Goal: Task Accomplishment & Management: Use online tool/utility

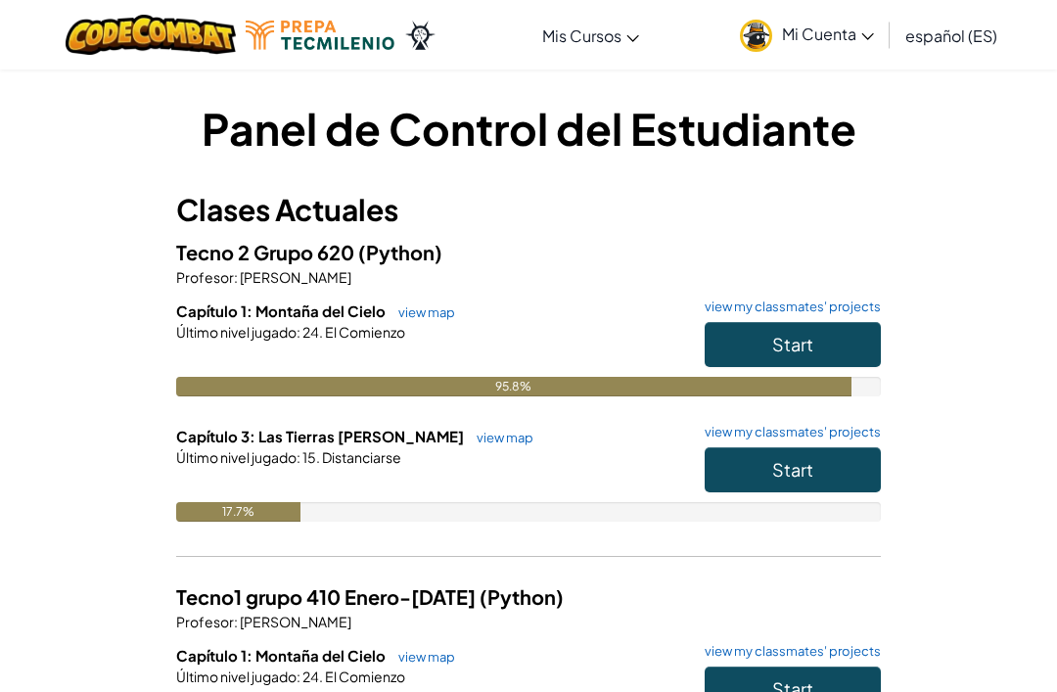
click at [851, 468] on button "Start" at bounding box center [793, 469] width 176 height 45
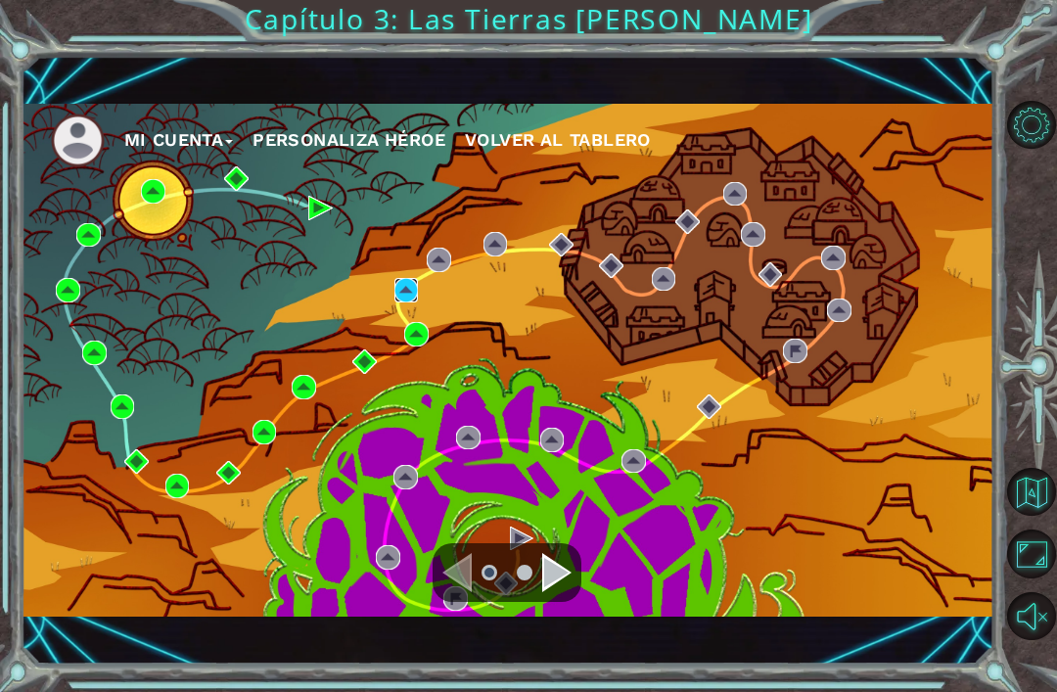
click at [414, 284] on img at bounding box center [407, 290] width 24 height 24
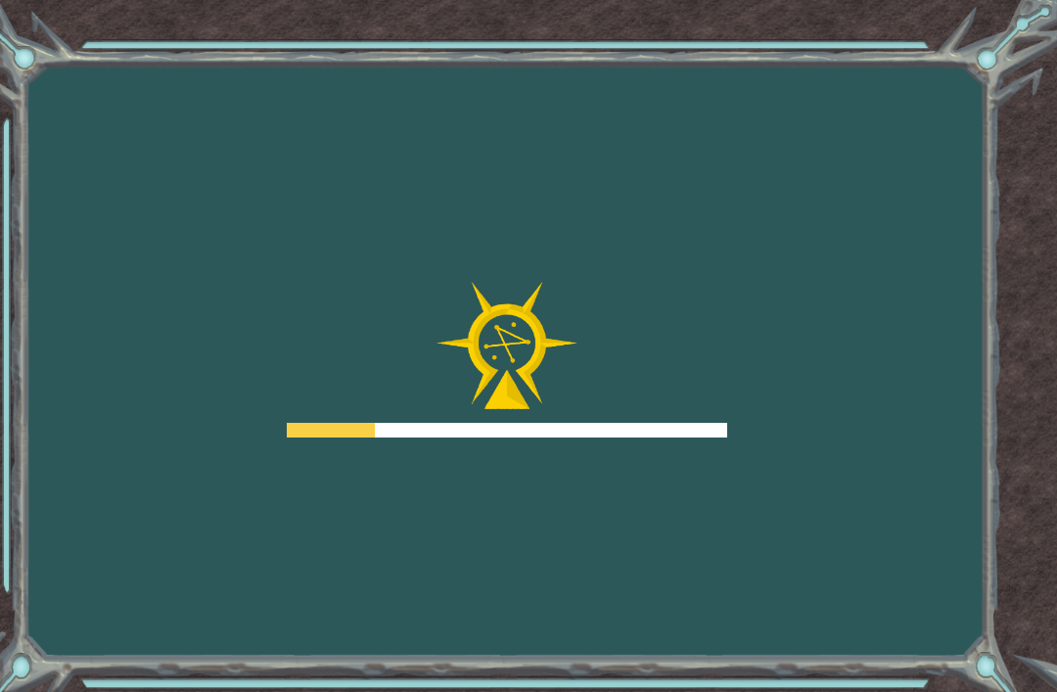
click at [449, 232] on div "Goals Error al cargar desde el servidor. Intenta refrescar la página. Necesitar…" at bounding box center [528, 346] width 1057 height 692
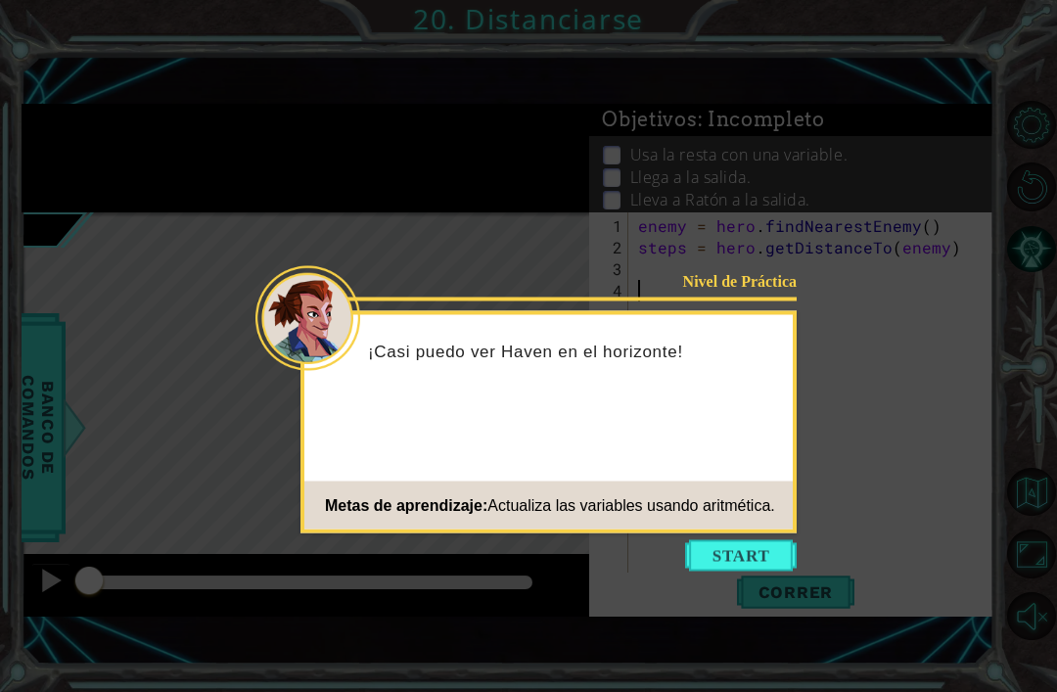
click at [749, 571] on button "Start" at bounding box center [741, 555] width 112 height 31
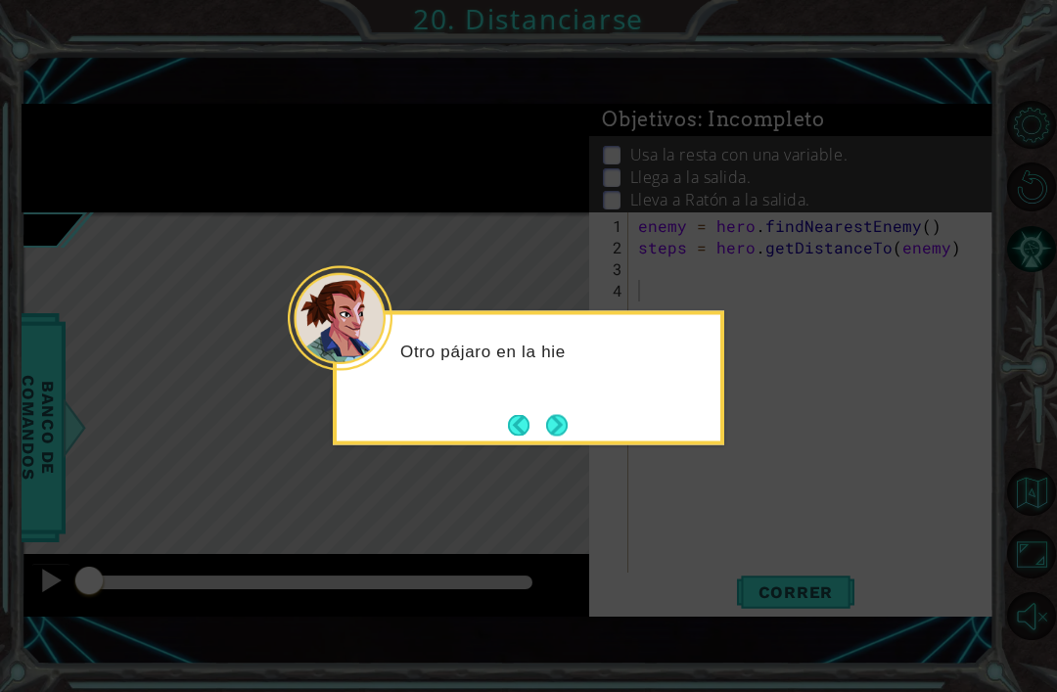
click at [566, 458] on icon at bounding box center [528, 346] width 1057 height 692
click at [566, 438] on button "Next" at bounding box center [556, 424] width 25 height 25
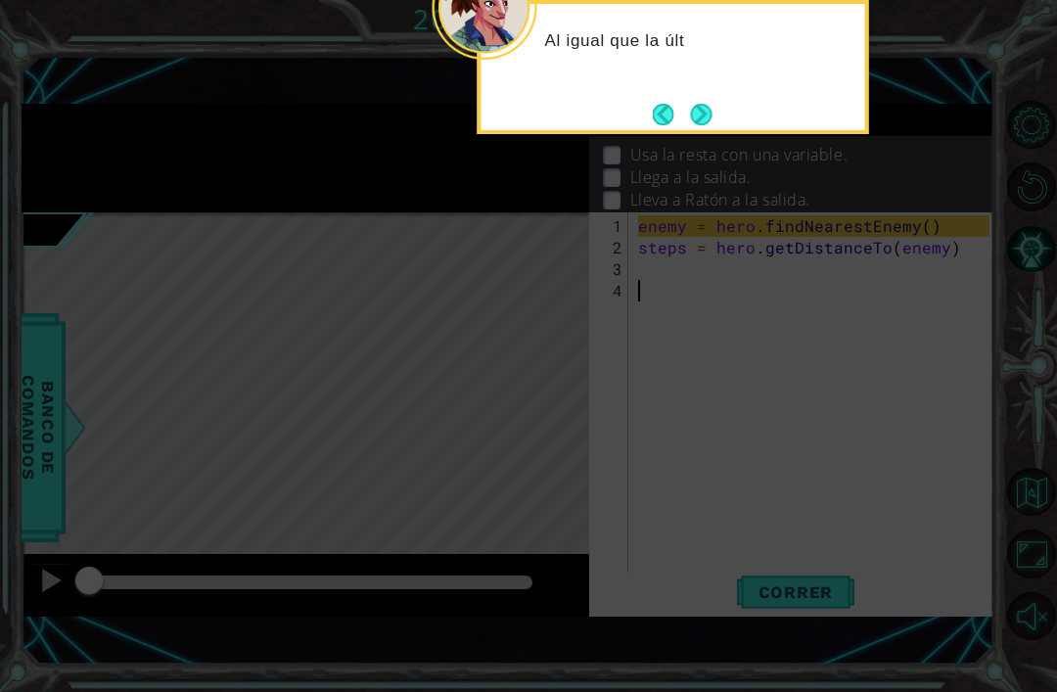
click at [710, 119] on button "Next" at bounding box center [701, 114] width 23 height 23
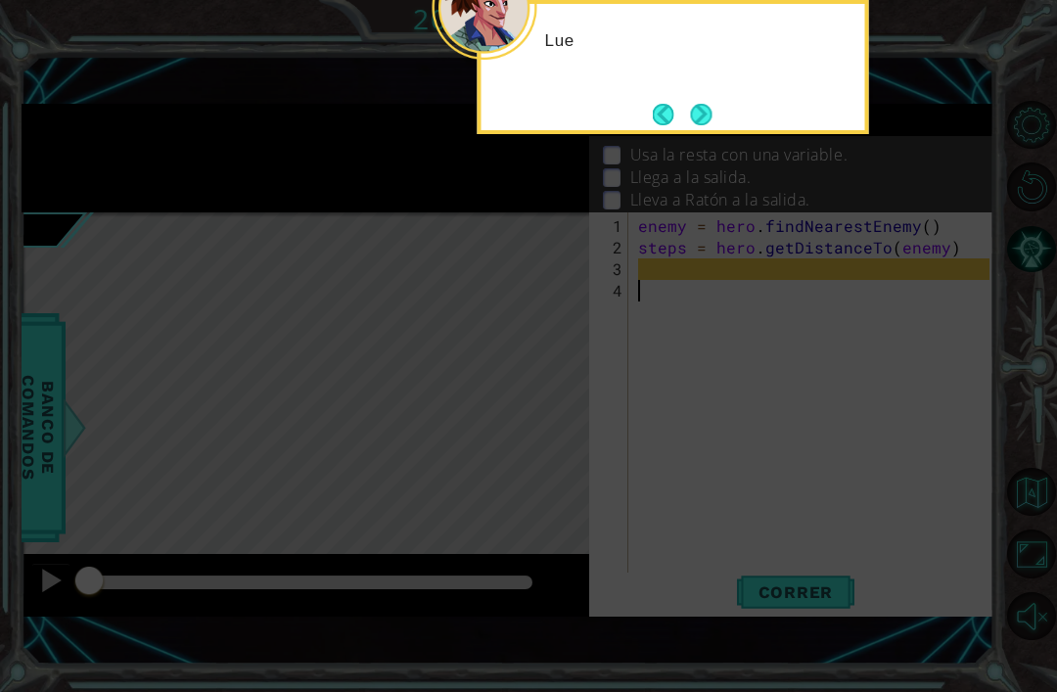
click at [702, 125] on button "Next" at bounding box center [701, 115] width 22 height 22
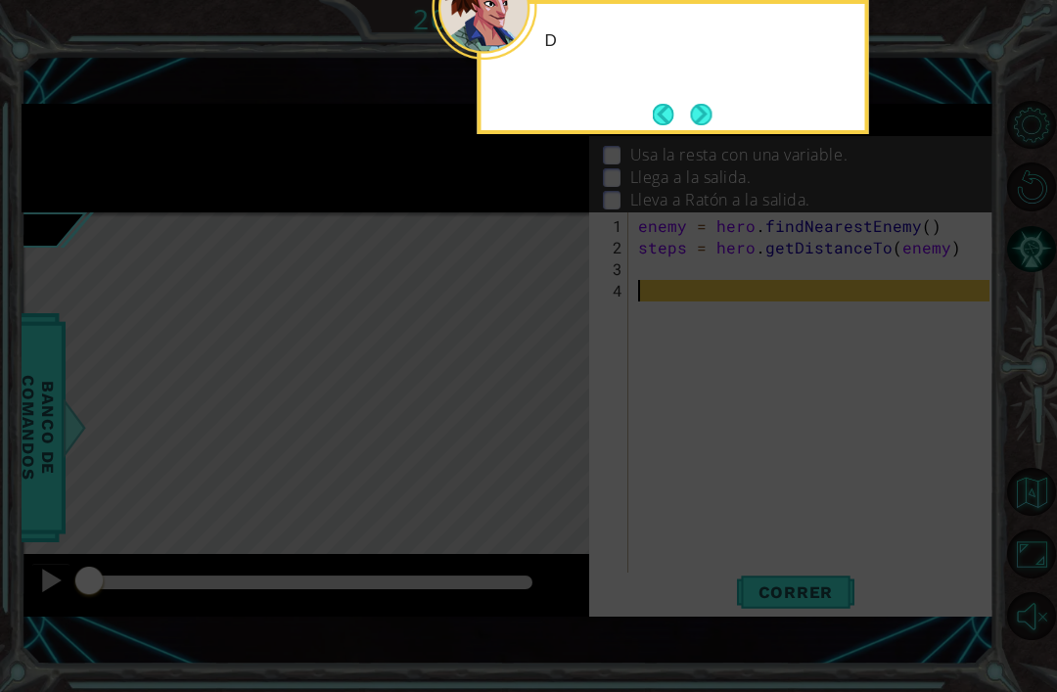
click at [707, 121] on button "Next" at bounding box center [701, 114] width 23 height 23
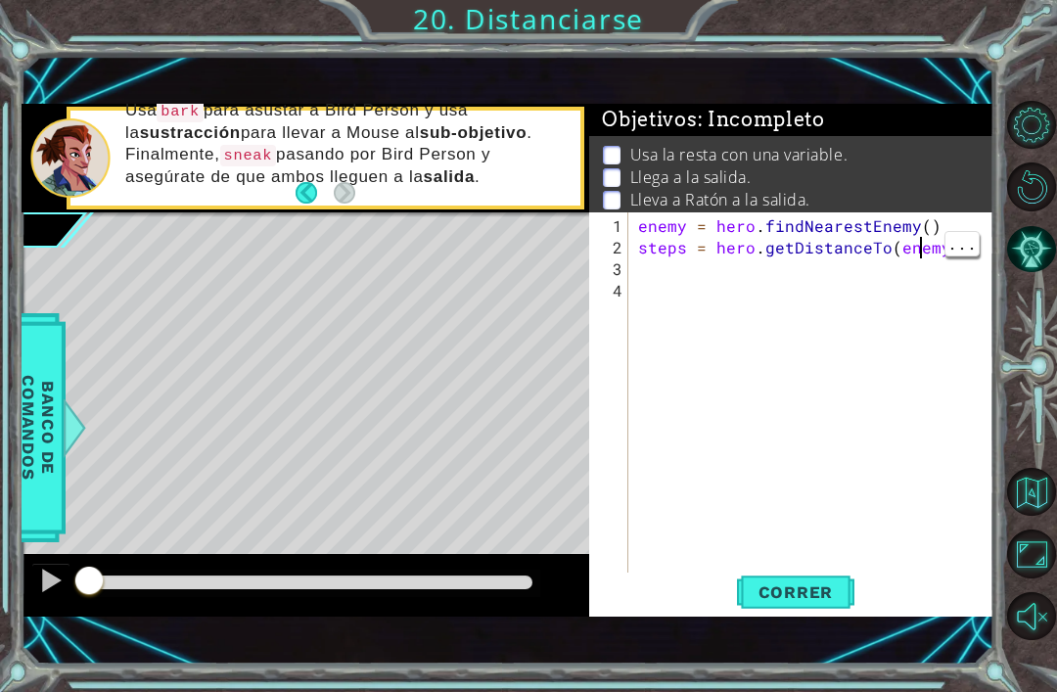
click at [920, 249] on div "enemy = hero . findNearestEnemy ( ) steps = hero . getDistanceTo ( enemy )" at bounding box center [816, 419] width 365 height 409
click at [934, 252] on div "enemy = hero . findNearestEnemy ( ) steps = hero . getDistanceTo ( enemy )" at bounding box center [816, 419] width 365 height 409
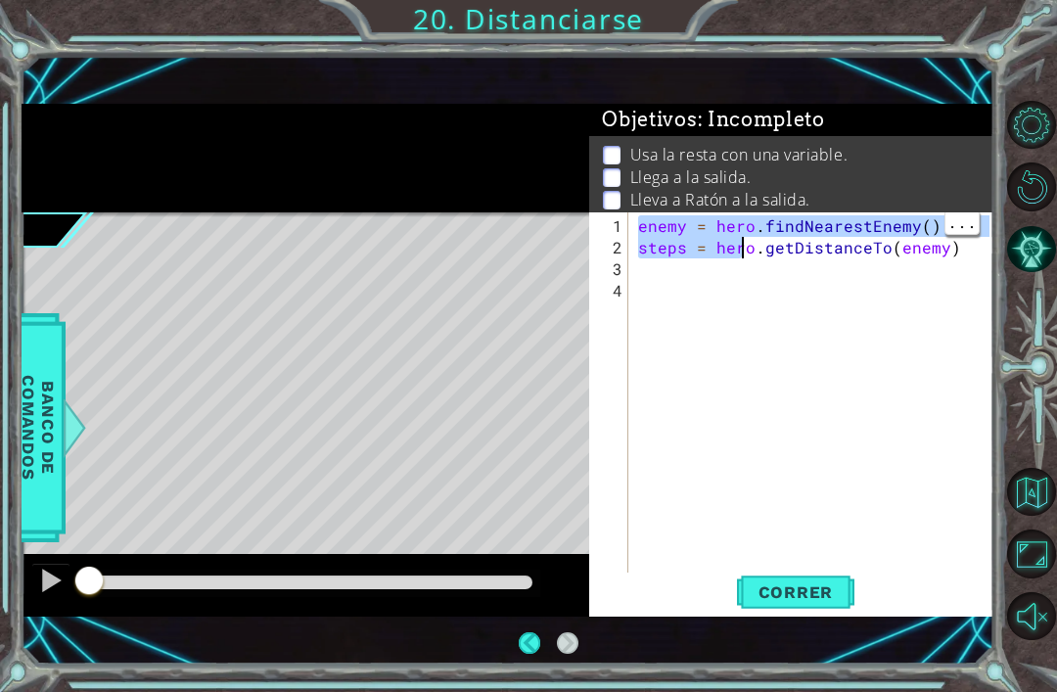
type textarea "steps = hero.getDistanceTo(enemy)"
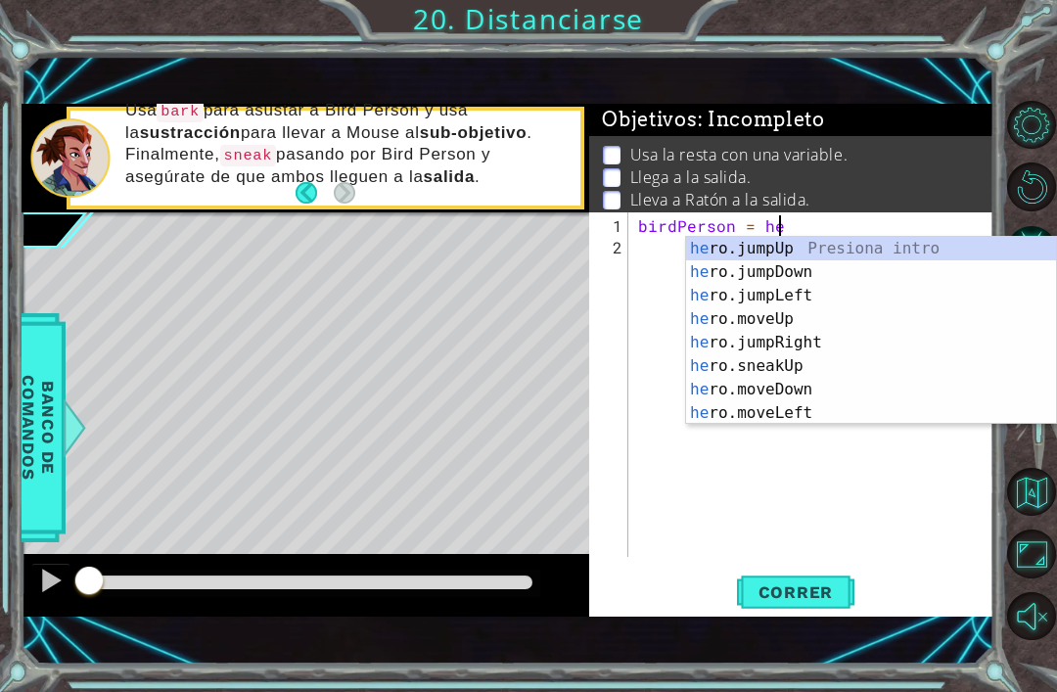
scroll to position [0, 9]
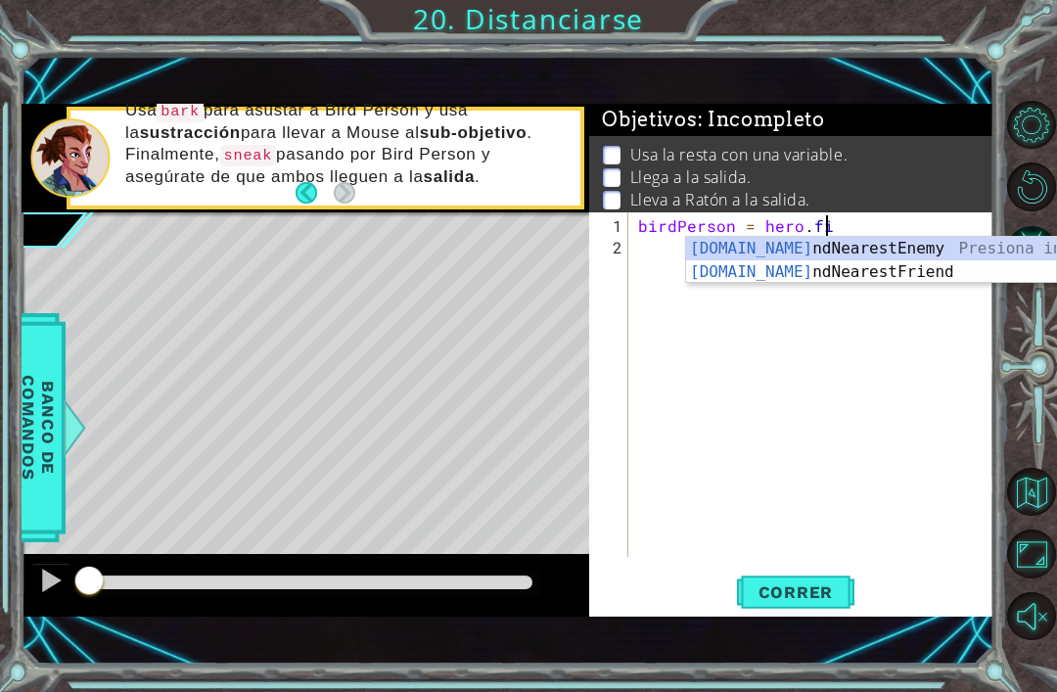
type textarea "birdPerson = hero.fin"
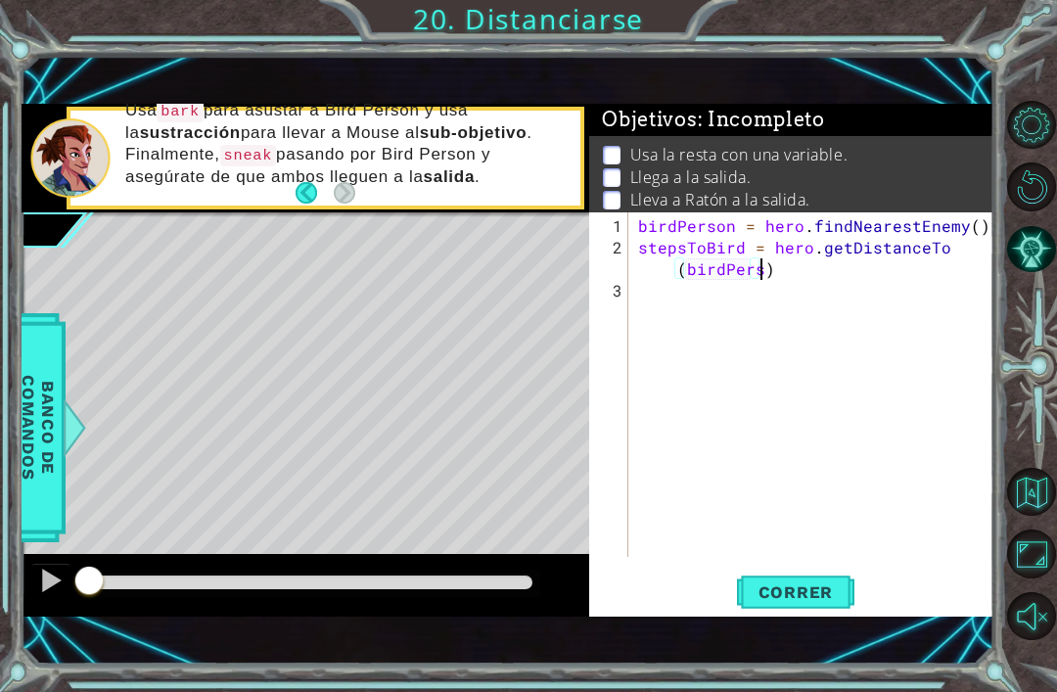
scroll to position [0, 24]
type textarea "stepsToBird = hero.getDistanceTo(birdPerson)"
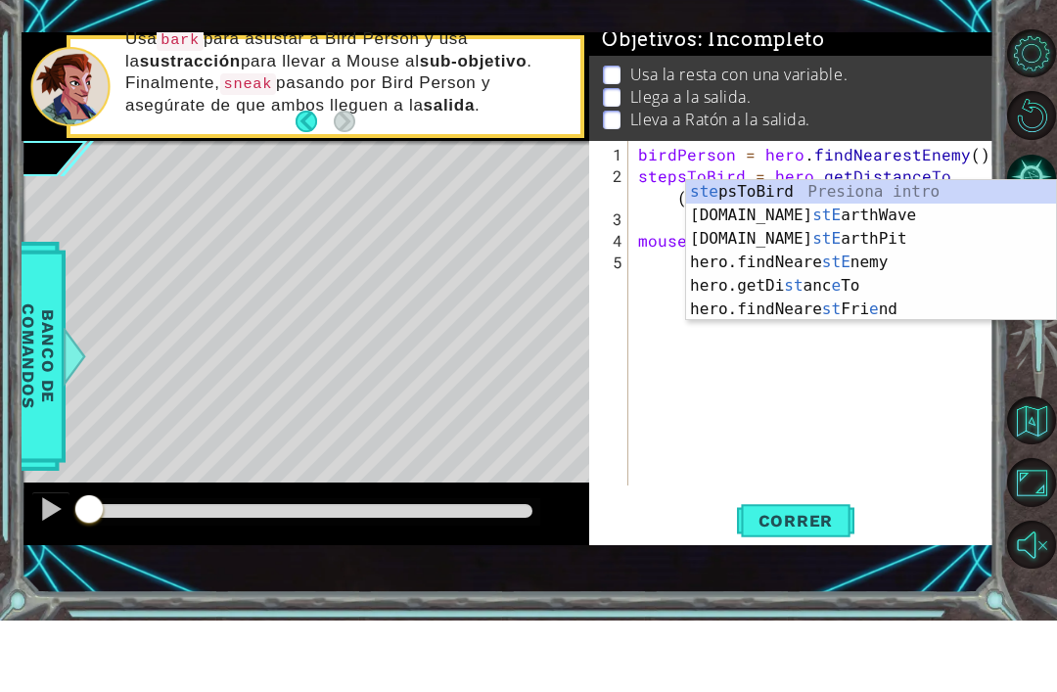
scroll to position [0, 11]
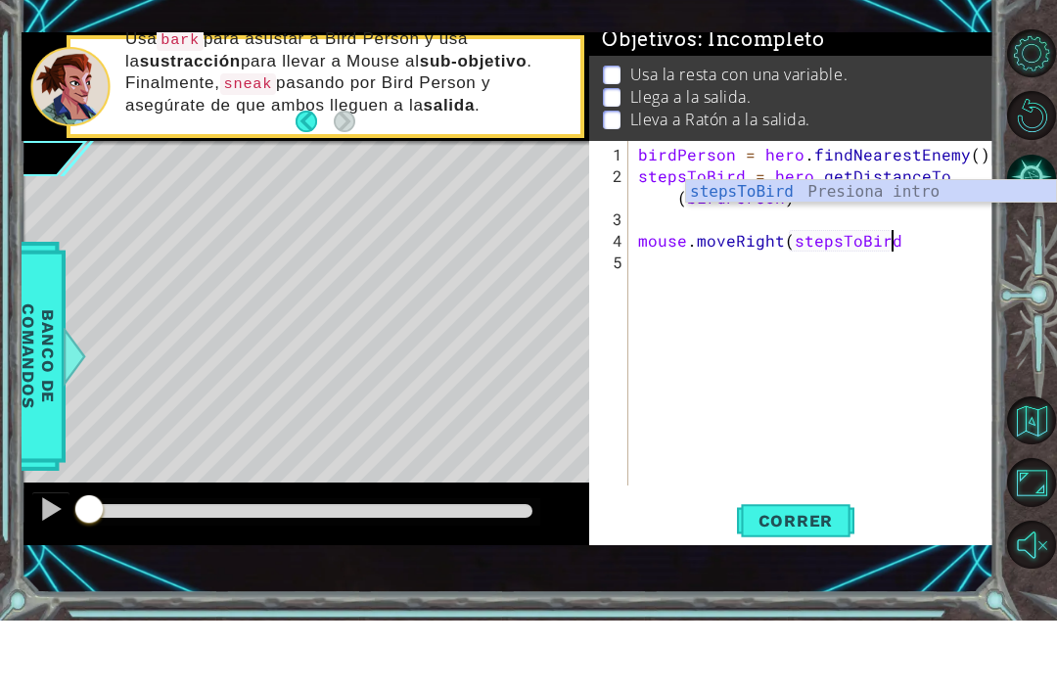
type textarea "mouse.moveRight(stepsToBird)"
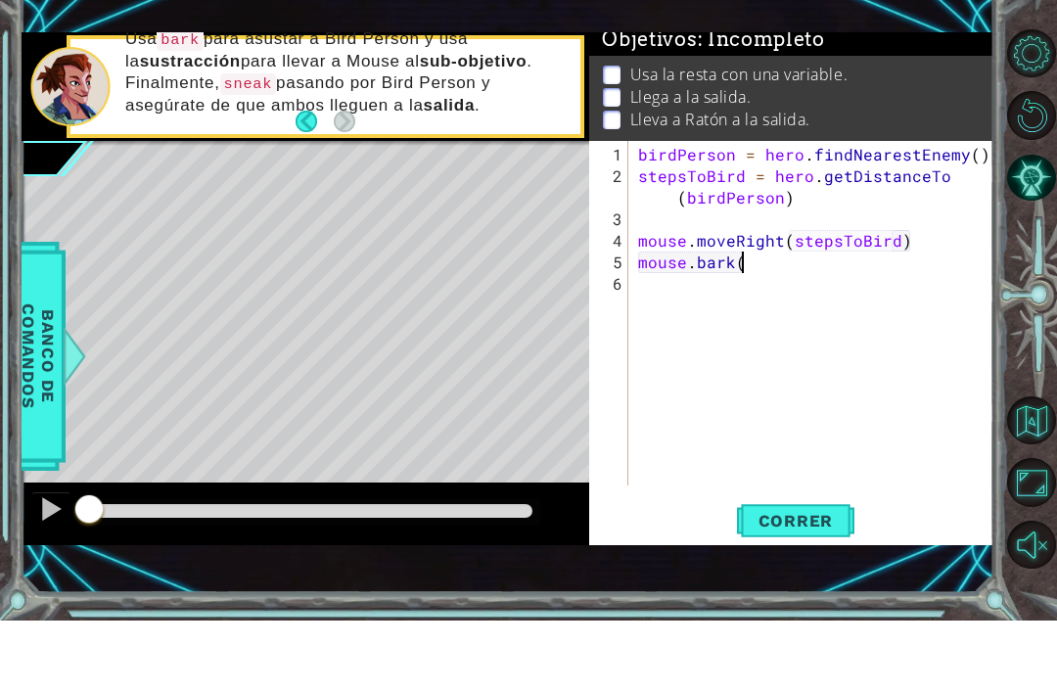
scroll to position [0, 6]
type textarea "mouse.bark()"
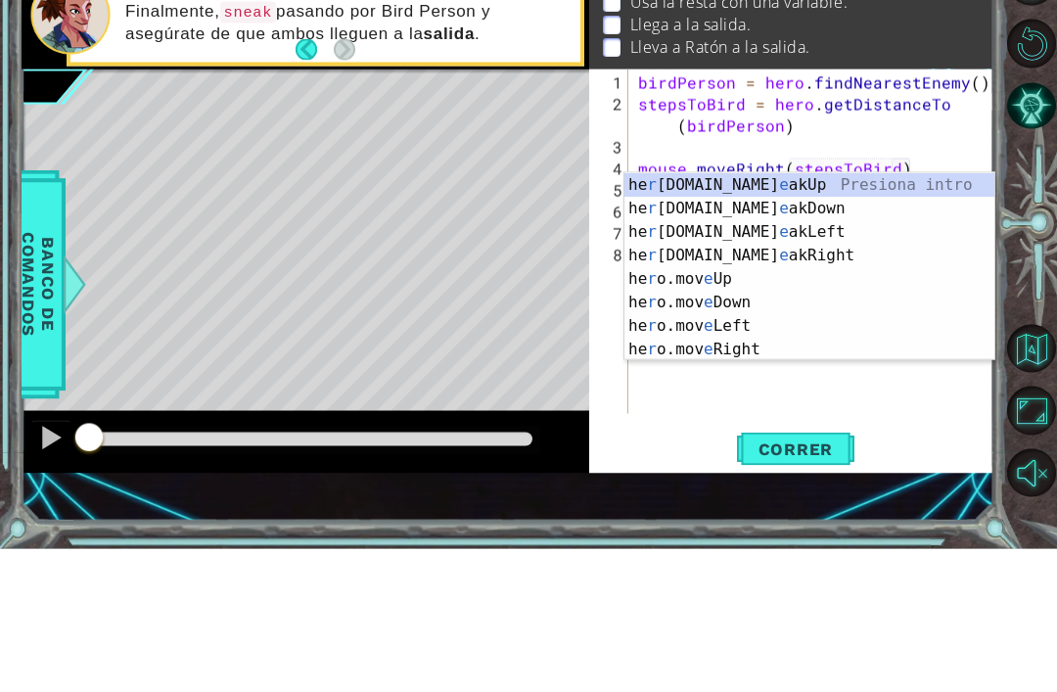
type textarea "r"
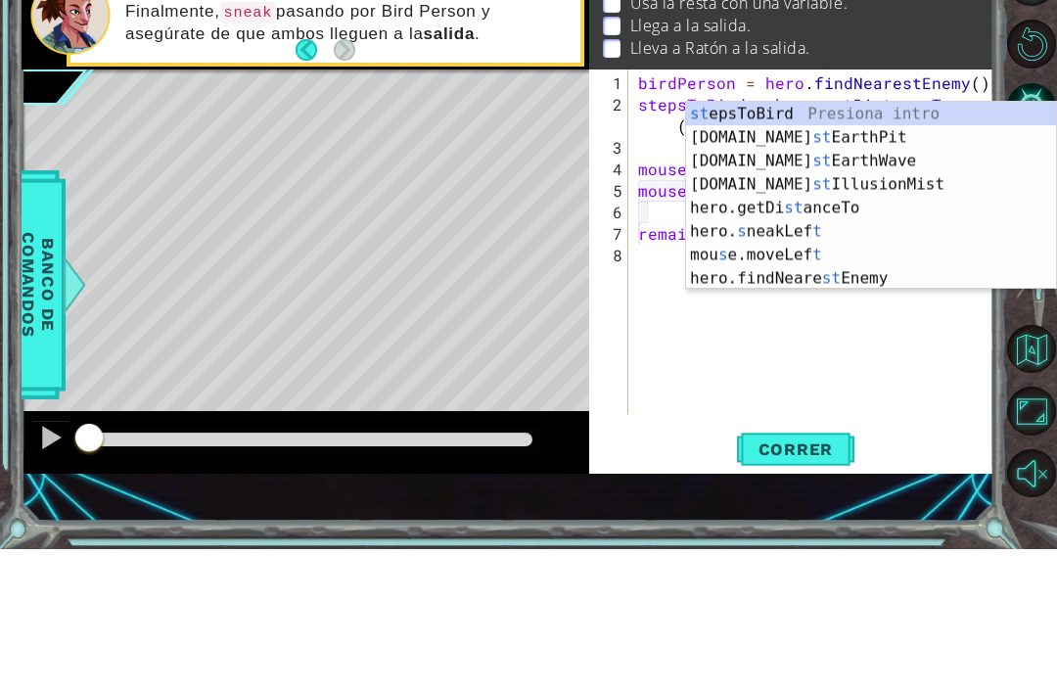
scroll to position [0, 13]
type textarea "remainingSteps = 5 - stepsToBird"
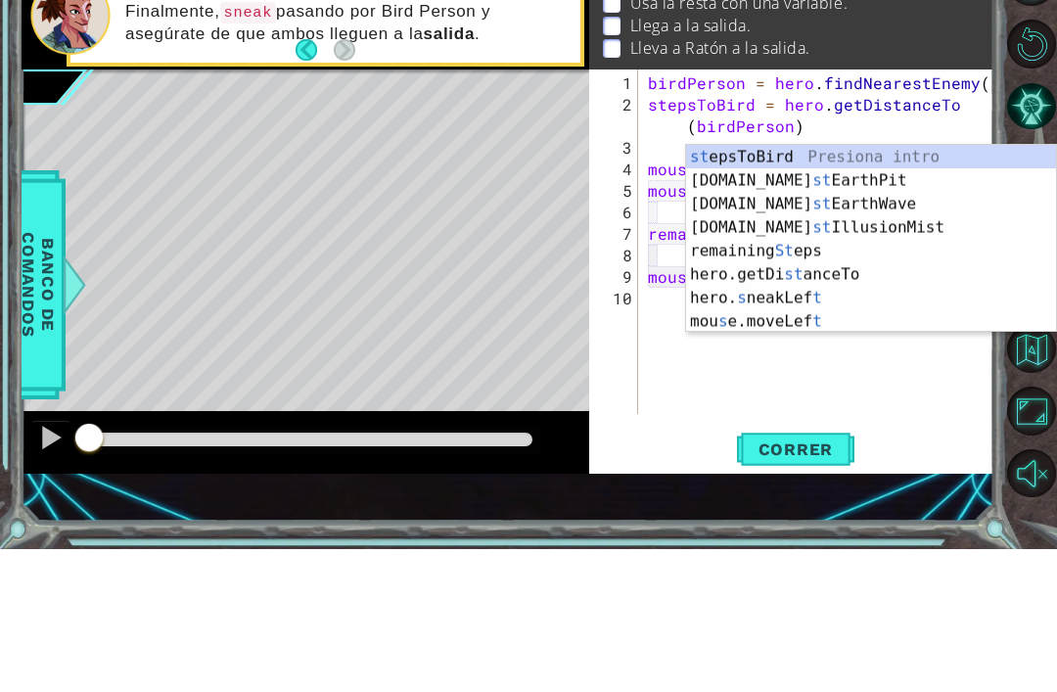
scroll to position [0, 11]
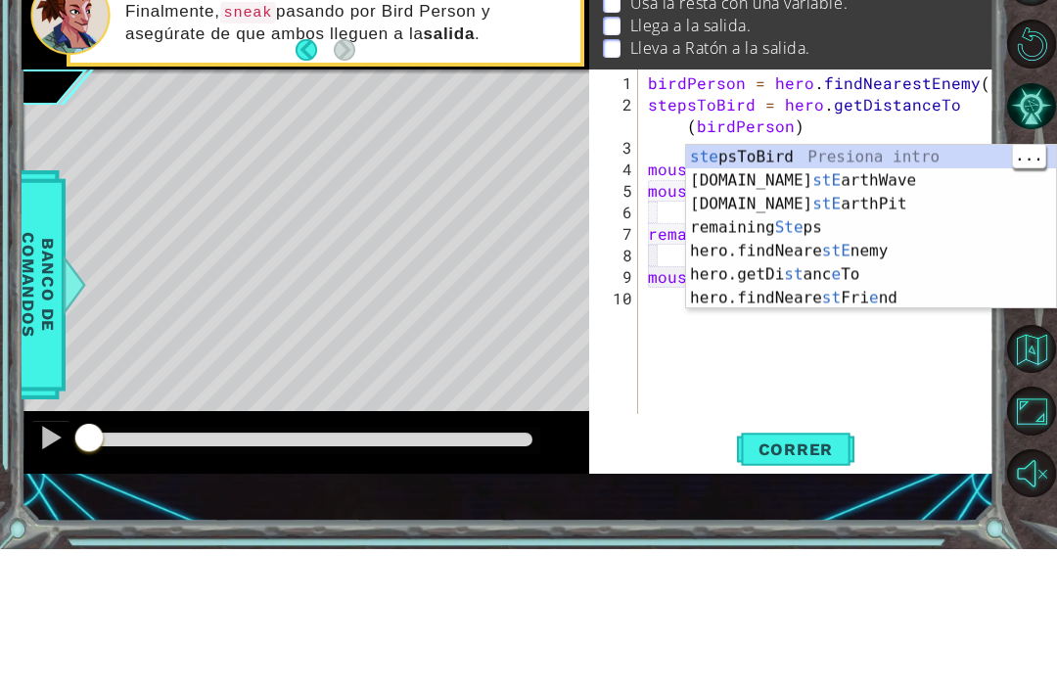
type textarea "mouse.moveRight(stepsToBird)"
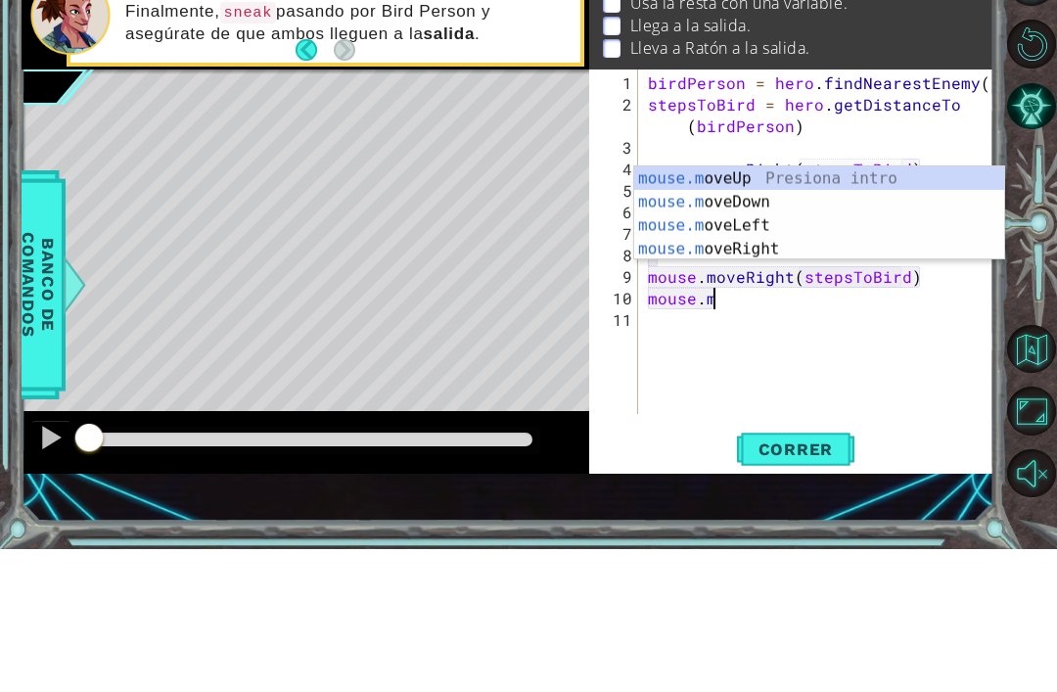
scroll to position [0, 4]
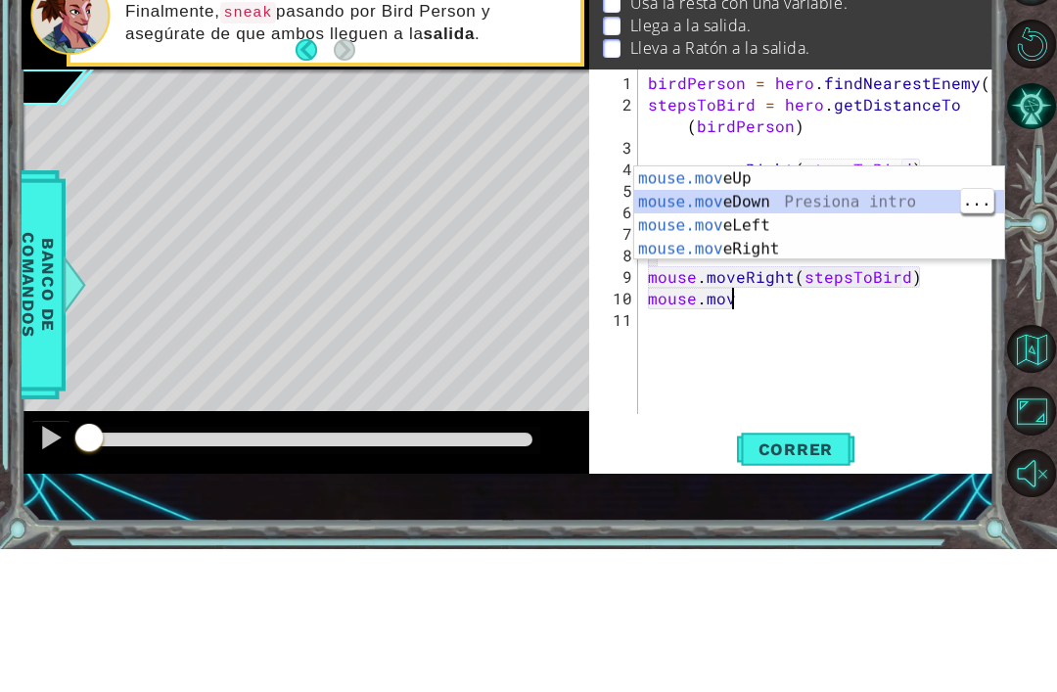
type textarea "mouse.moveDown(1)"
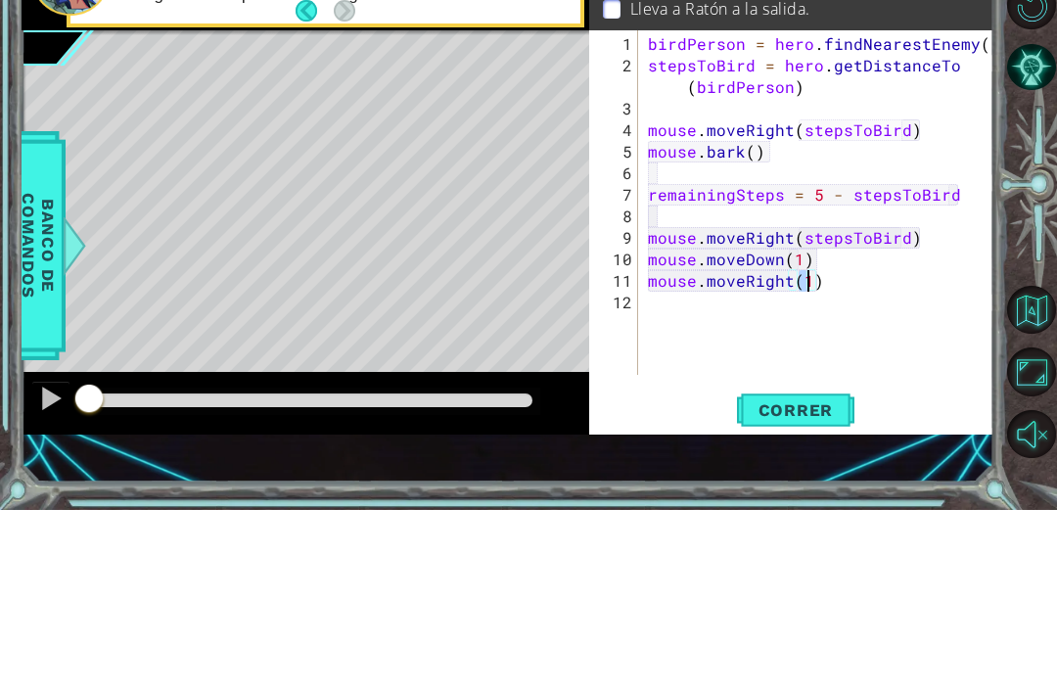
type textarea "mouse.moveRight(2)"
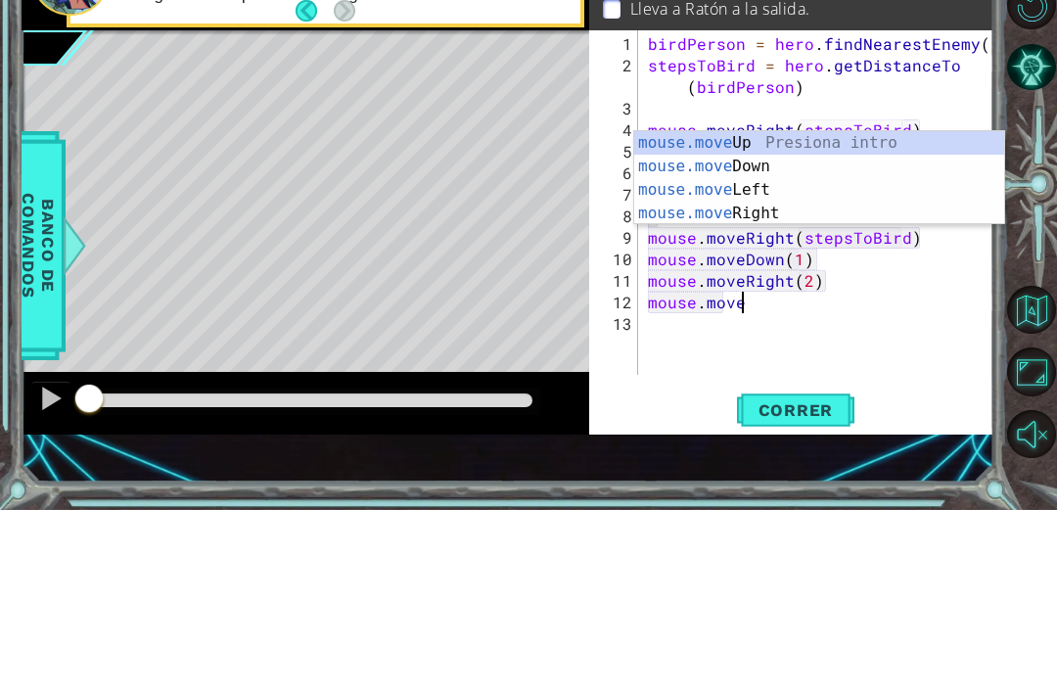
scroll to position [0, 5]
type textarea "mouse.moveUp(1)"
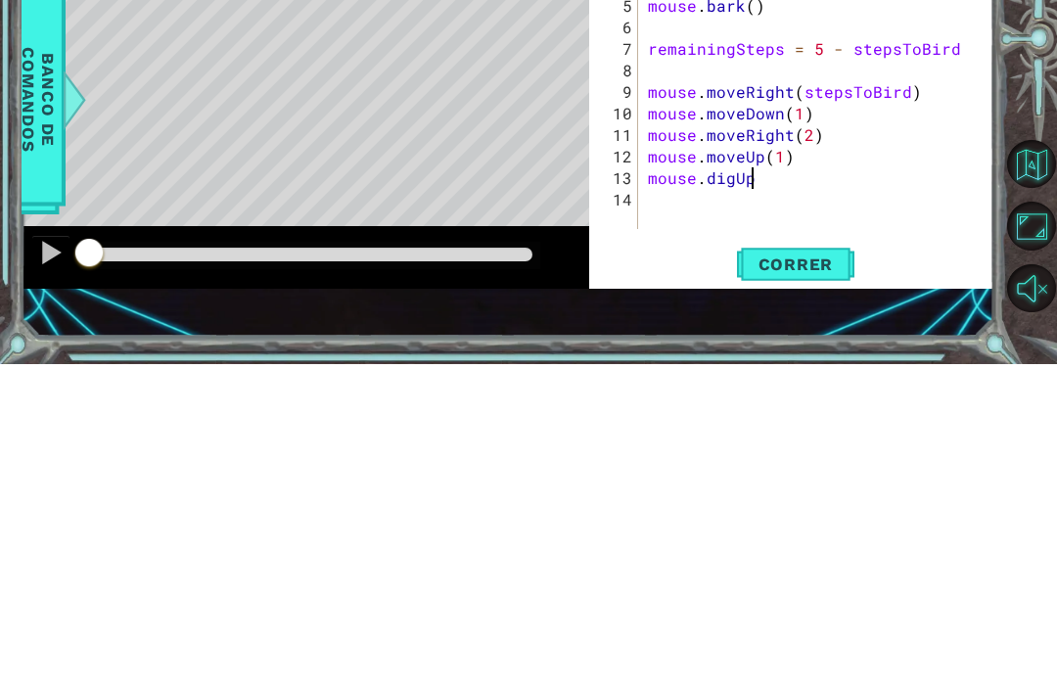
scroll to position [0, 6]
type textarea "mouse.digUp()"
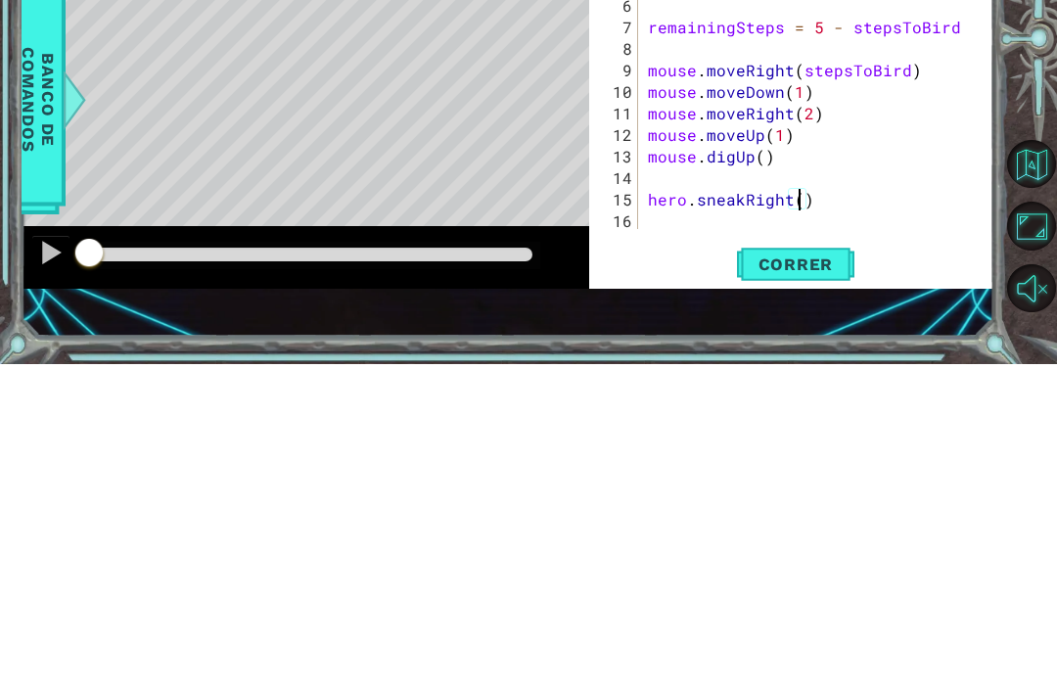
type textarea "hero.sneakRight(5)"
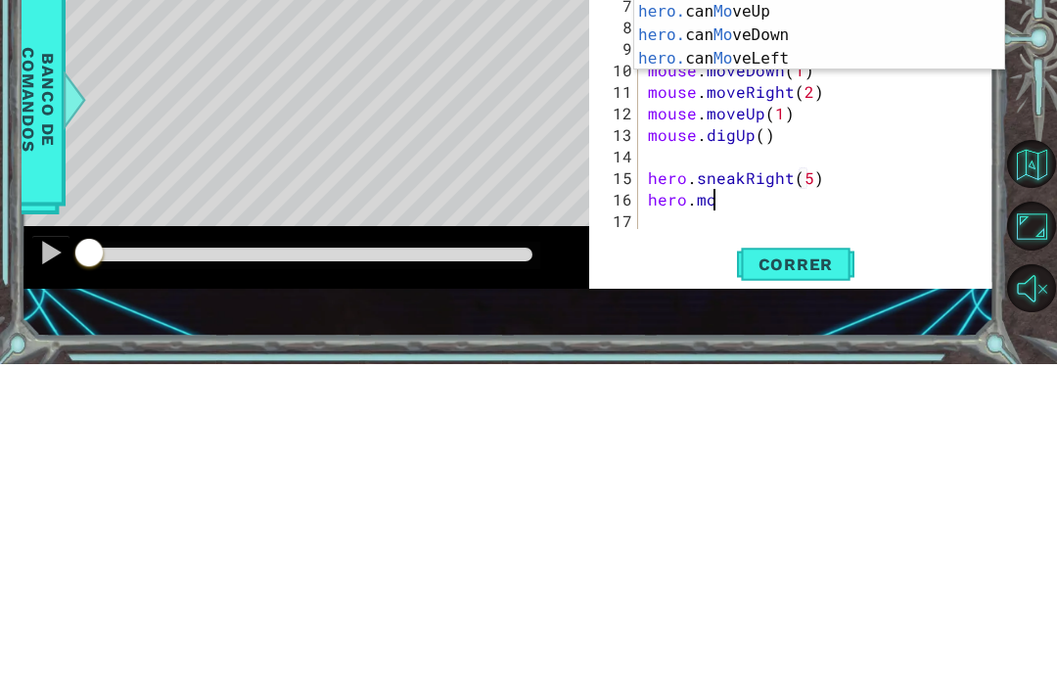
scroll to position [0, 4]
type textarea "hero.moveUp(1)"
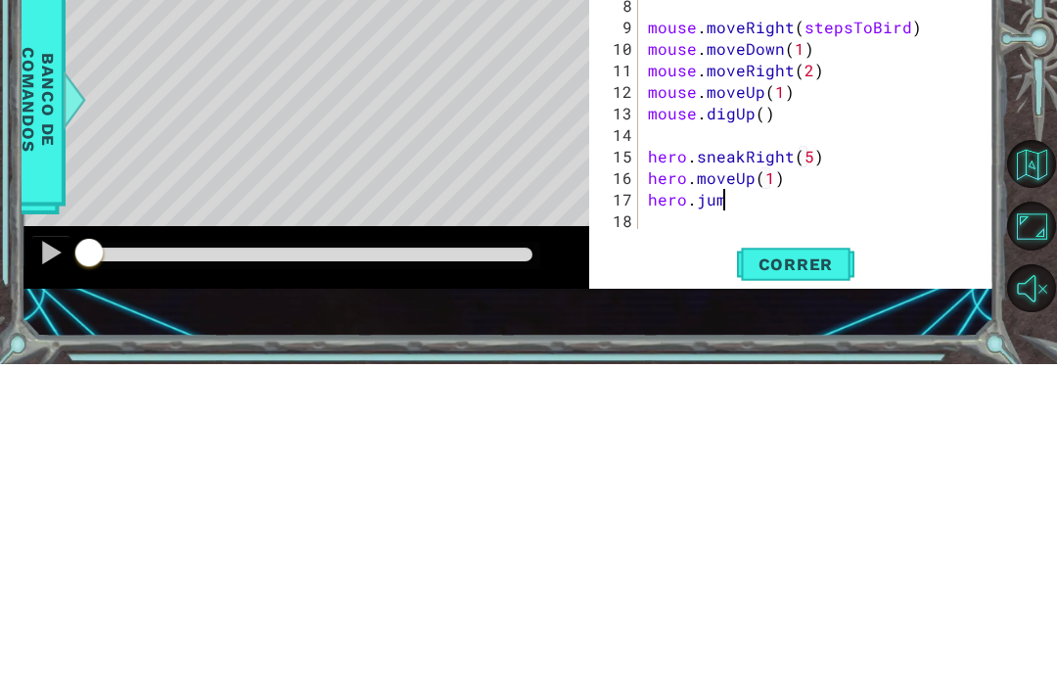
type textarea "hero.jump"
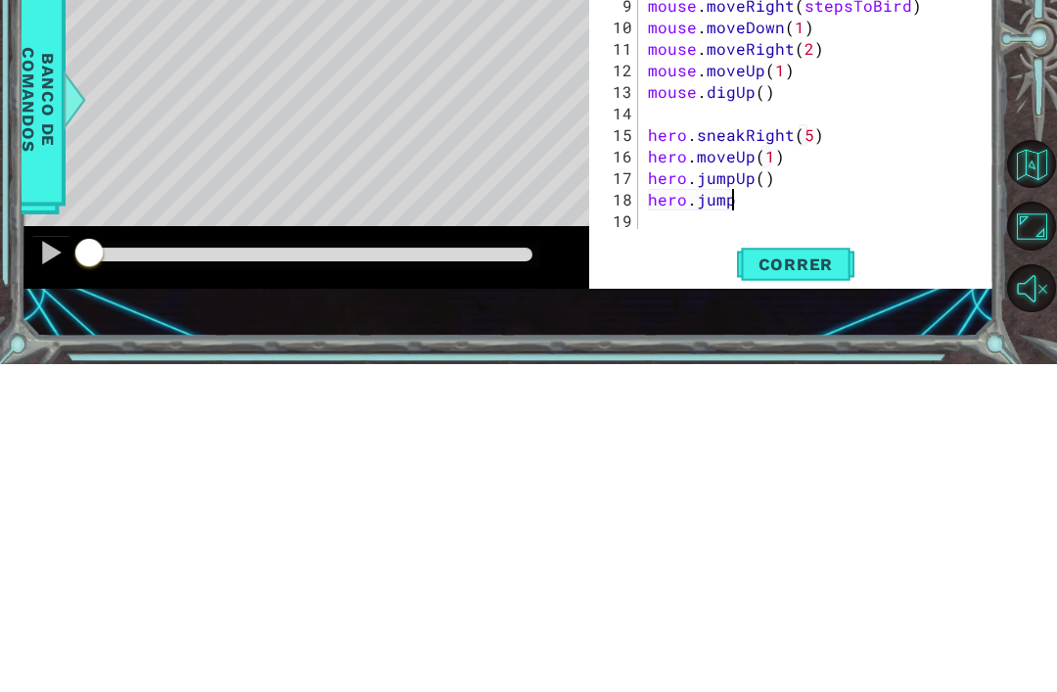
type textarea "hero.jumpri"
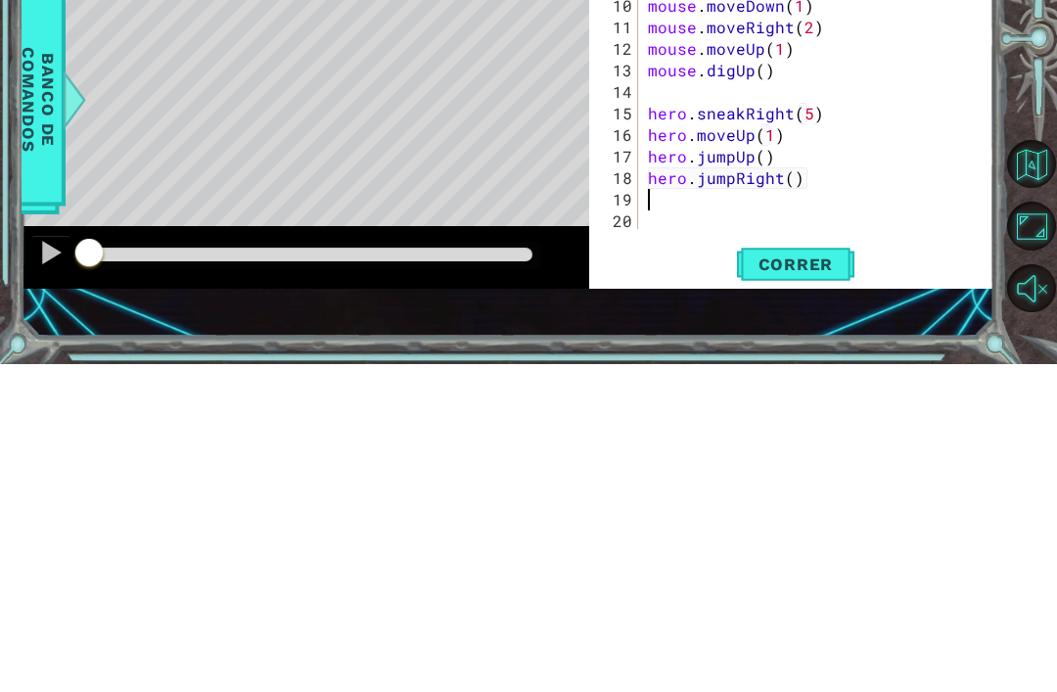
scroll to position [0, 0]
click at [823, 582] on span "Correr" at bounding box center [796, 592] width 115 height 20
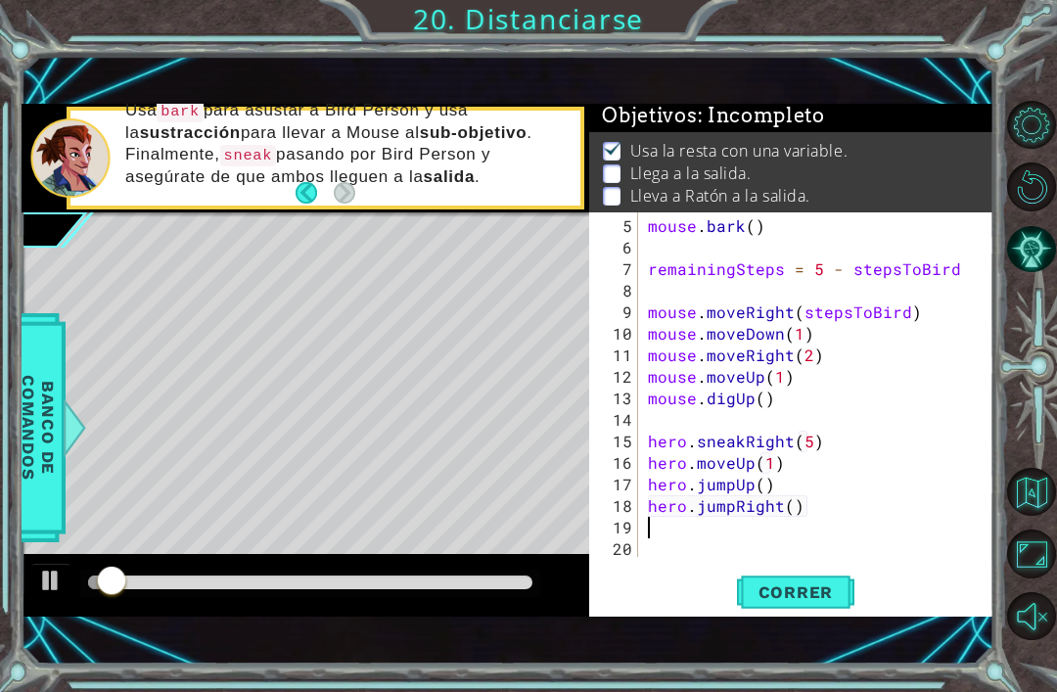
click at [455, 589] on div at bounding box center [310, 583] width 445 height 14
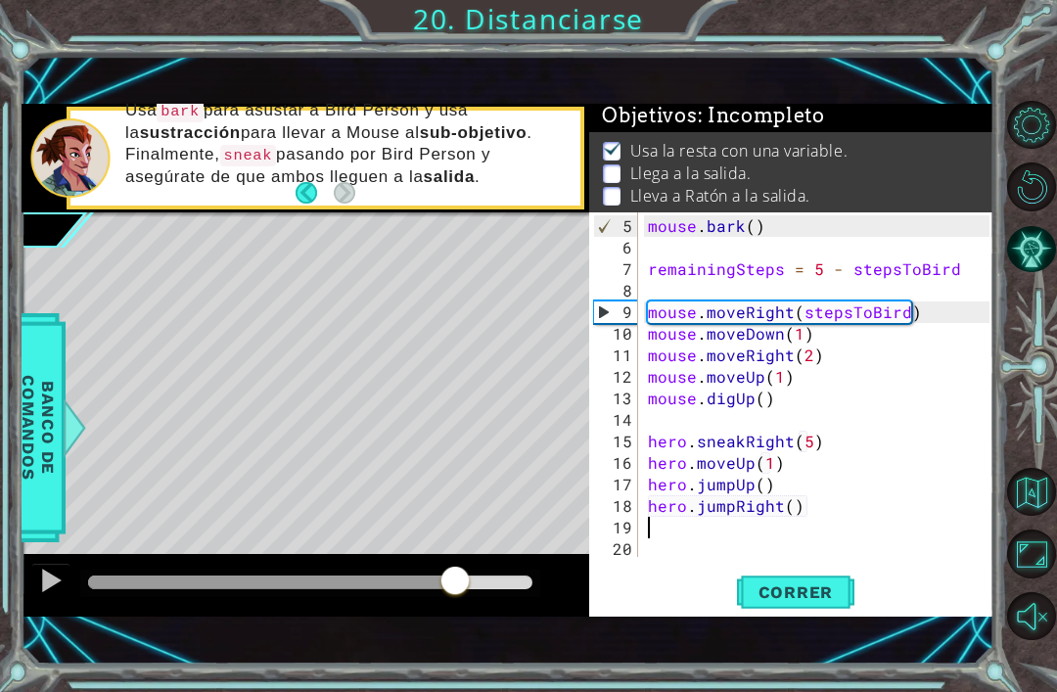
click at [498, 588] on div at bounding box center [310, 583] width 445 height 14
click at [785, 596] on span "Correr" at bounding box center [796, 592] width 115 height 20
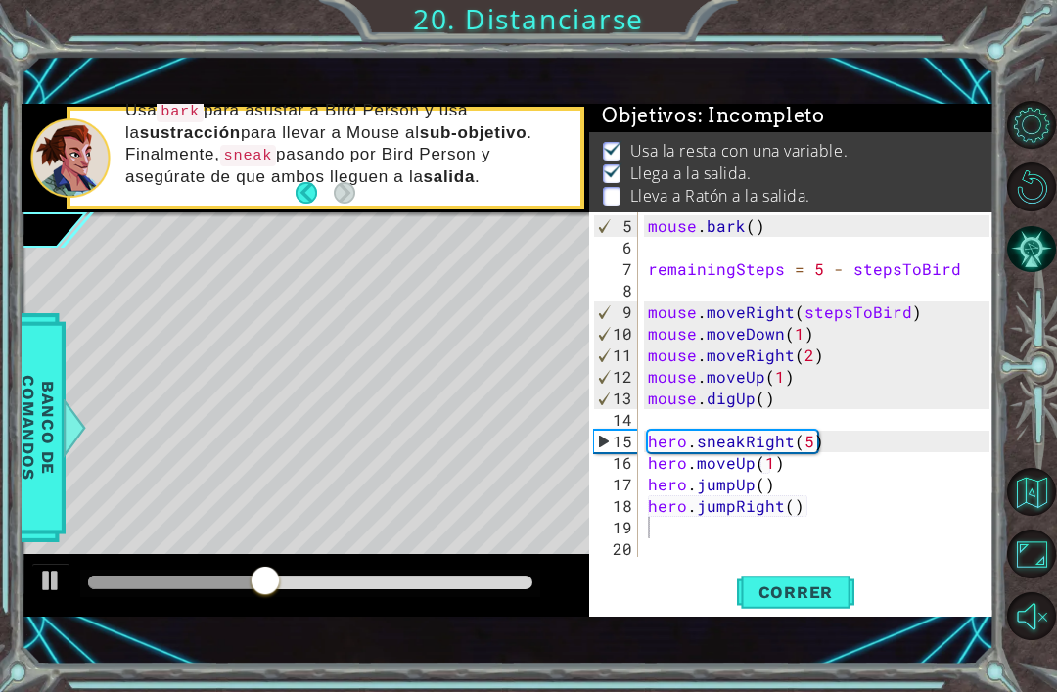
click at [49, 588] on div at bounding box center [50, 580] width 25 height 25
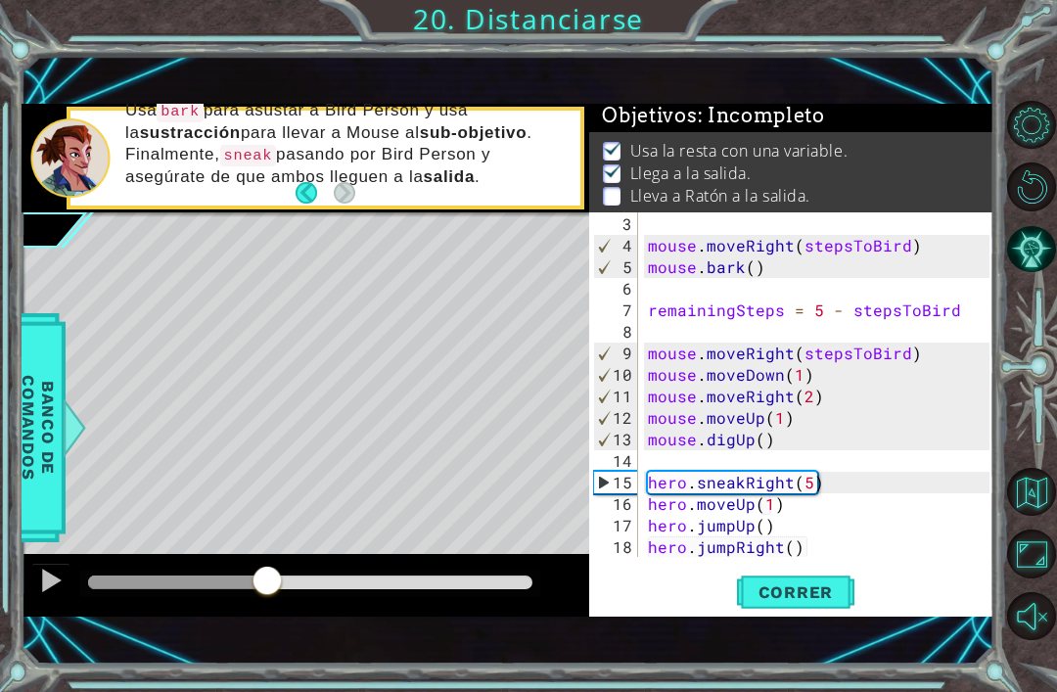
scroll to position [72, 0]
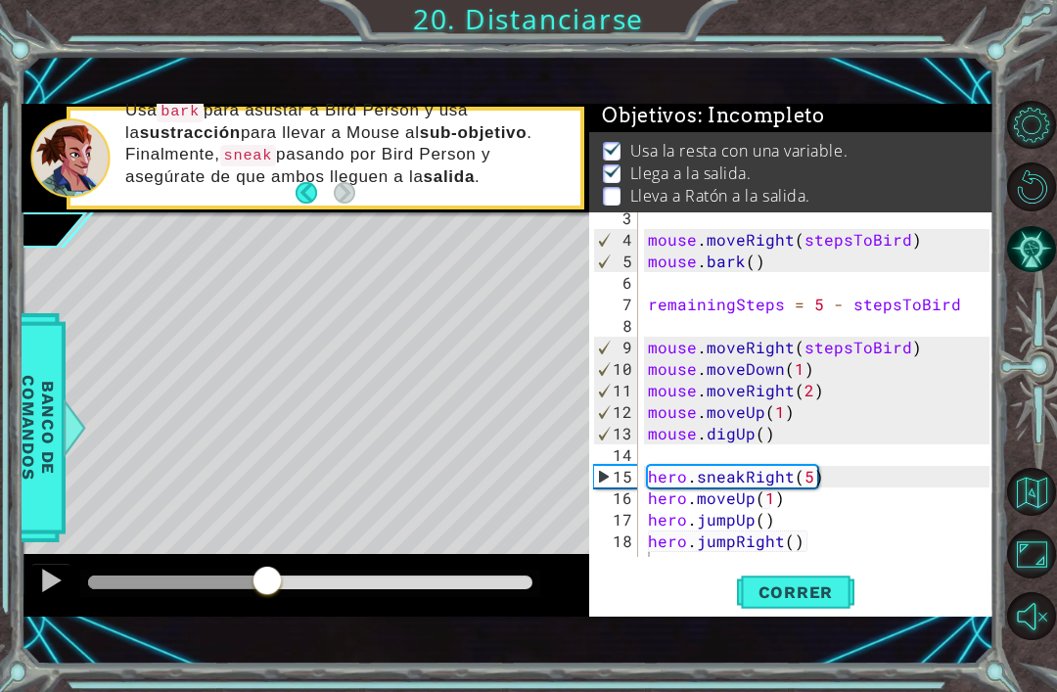
click at [803, 613] on button "Correr" at bounding box center [795, 593] width 117 height 40
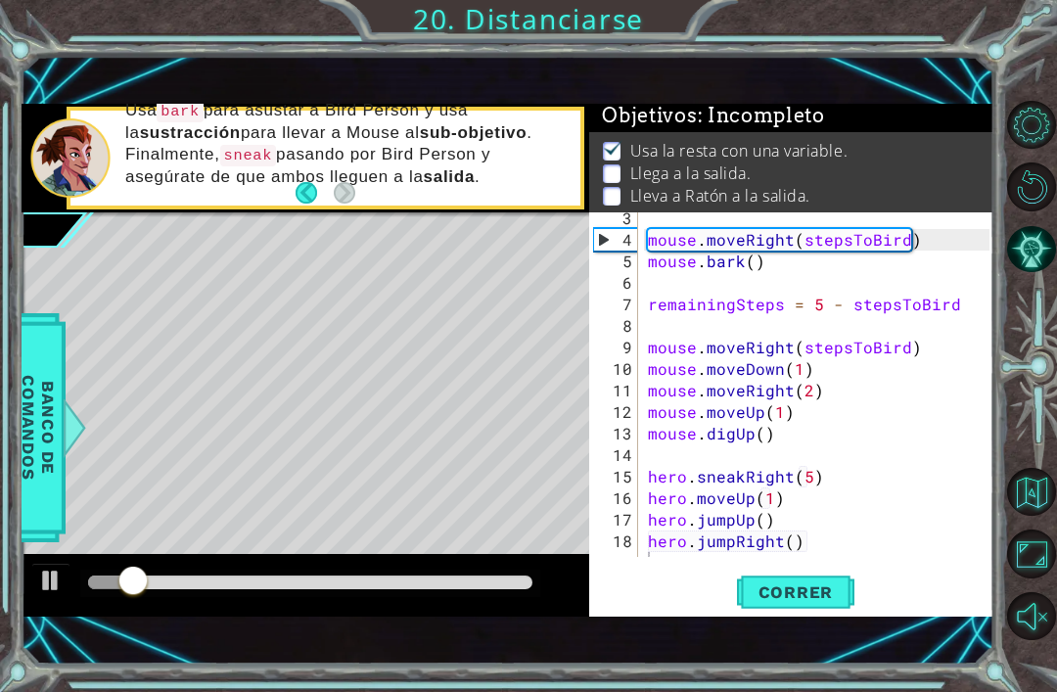
click at [41, 578] on div at bounding box center [50, 580] width 25 height 25
click at [62, 581] on div at bounding box center [50, 580] width 25 height 25
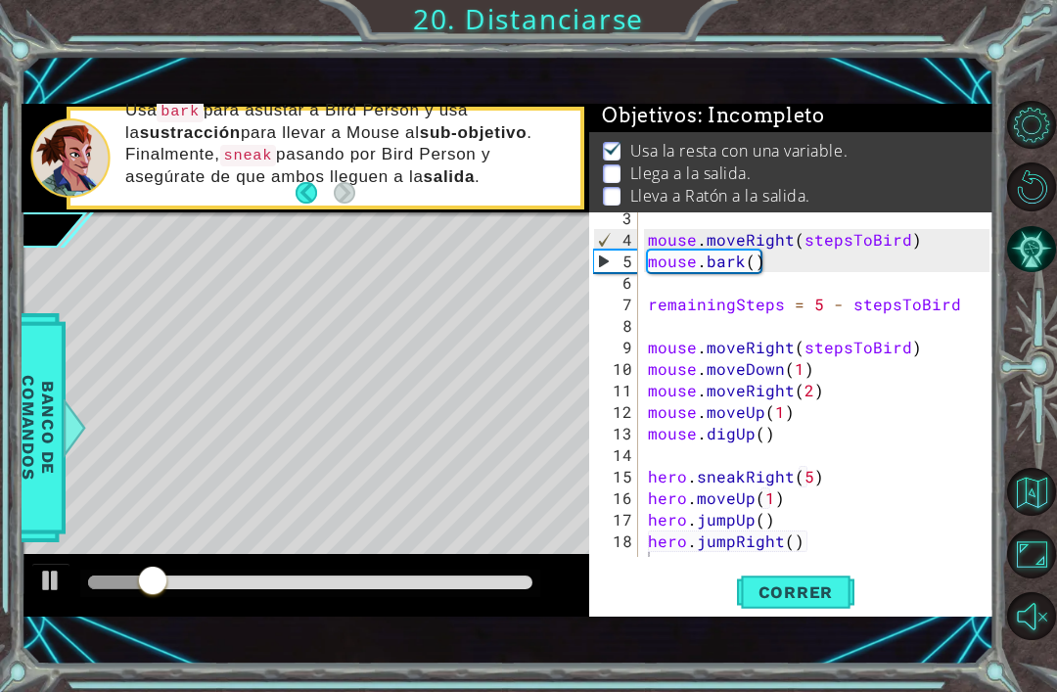
click at [42, 581] on div at bounding box center [50, 580] width 25 height 25
click at [905, 349] on div "mouse . moveRight ( stepsToBird ) mouse . bark ( ) remainingSteps = 5 - stepsTo…" at bounding box center [821, 402] width 355 height 388
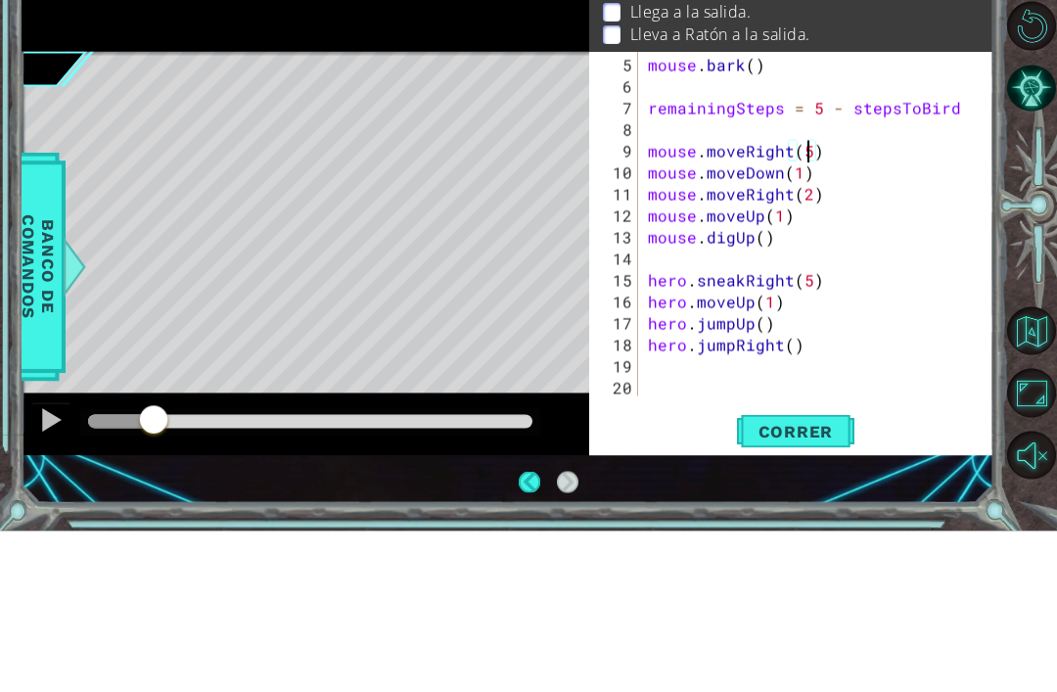
scroll to position [0, 10]
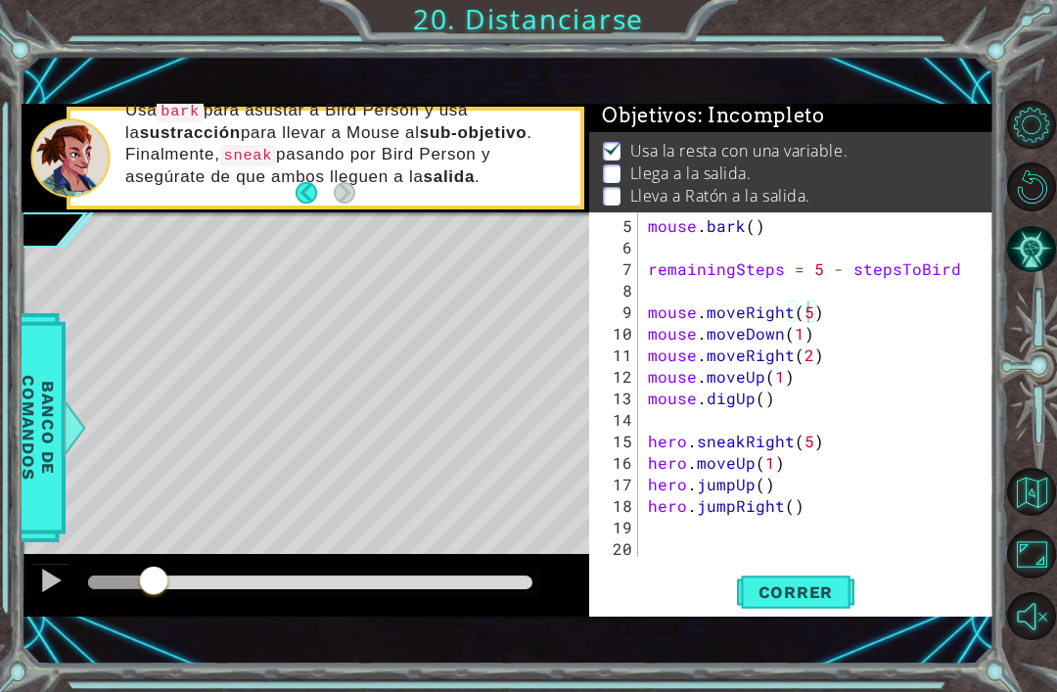
click at [805, 596] on span "Correr" at bounding box center [796, 592] width 115 height 20
click at [804, 599] on span "Correr" at bounding box center [796, 592] width 115 height 20
click at [821, 590] on span "Correr" at bounding box center [796, 592] width 115 height 20
click at [812, 592] on span "Correr" at bounding box center [796, 592] width 115 height 20
click at [814, 314] on div "mouse . bark ( ) remainingSteps = 5 - stepsToBird mouse . moveRight ( 5 ) mouse…" at bounding box center [821, 409] width 355 height 388
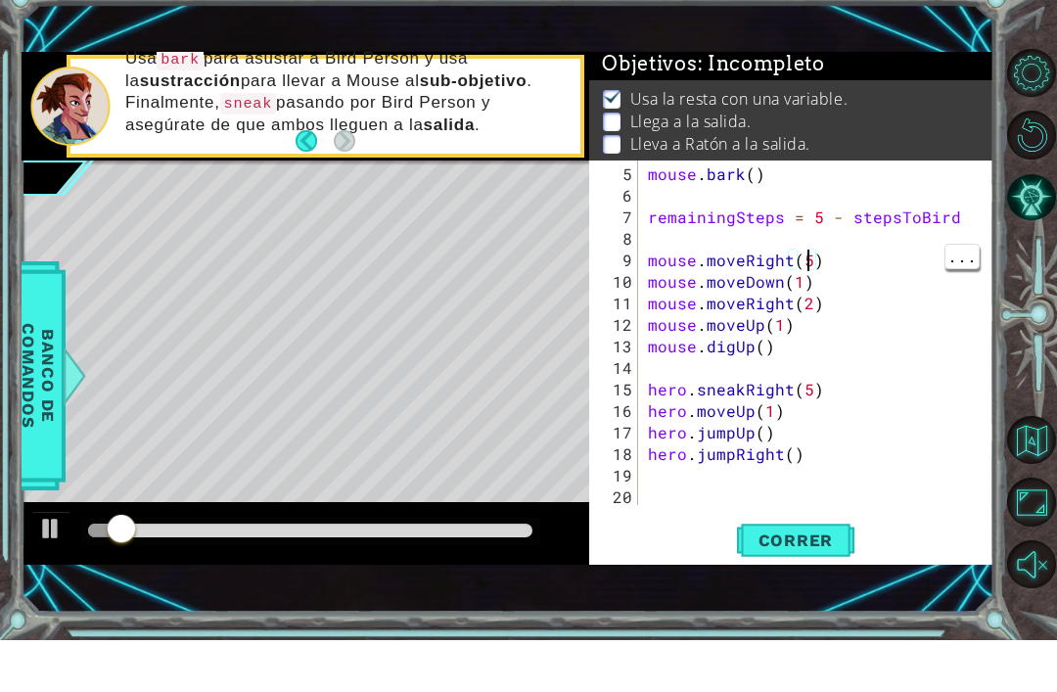
click at [813, 264] on div "mouse . bark ( ) remainingSteps = 5 - stepsToBird mouse . moveRight ( 5 ) mouse…" at bounding box center [821, 409] width 355 height 388
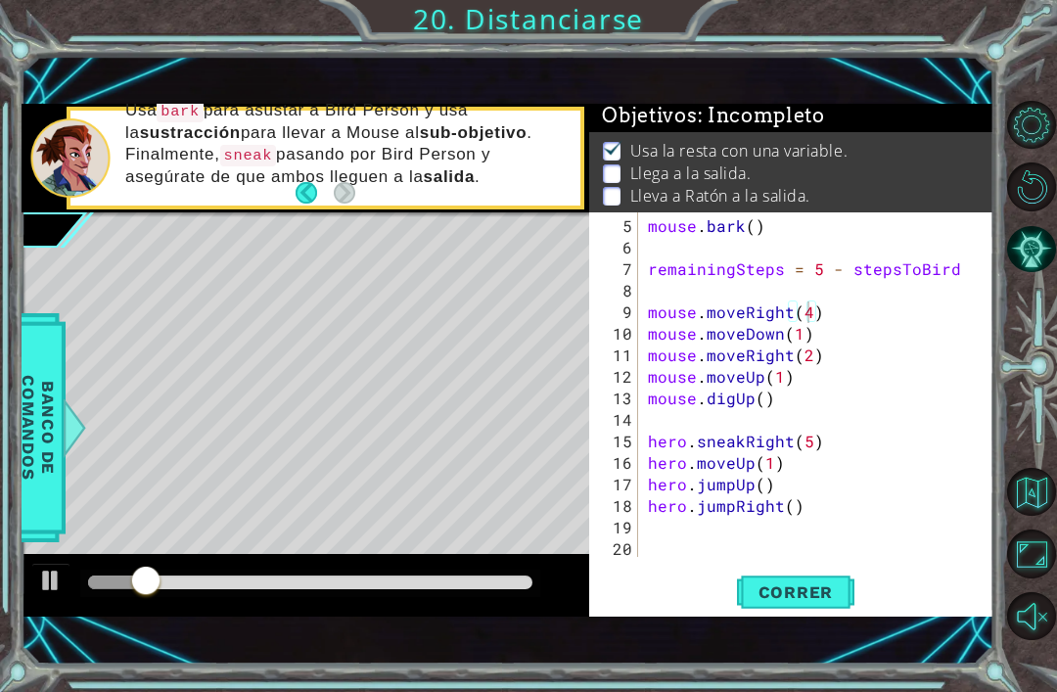
click at [818, 585] on span "Correr" at bounding box center [796, 592] width 115 height 20
click at [804, 605] on button "Correr" at bounding box center [795, 593] width 117 height 40
click at [244, 587] on div at bounding box center [310, 583] width 445 height 14
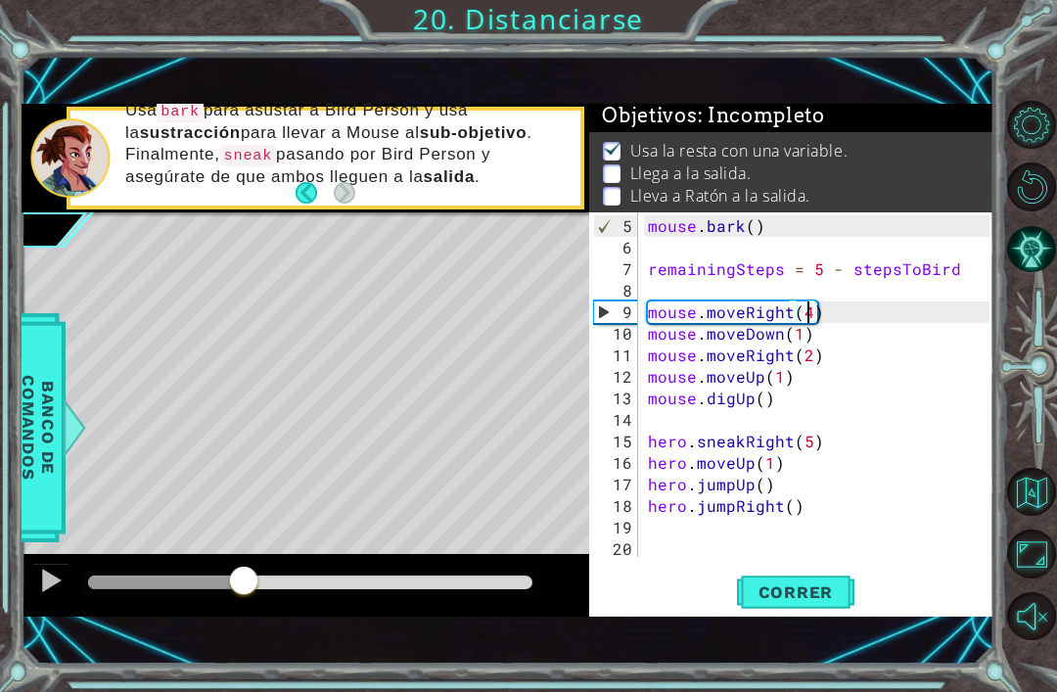
click at [489, 569] on div at bounding box center [306, 585] width 569 height 63
click at [55, 570] on div at bounding box center [50, 580] width 25 height 25
click at [811, 308] on div "mouse . bark ( ) remainingSteps = 5 - stepsToBird mouse . moveRight ( 4 ) mouse…" at bounding box center [821, 409] width 355 height 388
type textarea "mouse.moveRight(3)"
click at [827, 597] on span "Correr" at bounding box center [796, 592] width 115 height 20
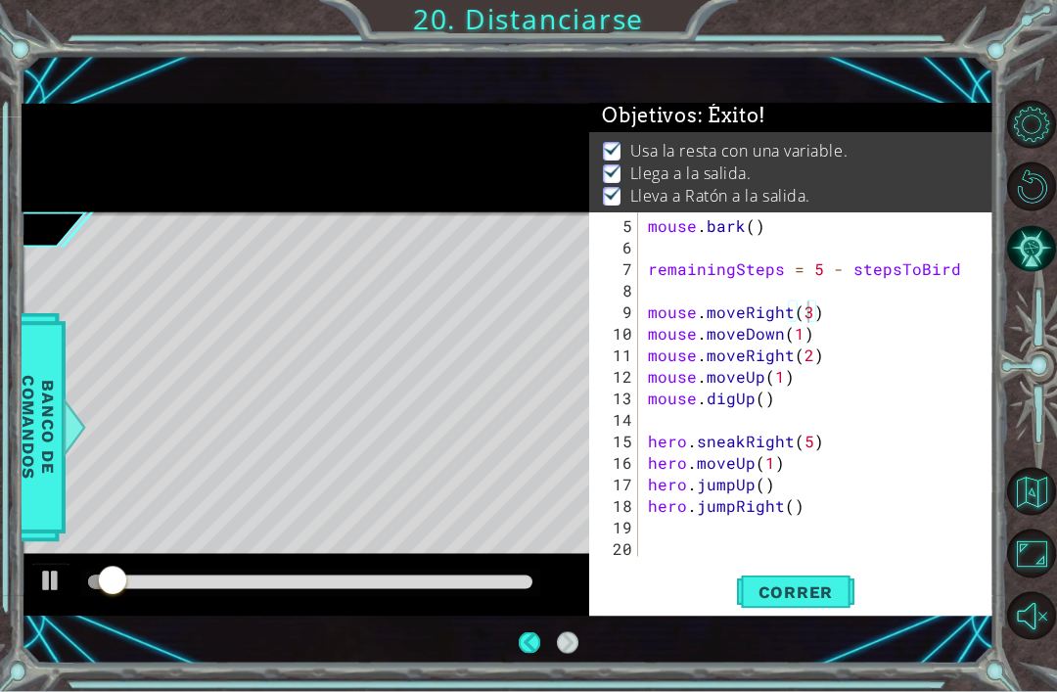
scroll to position [61, 0]
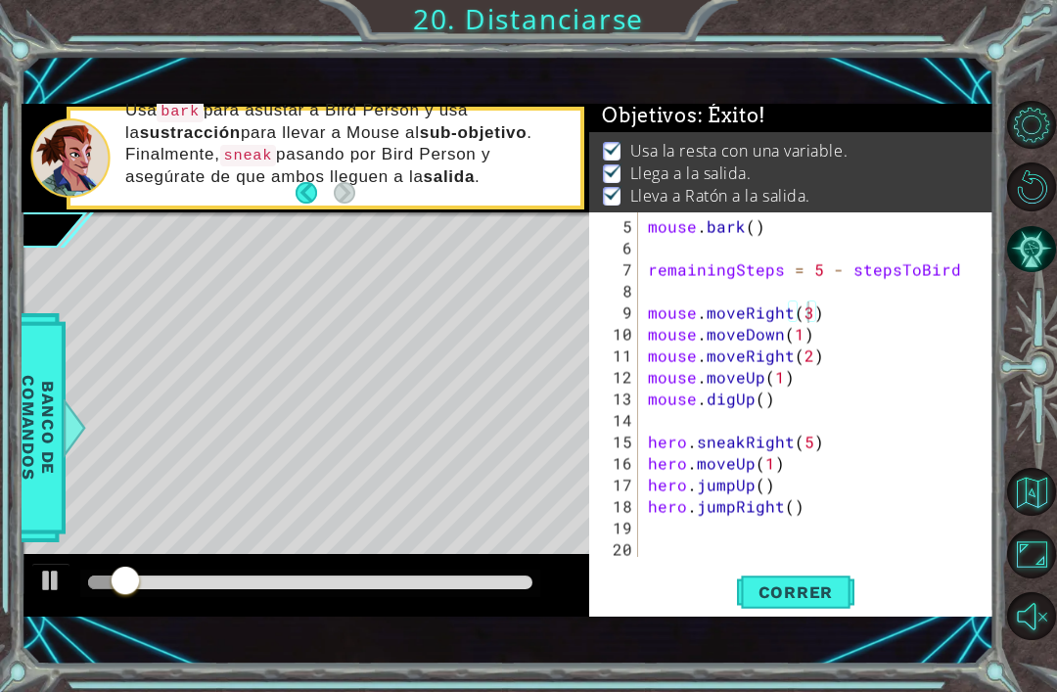
click at [479, 571] on div at bounding box center [310, 583] width 461 height 27
click at [490, 580] on div at bounding box center [310, 583] width 445 height 14
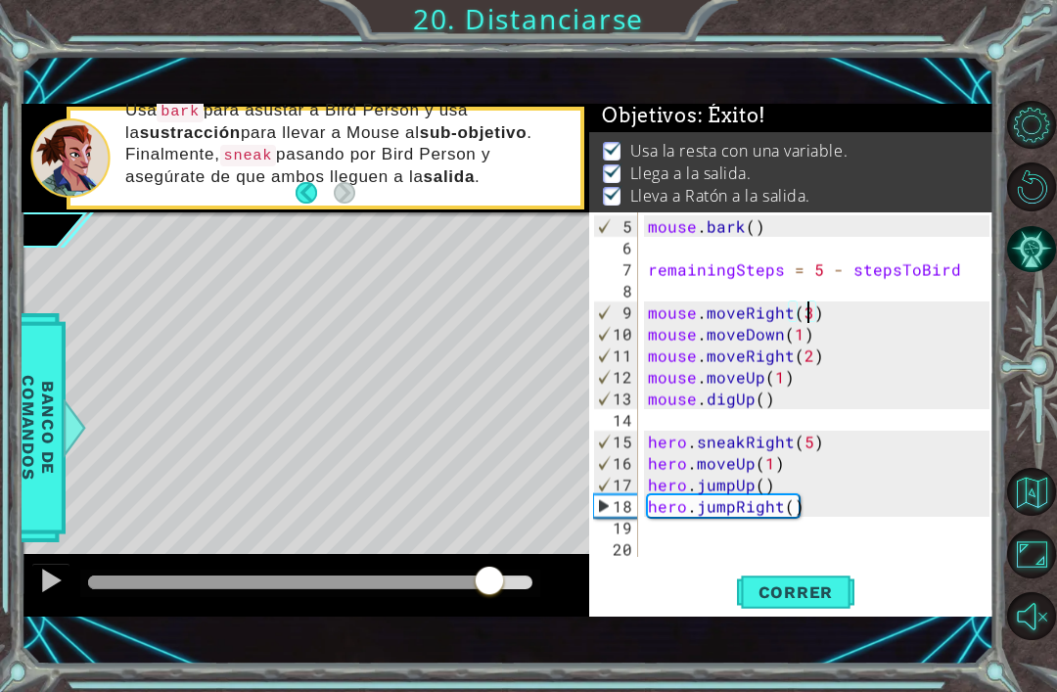
click at [57, 585] on div at bounding box center [50, 580] width 25 height 25
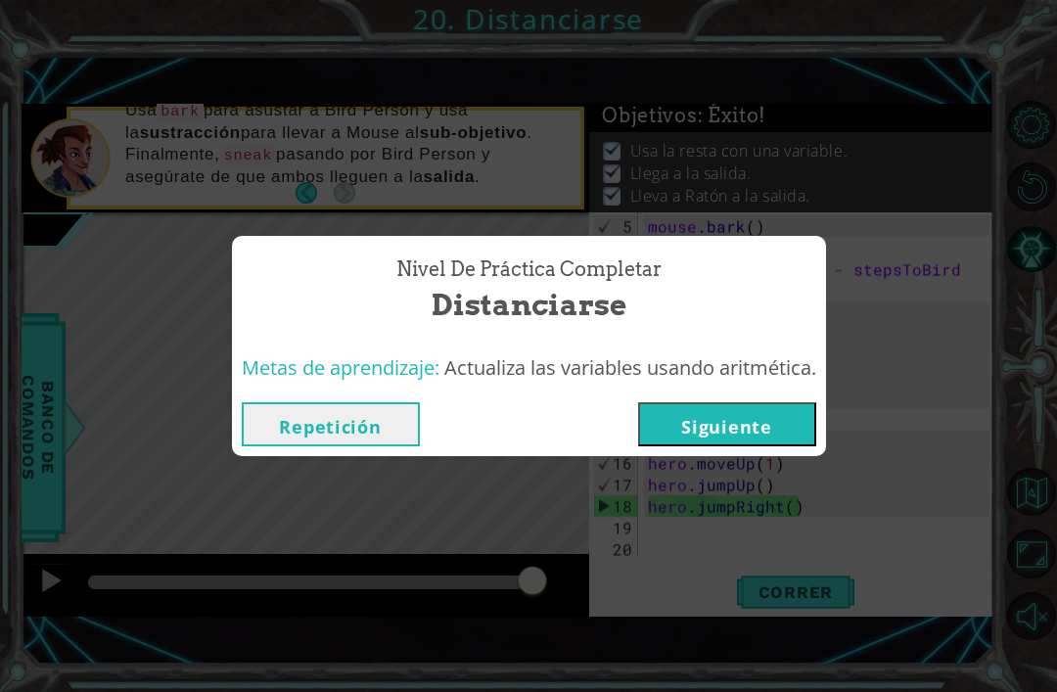
click at [706, 443] on button "Siguiente" at bounding box center [727, 424] width 178 height 44
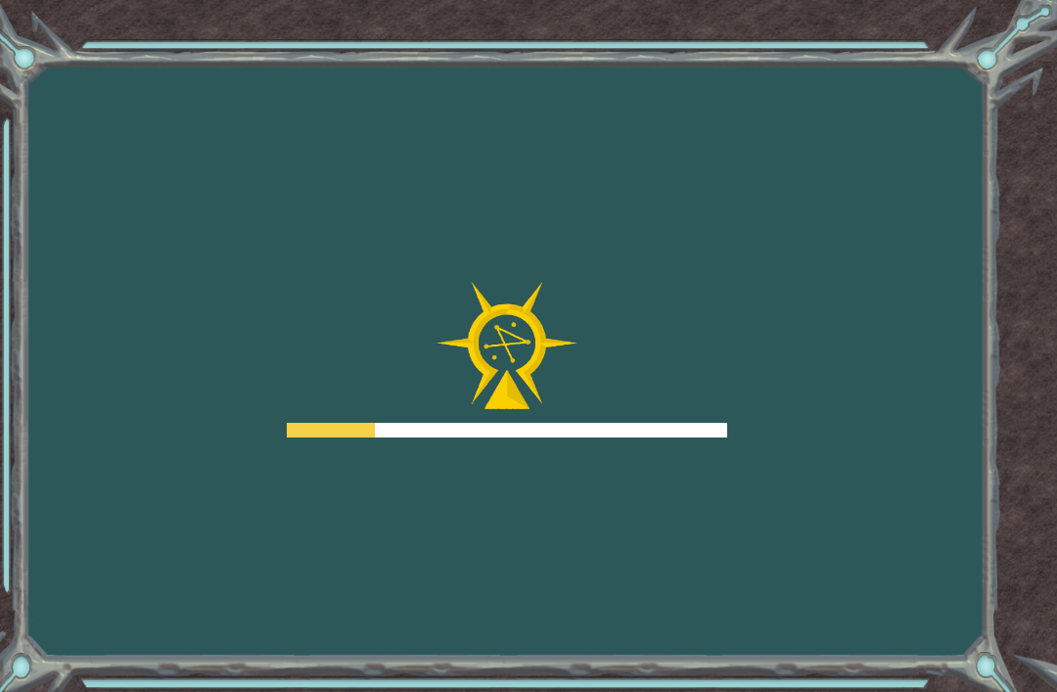
click at [698, 426] on div at bounding box center [507, 430] width 441 height 15
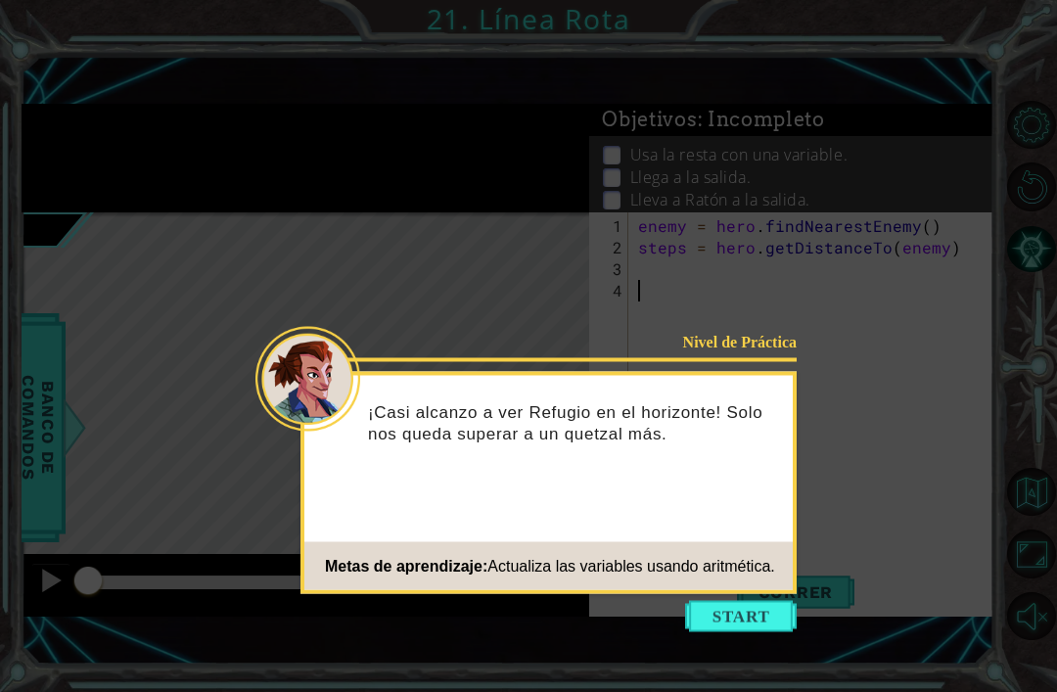
click at [760, 601] on button "Start" at bounding box center [741, 616] width 112 height 31
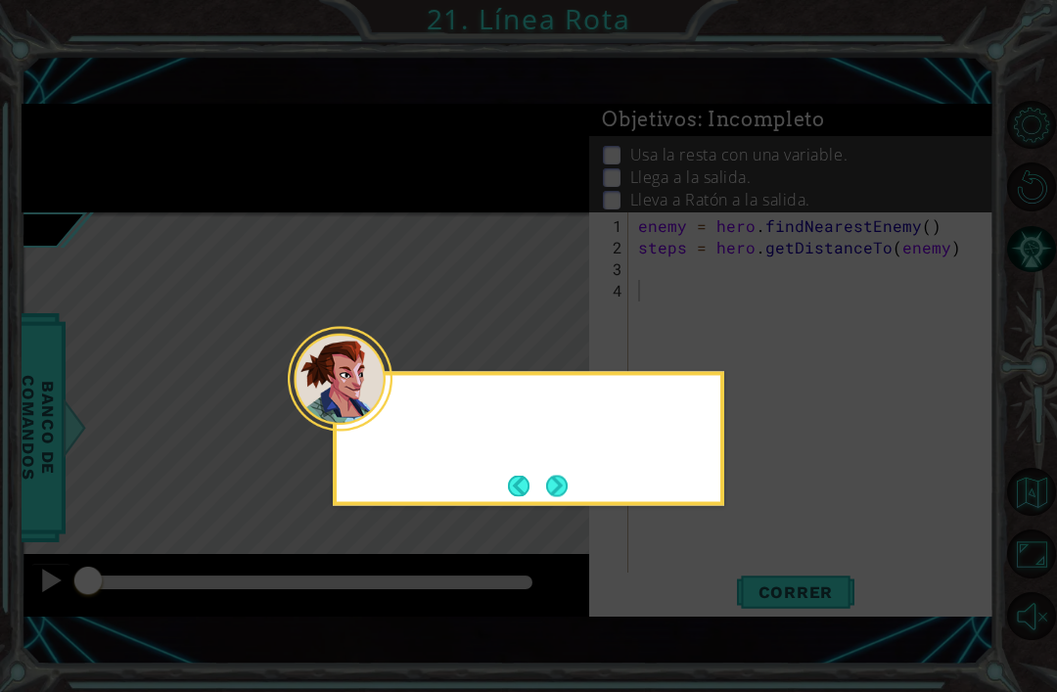
click at [745, 556] on icon at bounding box center [528, 346] width 1057 height 692
click at [554, 475] on button "Next" at bounding box center [557, 486] width 22 height 22
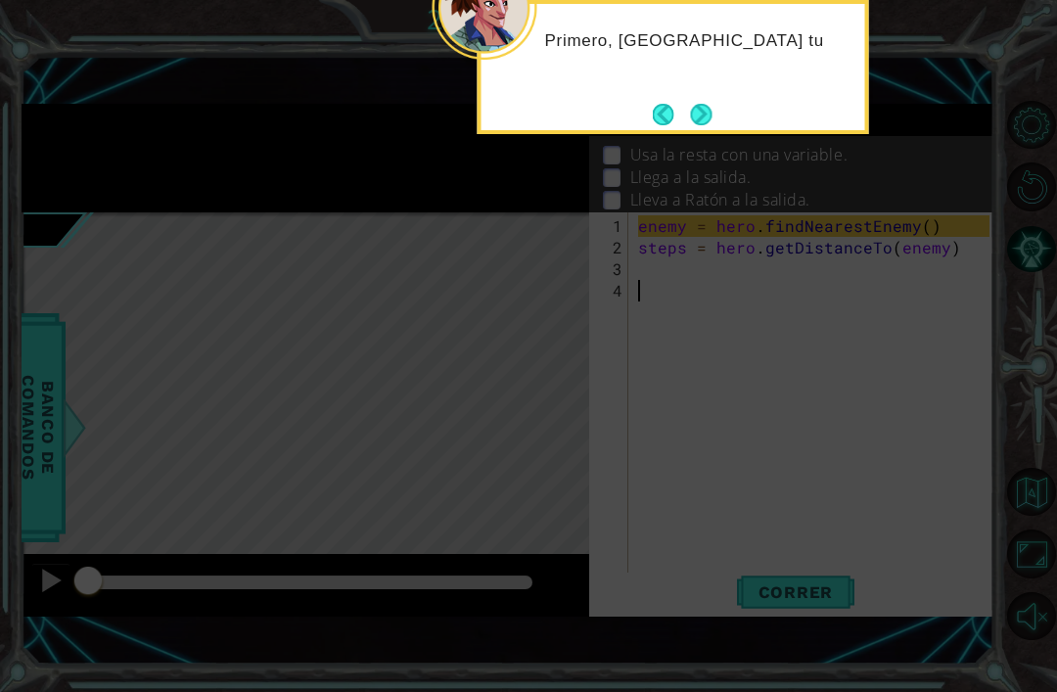
click at [698, 103] on button "Next" at bounding box center [701, 114] width 23 height 23
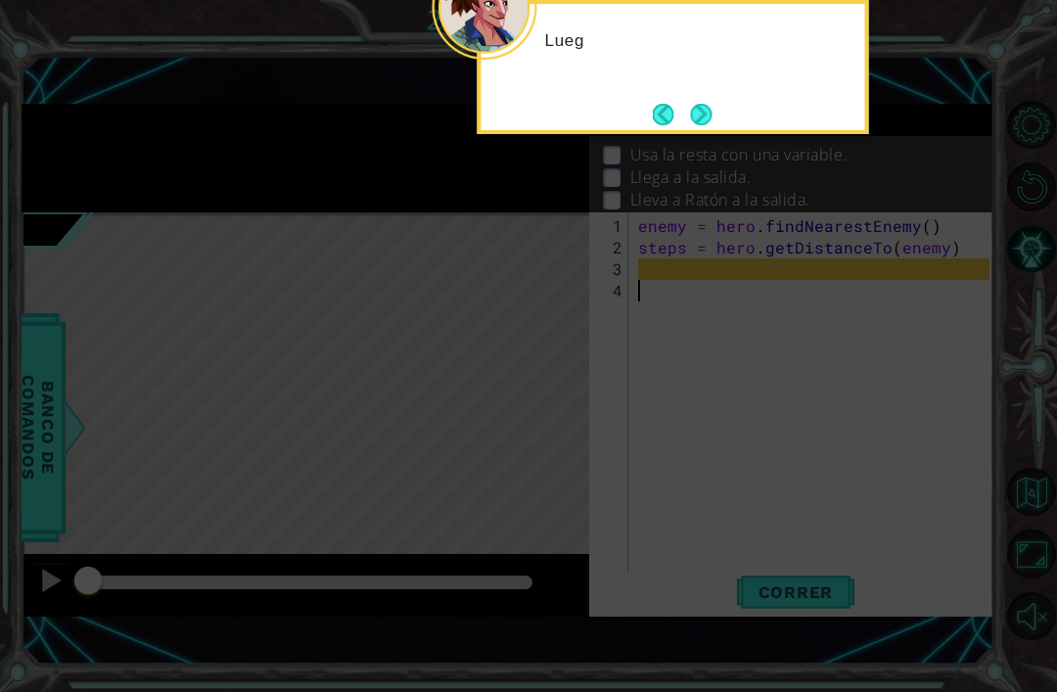
click at [680, 104] on button "Back" at bounding box center [672, 115] width 38 height 22
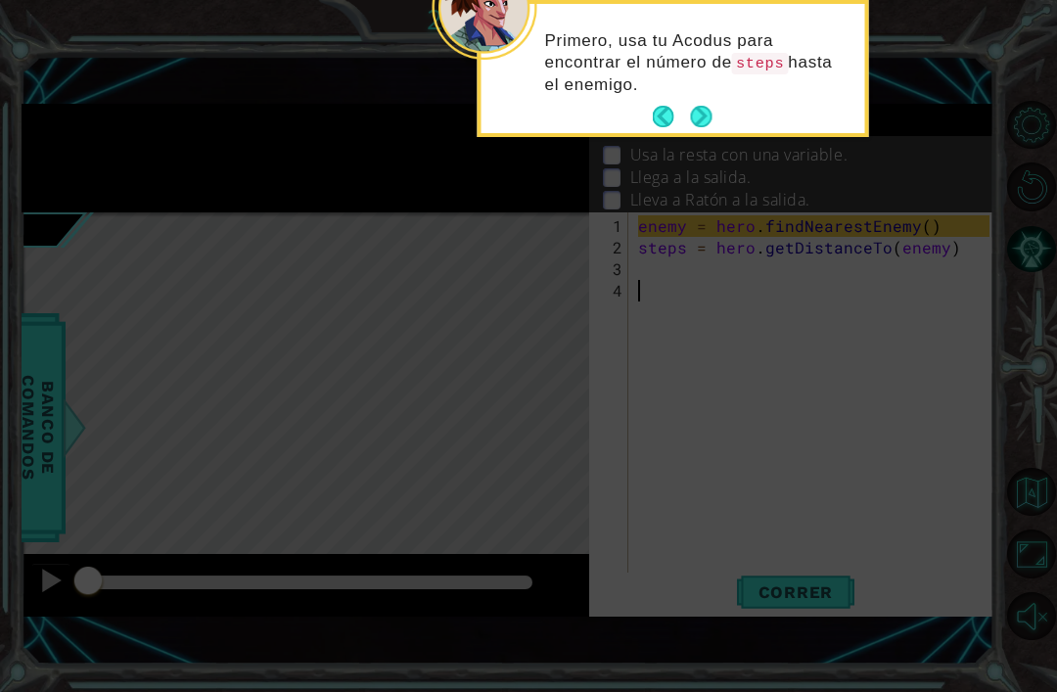
click at [708, 104] on button "Next" at bounding box center [701, 117] width 26 height 26
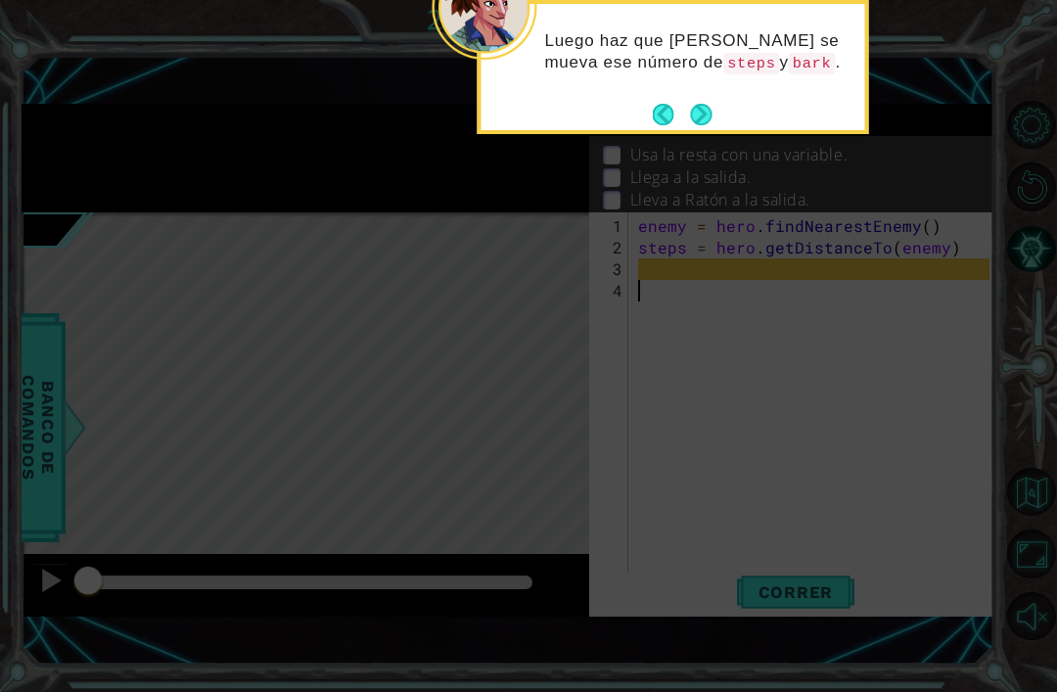
click at [712, 97] on button "Next" at bounding box center [700, 114] width 35 height 35
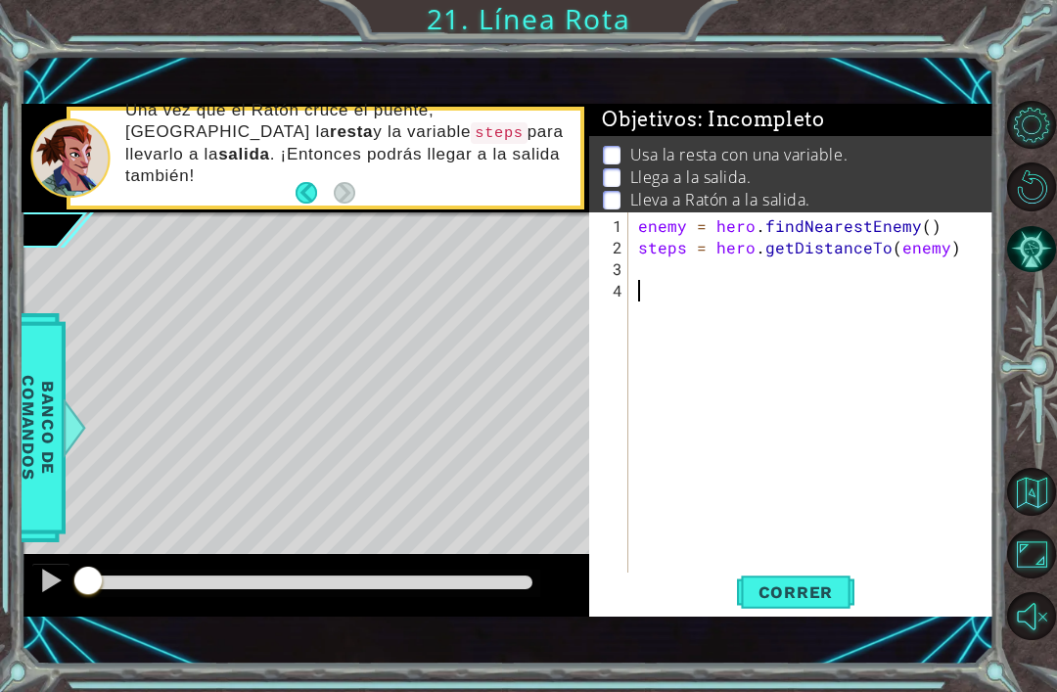
type textarea "enemy = hero.findNearestEnemy()"
click at [931, 289] on div "enemy = hero . findNearestEnemy ( ) steps = hero . getDistanceTo ( enemy )" at bounding box center [816, 419] width 365 height 409
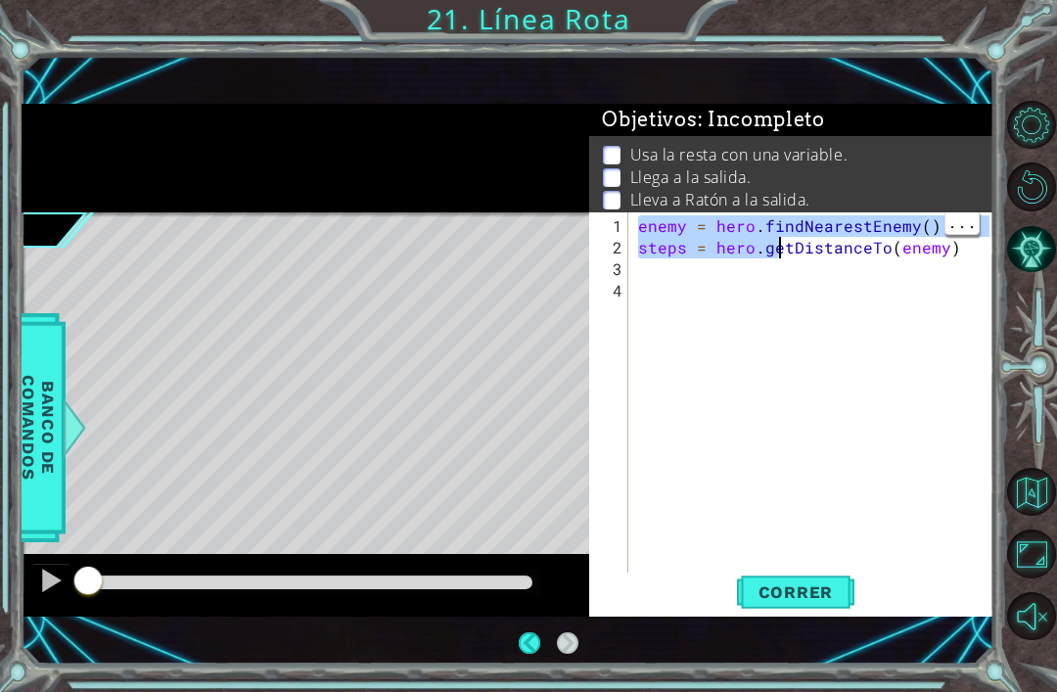
type textarea "steps = hero.getDistanceTo(enemy)"
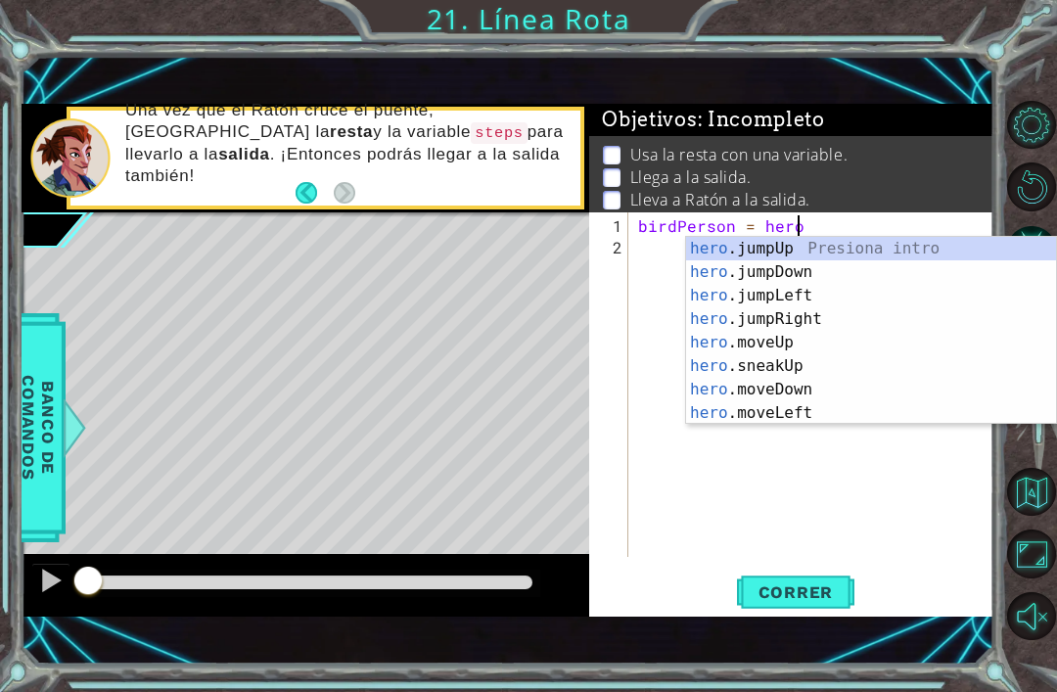
scroll to position [0, 10]
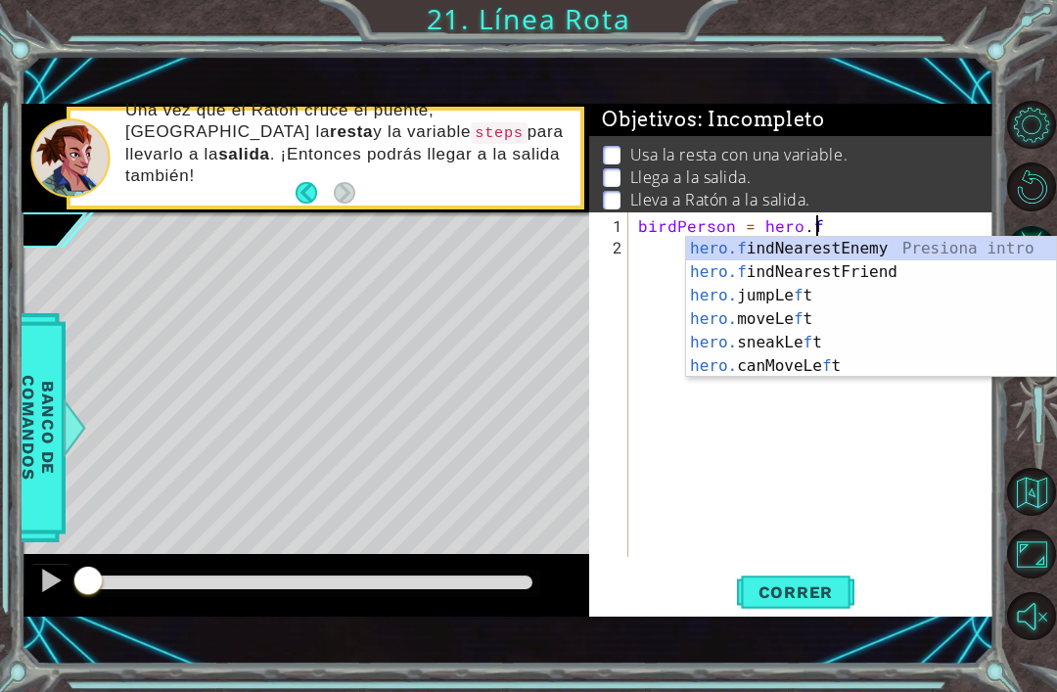
type textarea "birdPerson = hero.fin"
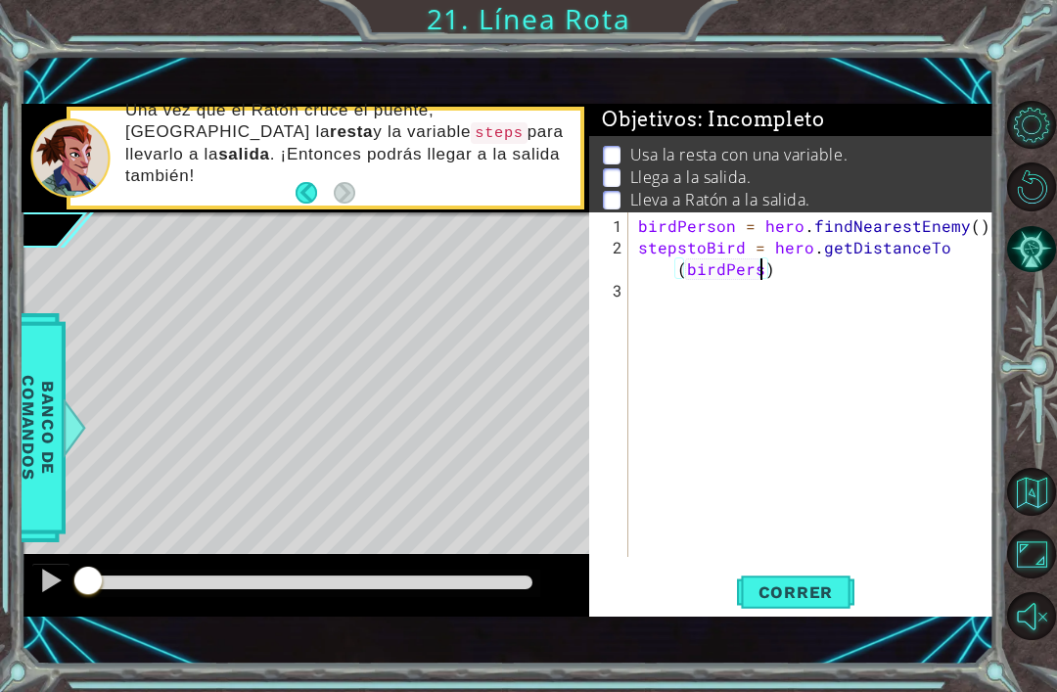
scroll to position [0, 24]
type textarea "stepstoBird = hero.getDistanceTo(birdPerson)"
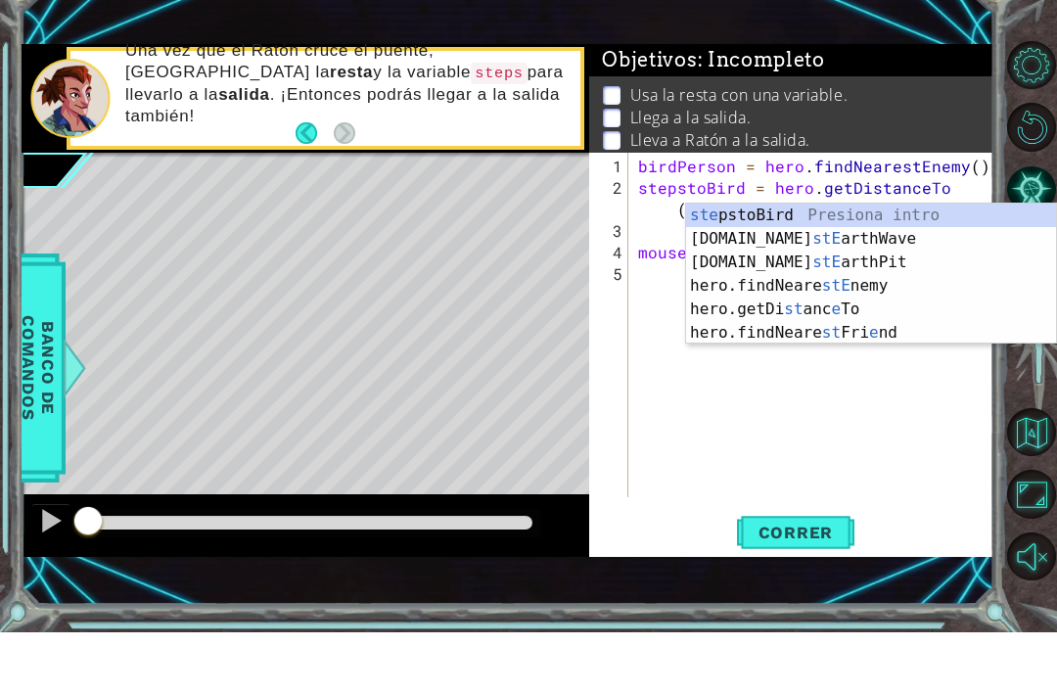
scroll to position [0, 10]
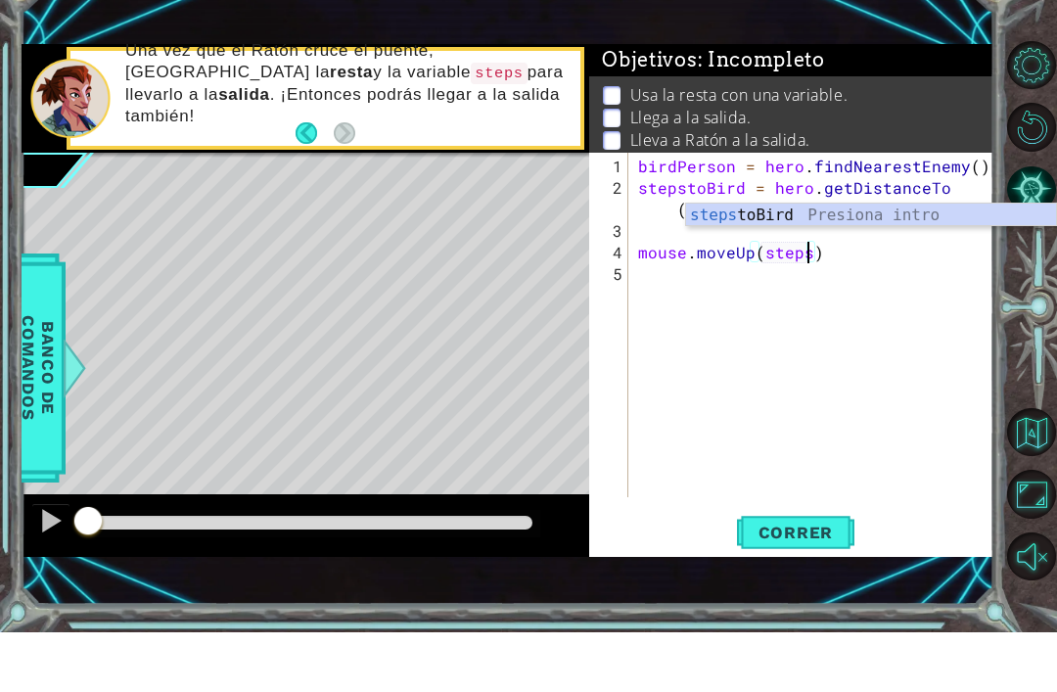
type textarea "mouse.moveUp(stepstoBird)"
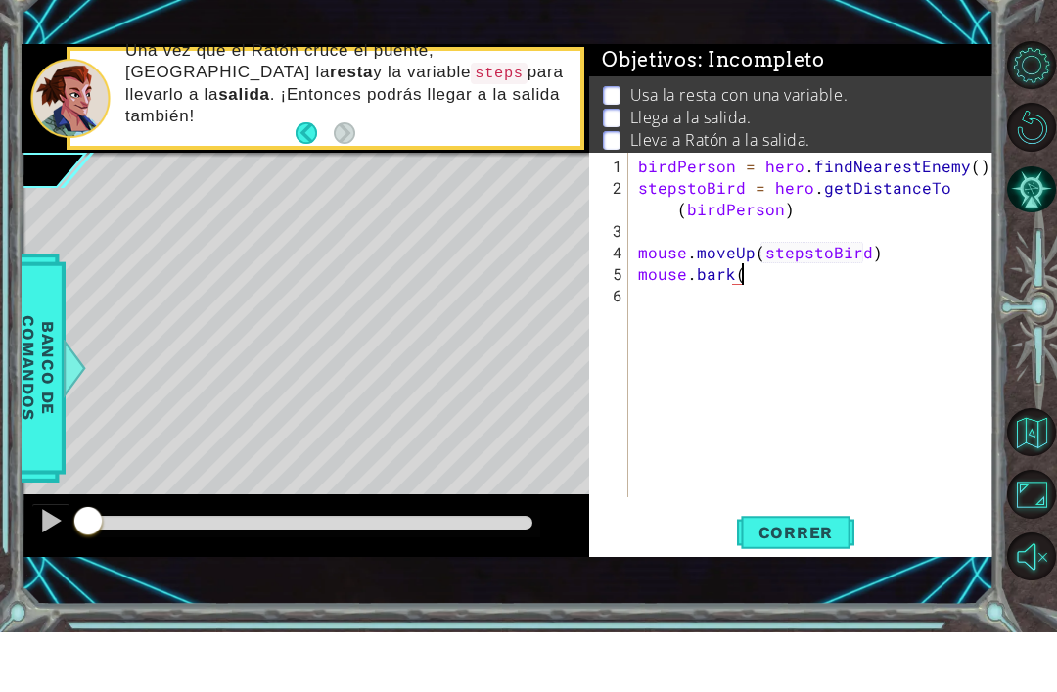
scroll to position [0, 6]
type textarea "mouse.bark()"
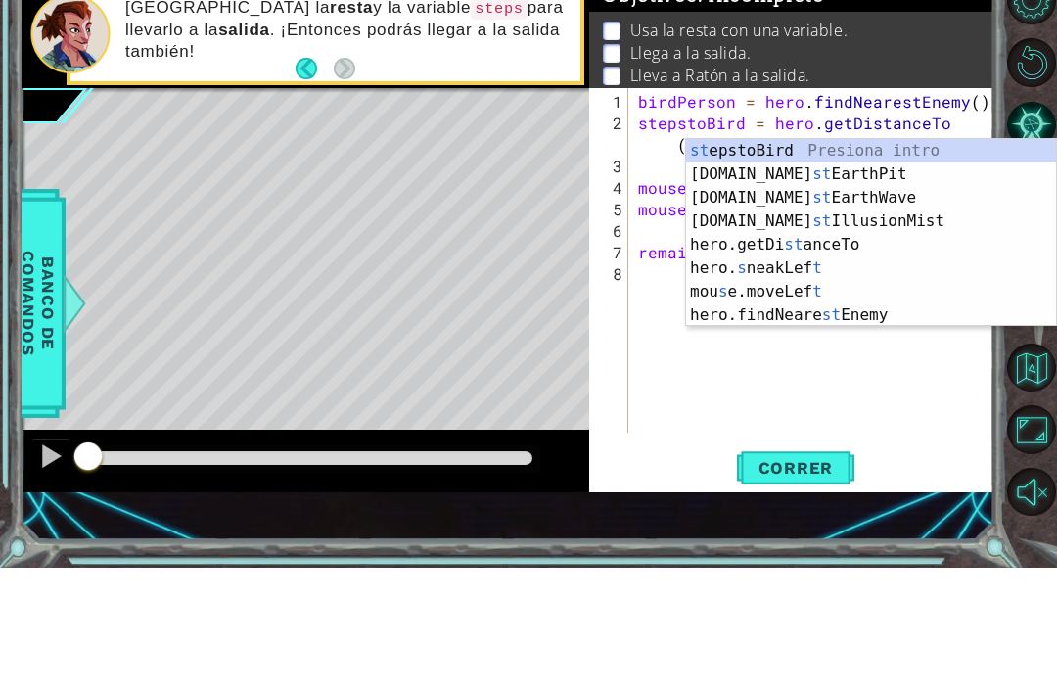
scroll to position [0, 13]
type textarea "remainingSteps = 5 - stepstoBird"
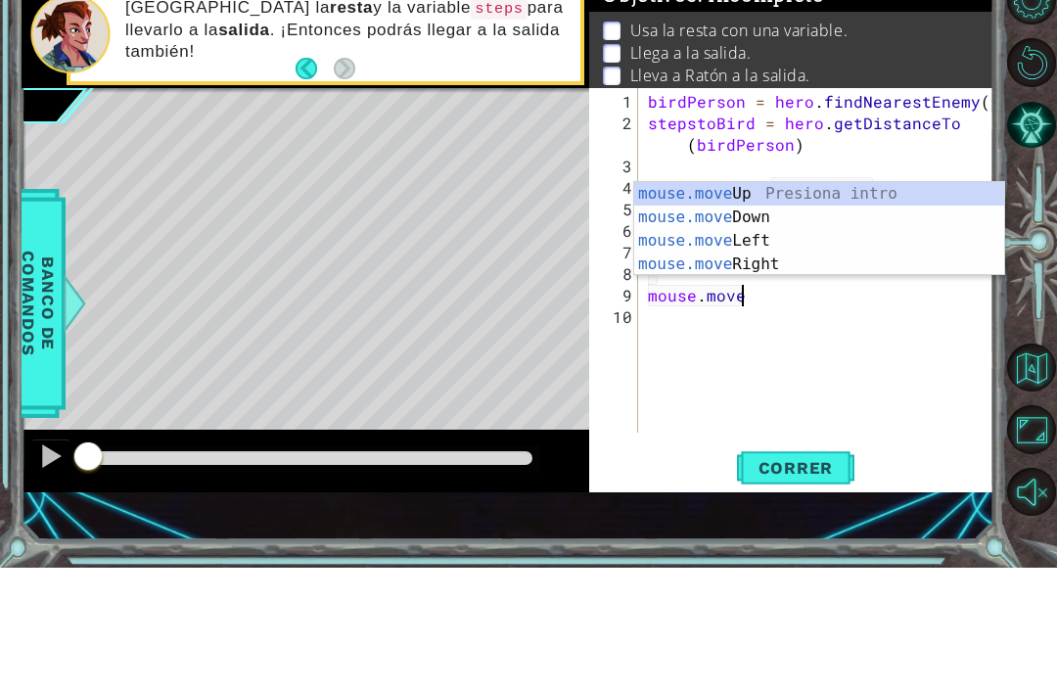
scroll to position [0, 6]
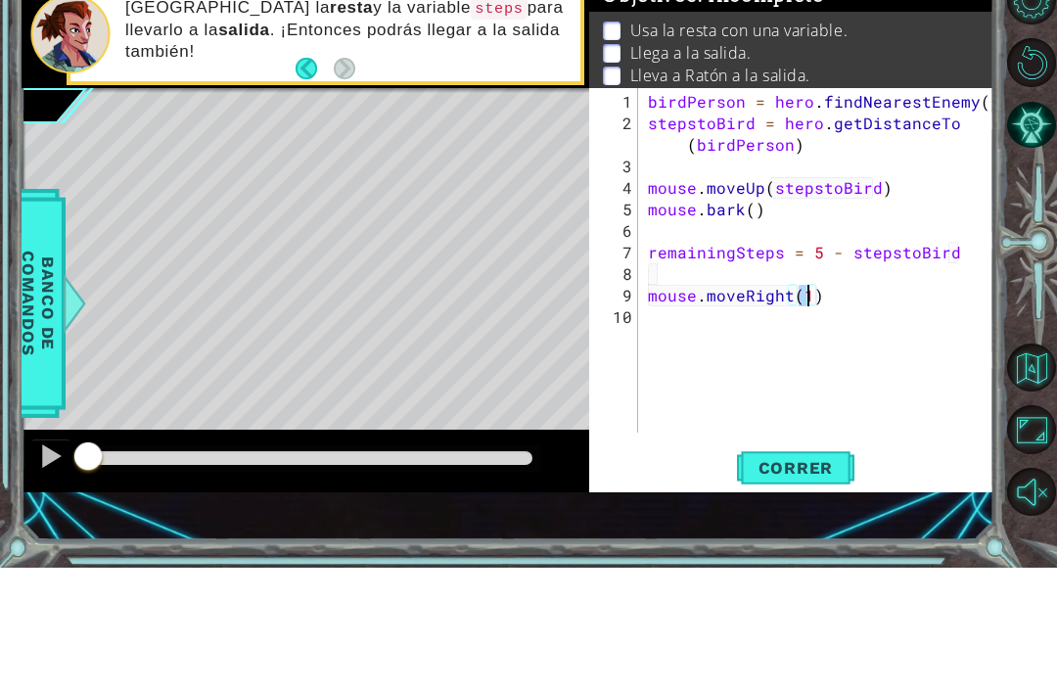
type textarea "mouse.moveRight(2)"
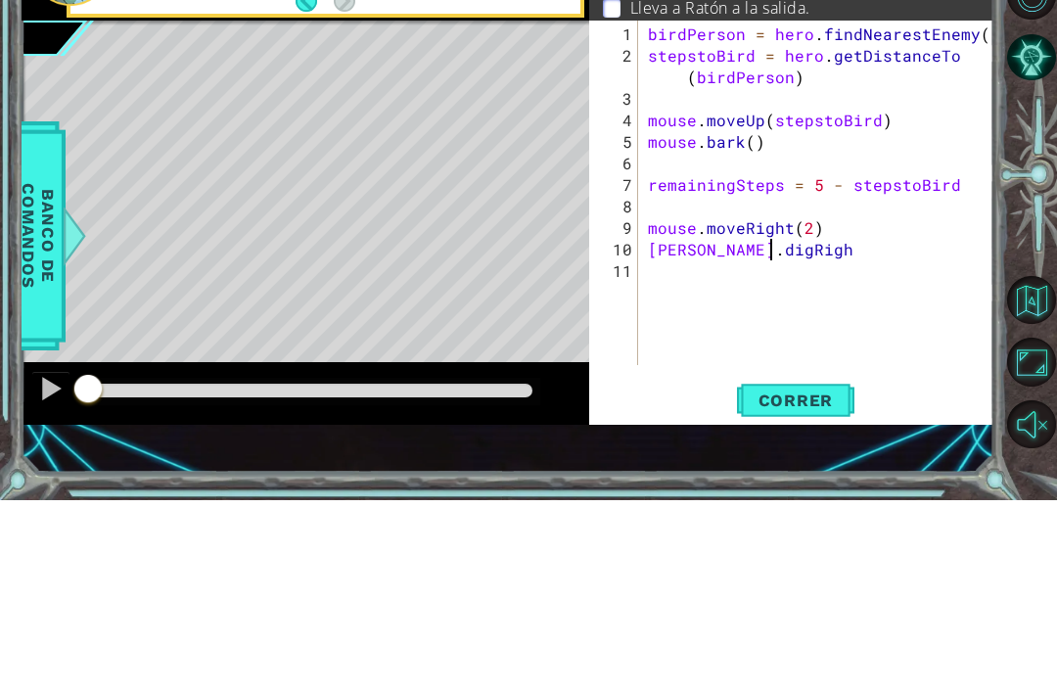
scroll to position [0, 7]
type textarea "[PERSON_NAME].digRight()"
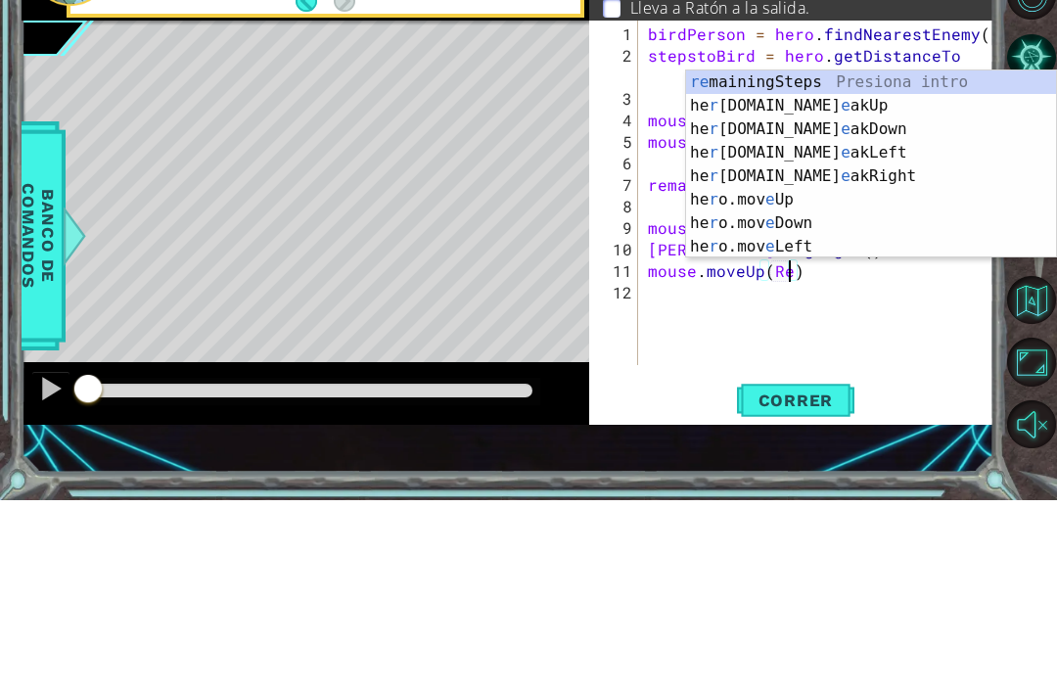
scroll to position [0, 9]
type textarea "mouse.moveUp(remainingSteps)"
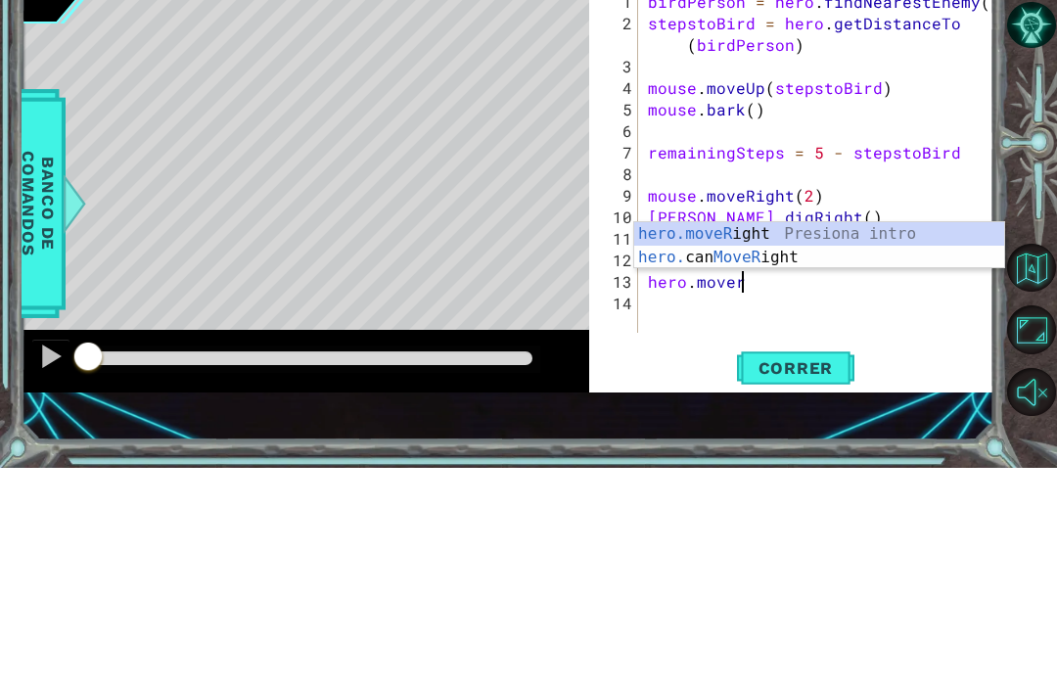
scroll to position [0, 6]
type textarea "hero.moveRight(1)"
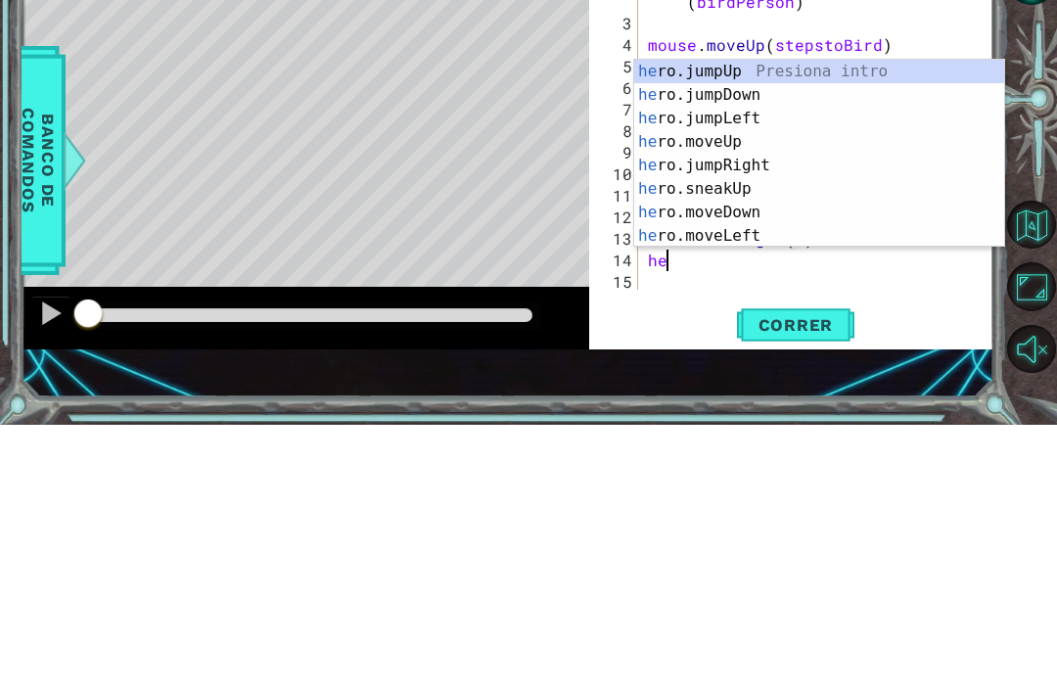
scroll to position [0, 1]
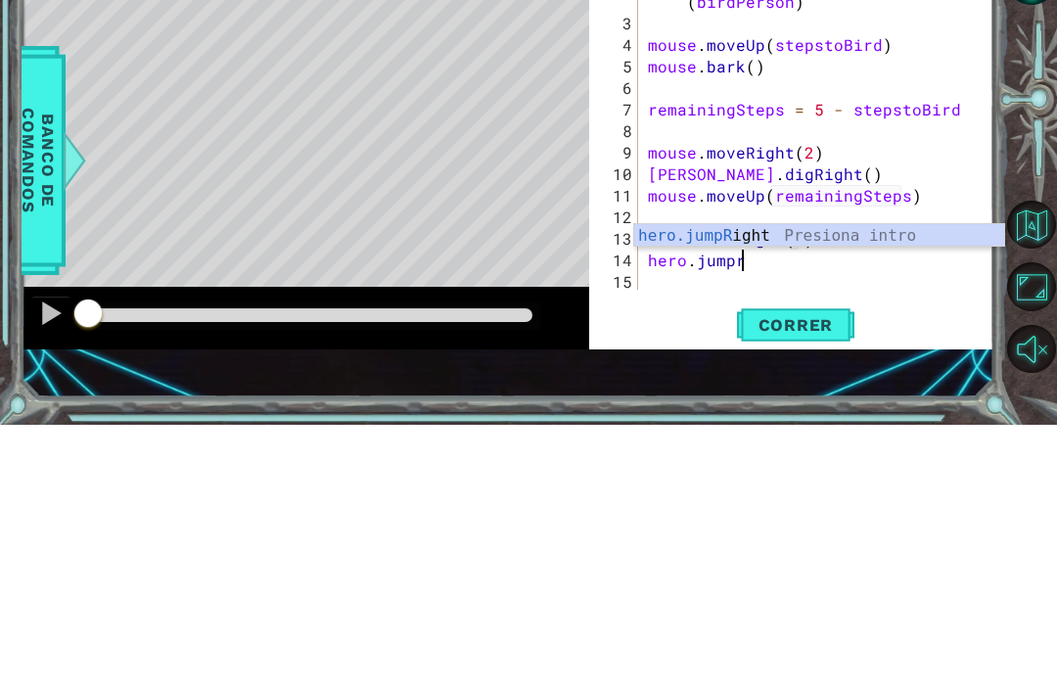
type textarea "hero.jumpri"
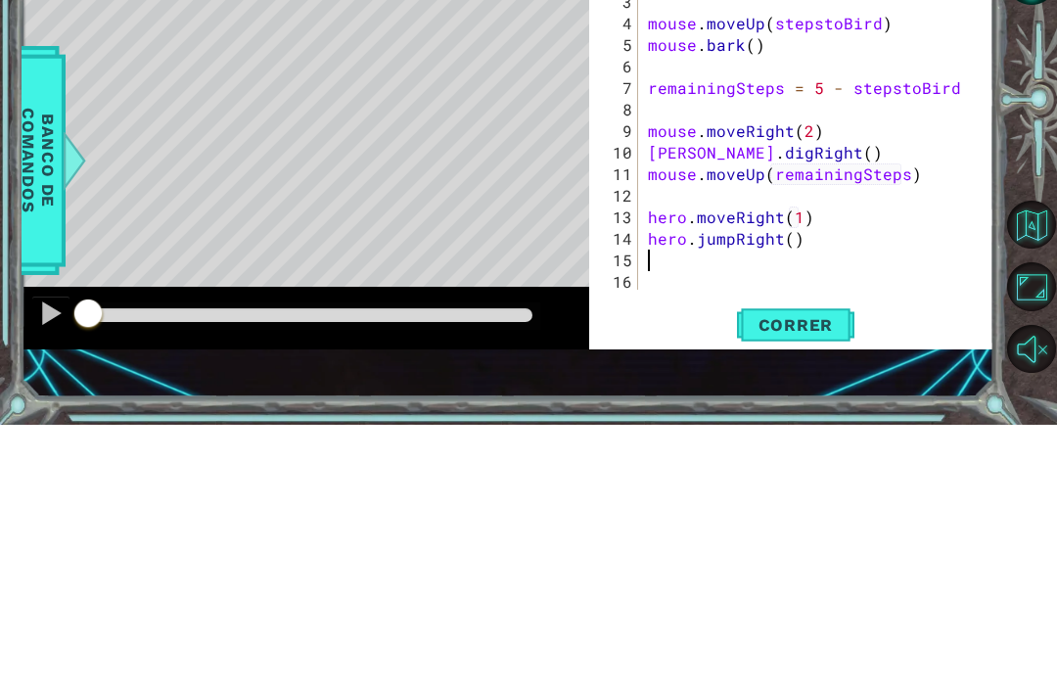
scroll to position [22, 0]
type textarea "2"
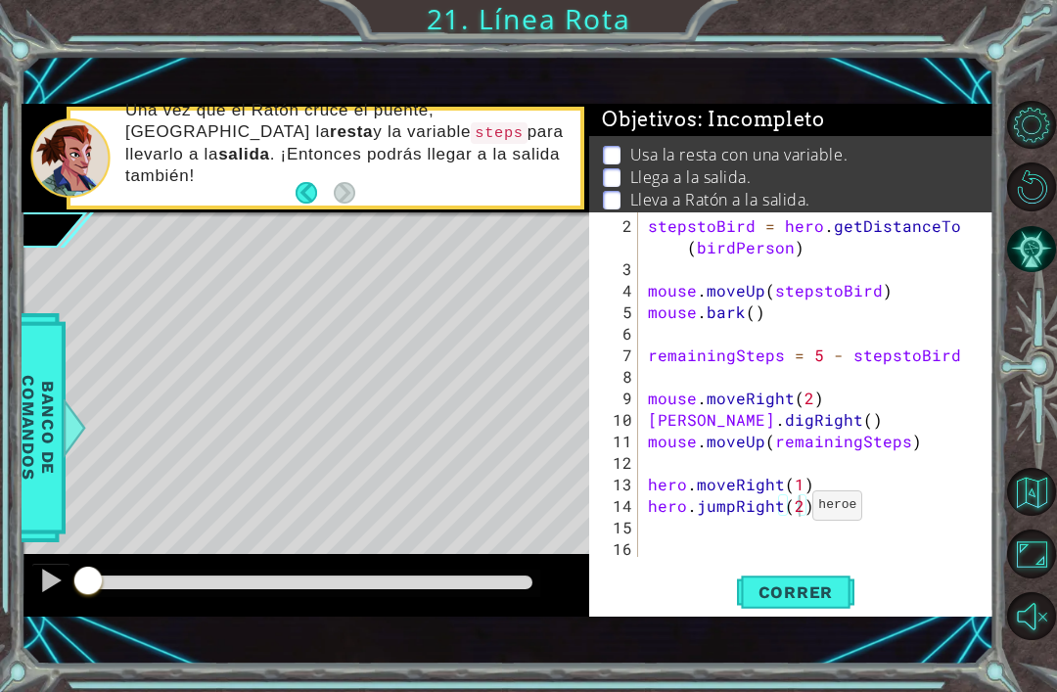
click at [807, 590] on span "Correr" at bounding box center [796, 592] width 115 height 20
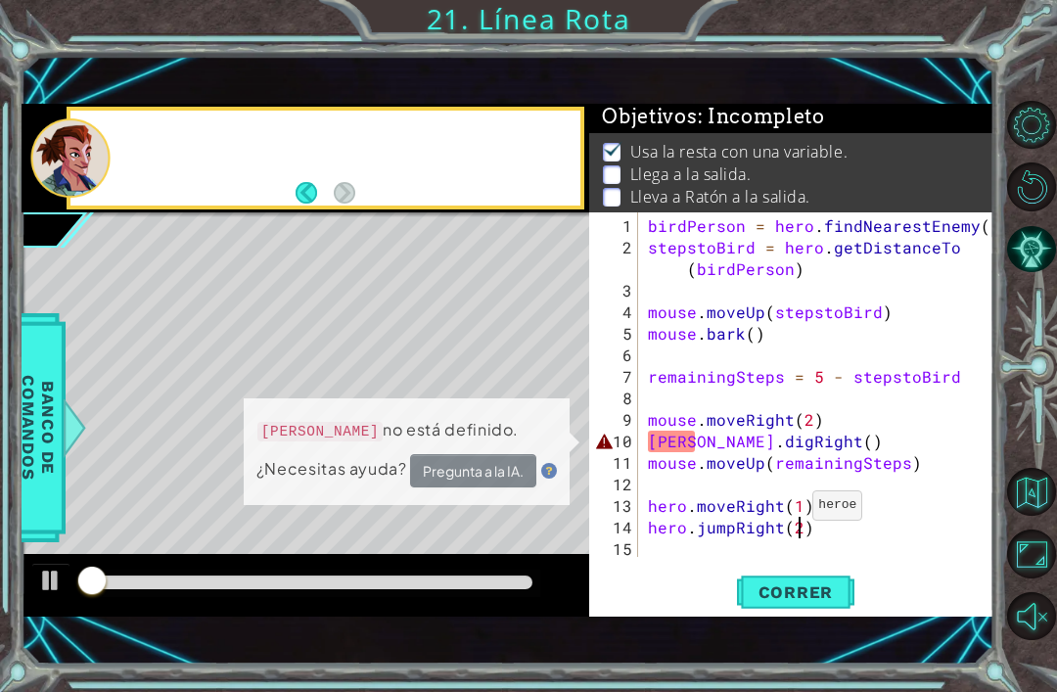
scroll to position [4, 0]
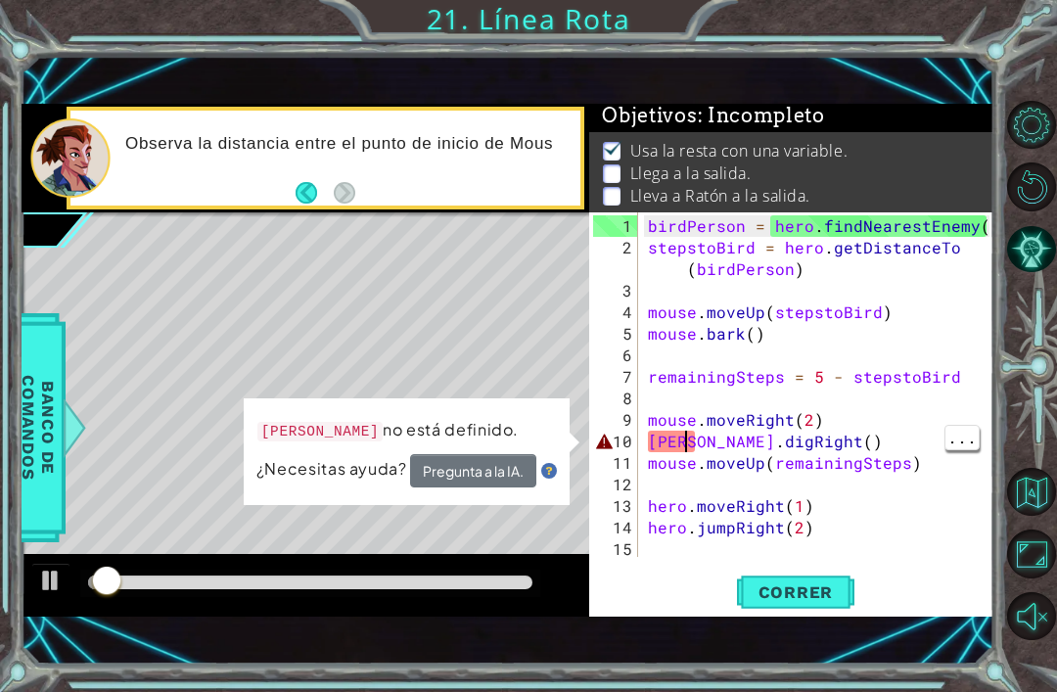
click at [691, 446] on div "birdPerson = hero . findNearestEnemy ( ) stepstoBird = hero . getDistanceTo ( b…" at bounding box center [821, 409] width 355 height 388
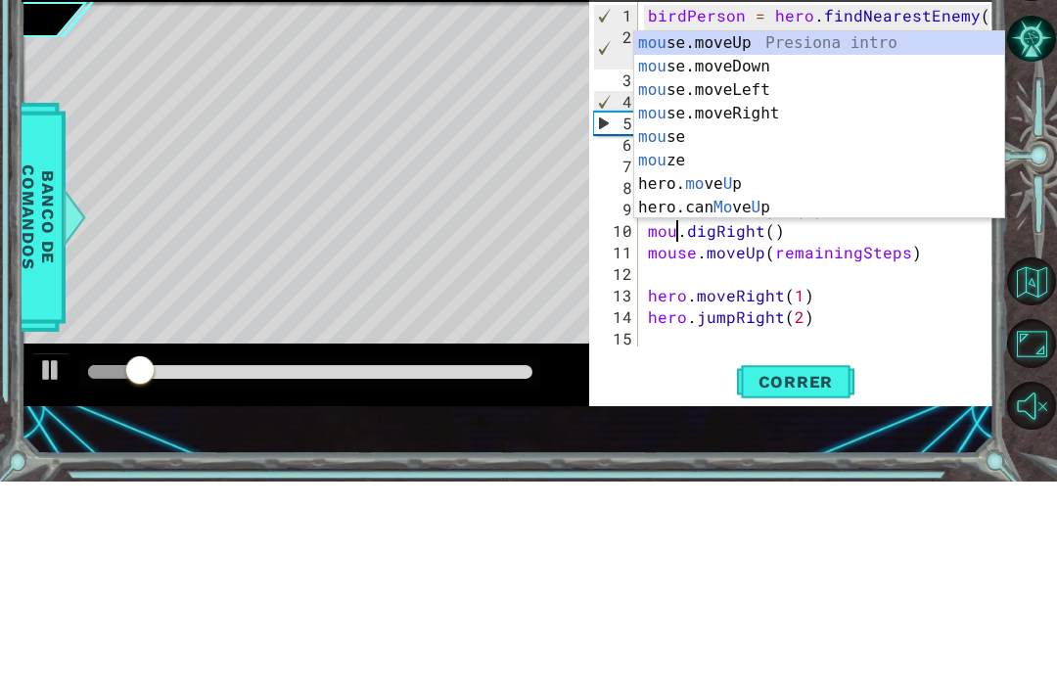
scroll to position [0, 3]
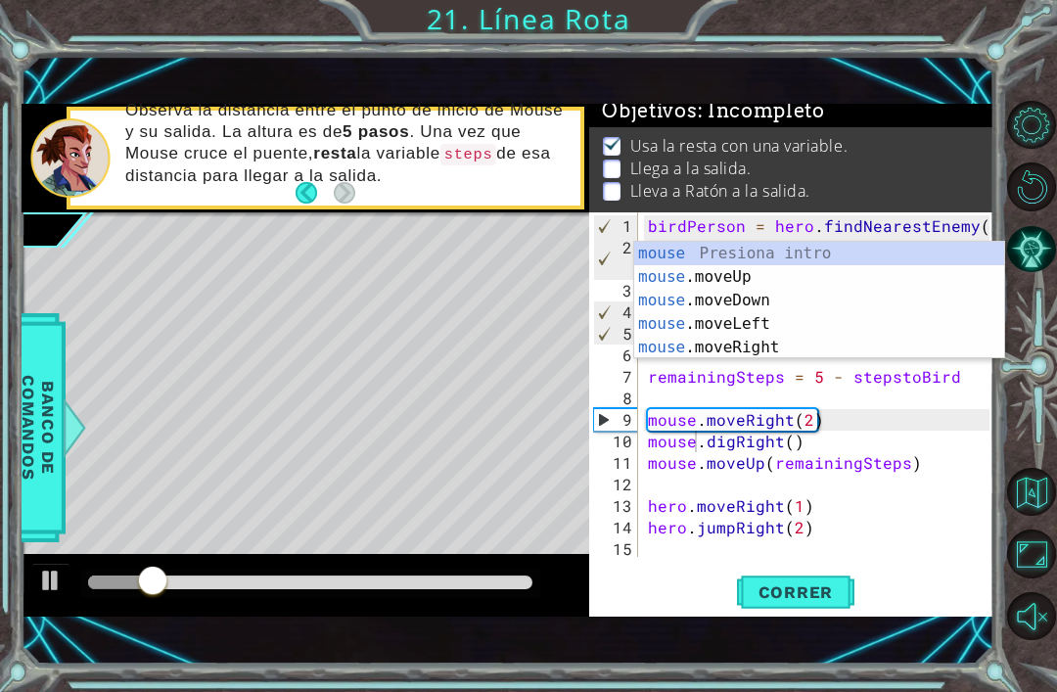
type textarea "mouse.digRight()"
click at [826, 602] on span "Correr" at bounding box center [796, 592] width 115 height 20
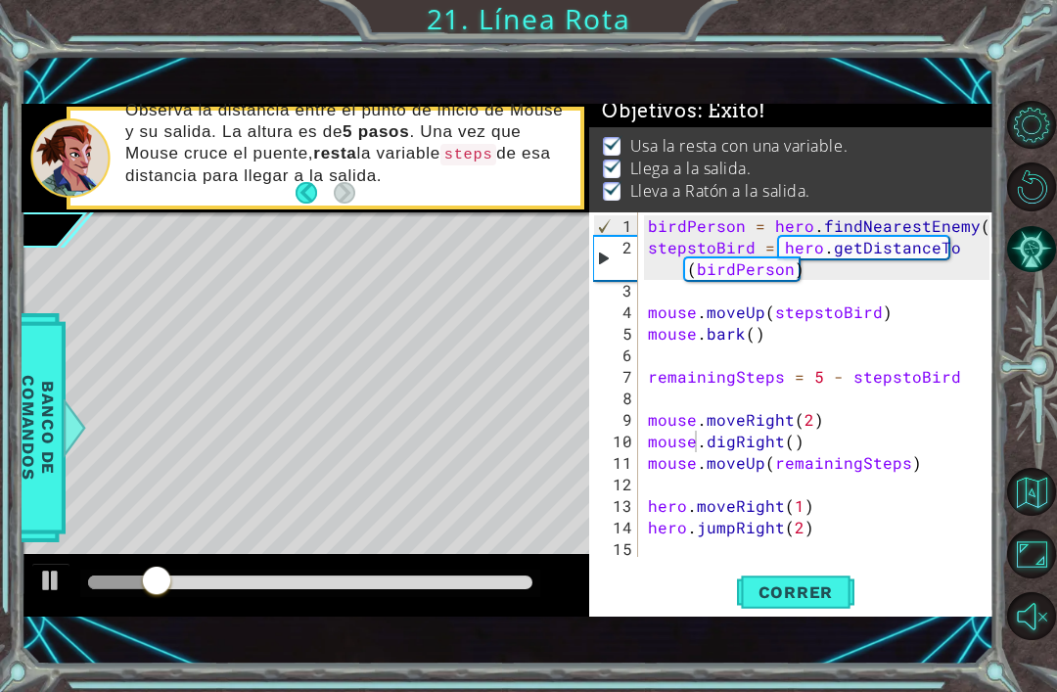
click at [491, 578] on div at bounding box center [310, 583] width 445 height 14
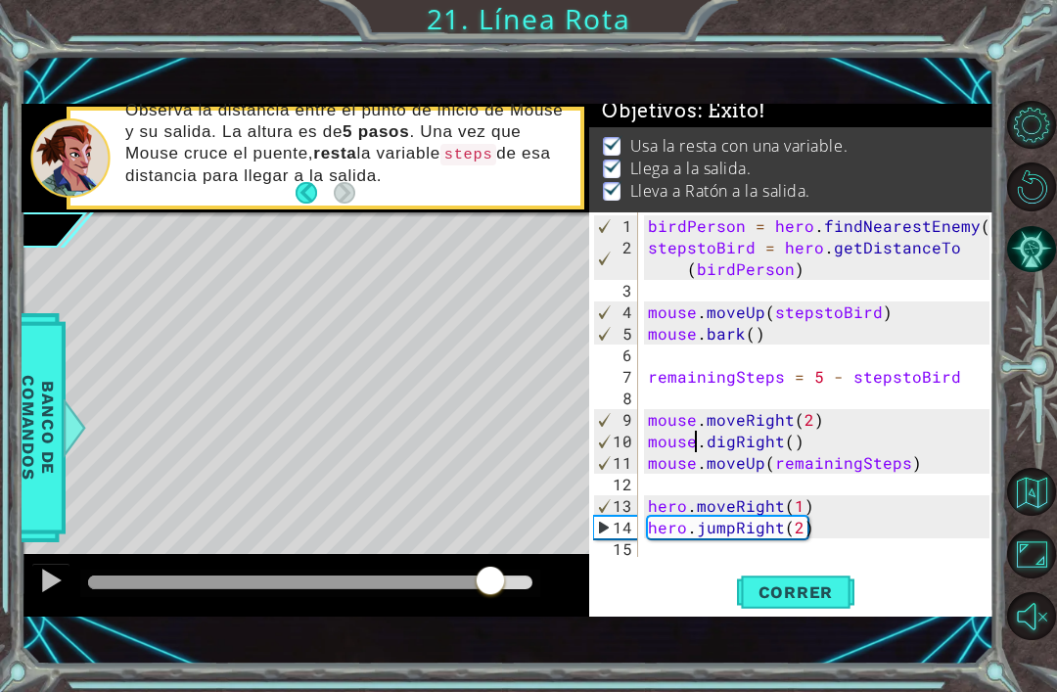
click at [53, 585] on div at bounding box center [50, 580] width 25 height 25
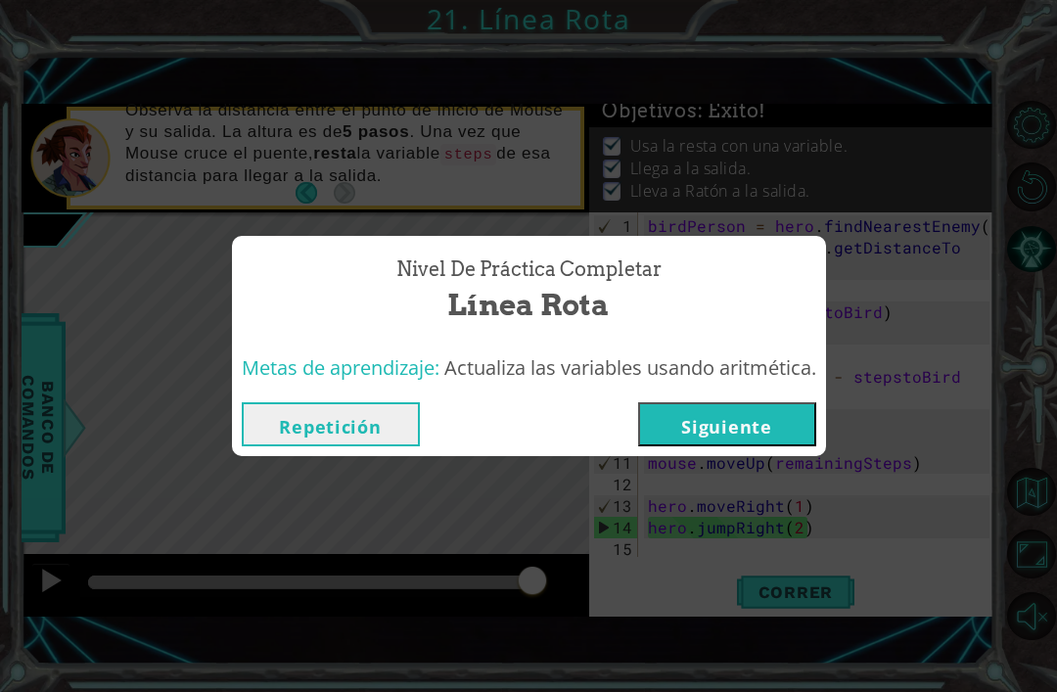
click at [780, 419] on button "Siguiente" at bounding box center [727, 424] width 178 height 44
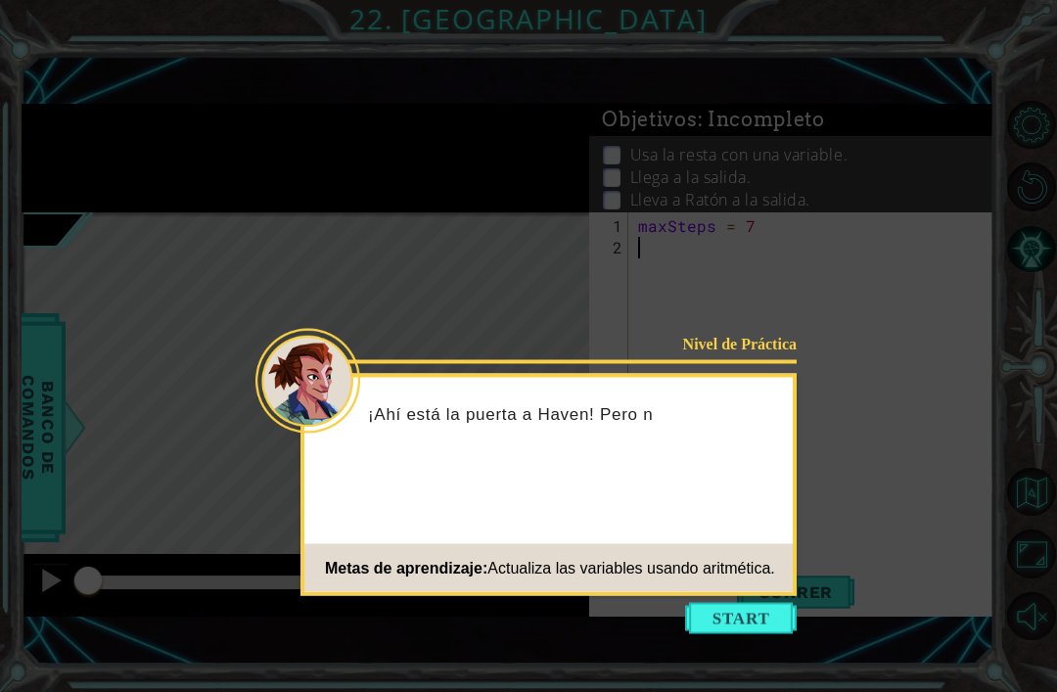
click at [758, 603] on button "Start" at bounding box center [741, 618] width 112 height 31
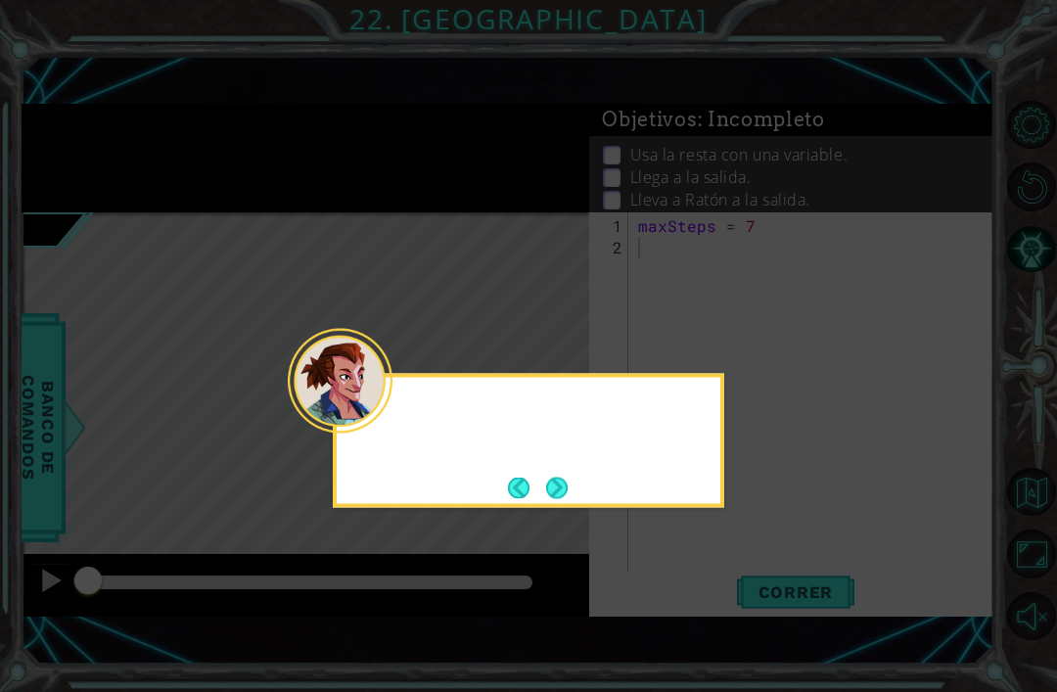
click at [746, 569] on icon at bounding box center [528, 346] width 1057 height 692
click at [568, 475] on button "Next" at bounding box center [557, 488] width 26 height 26
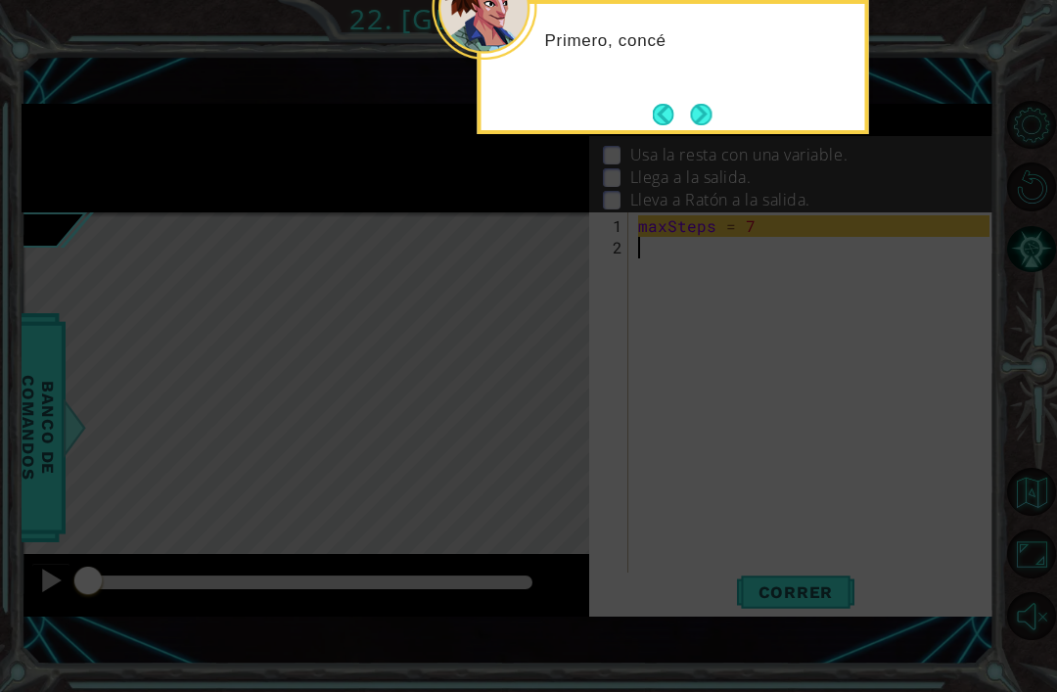
click at [706, 99] on button "Next" at bounding box center [701, 114] width 30 height 30
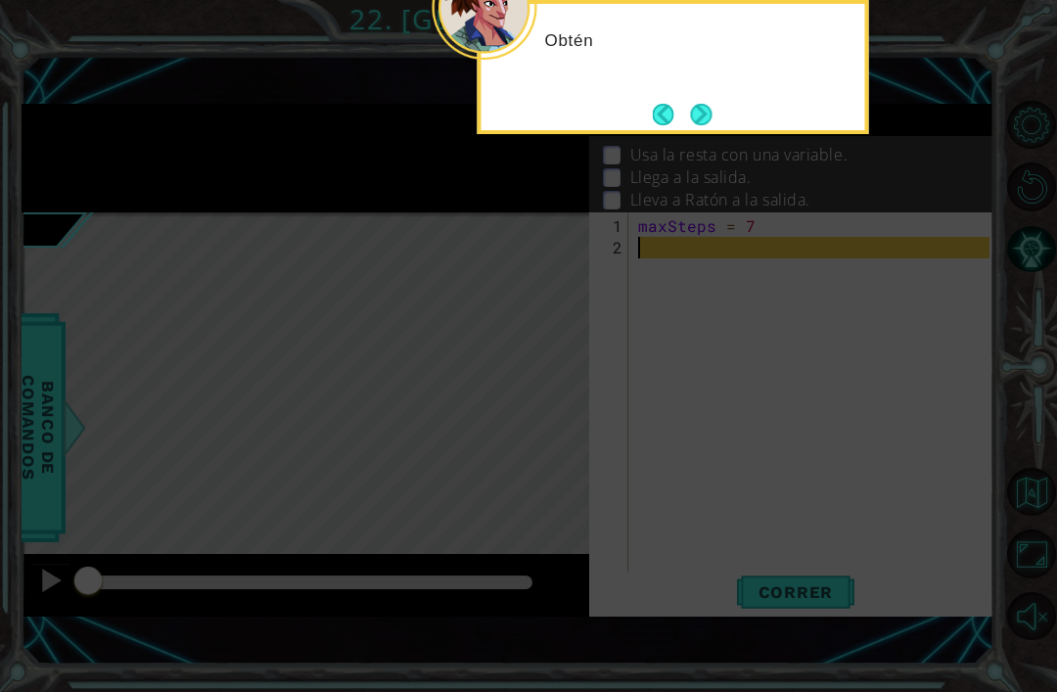
click at [698, 100] on button "Next" at bounding box center [700, 113] width 27 height 27
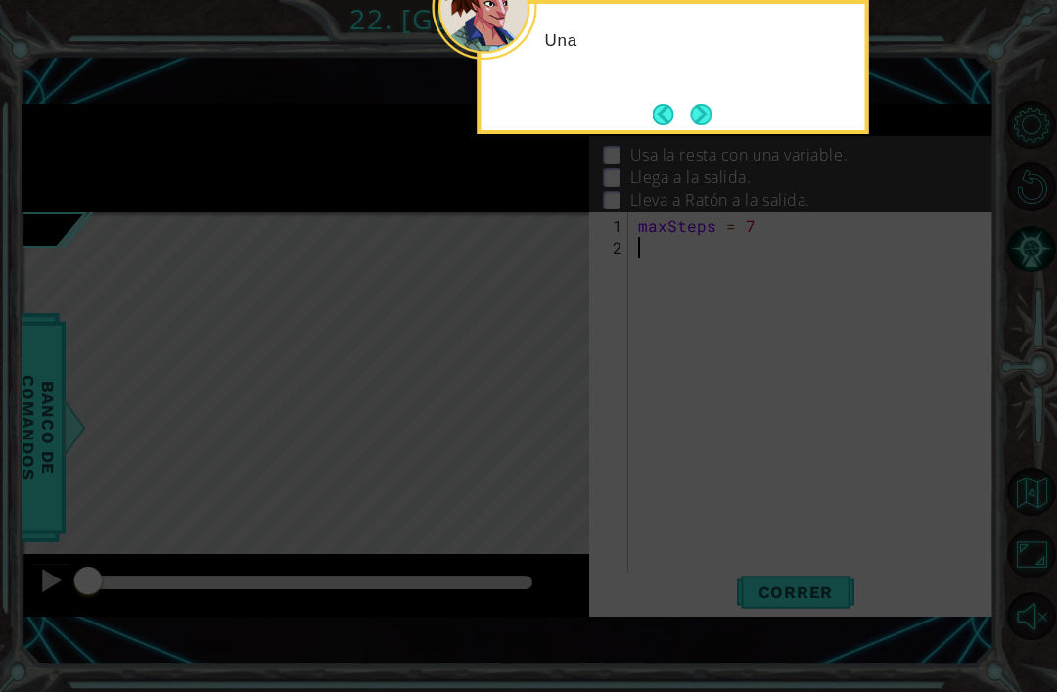
click at [700, 100] on button "Next" at bounding box center [700, 114] width 29 height 29
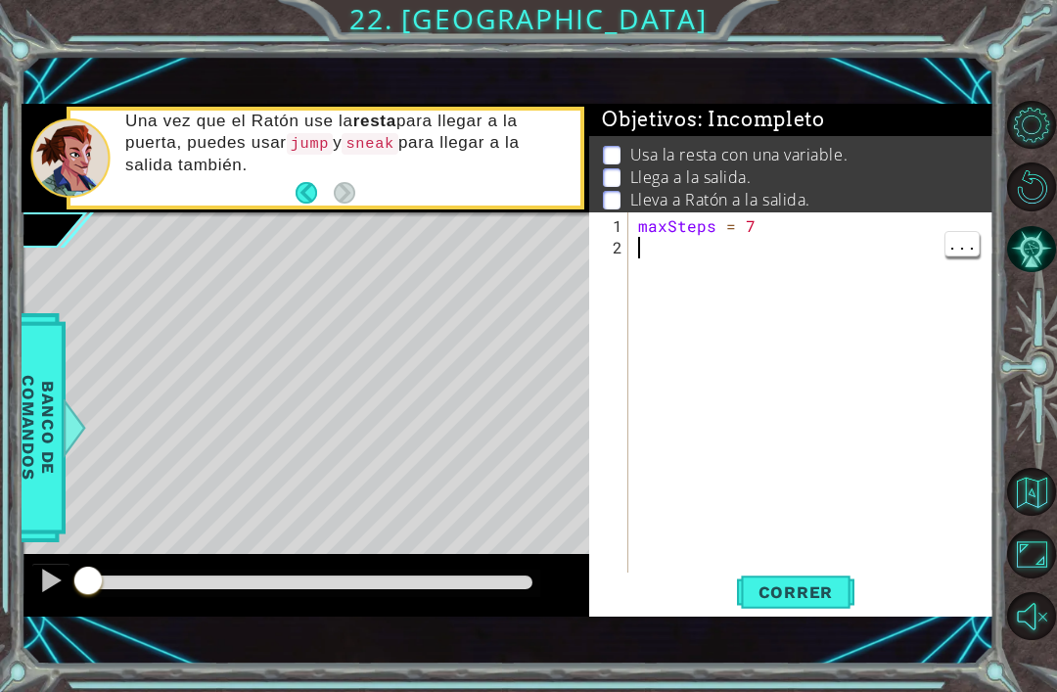
click at [818, 269] on div "maxSteps = 7" at bounding box center [816, 419] width 365 height 409
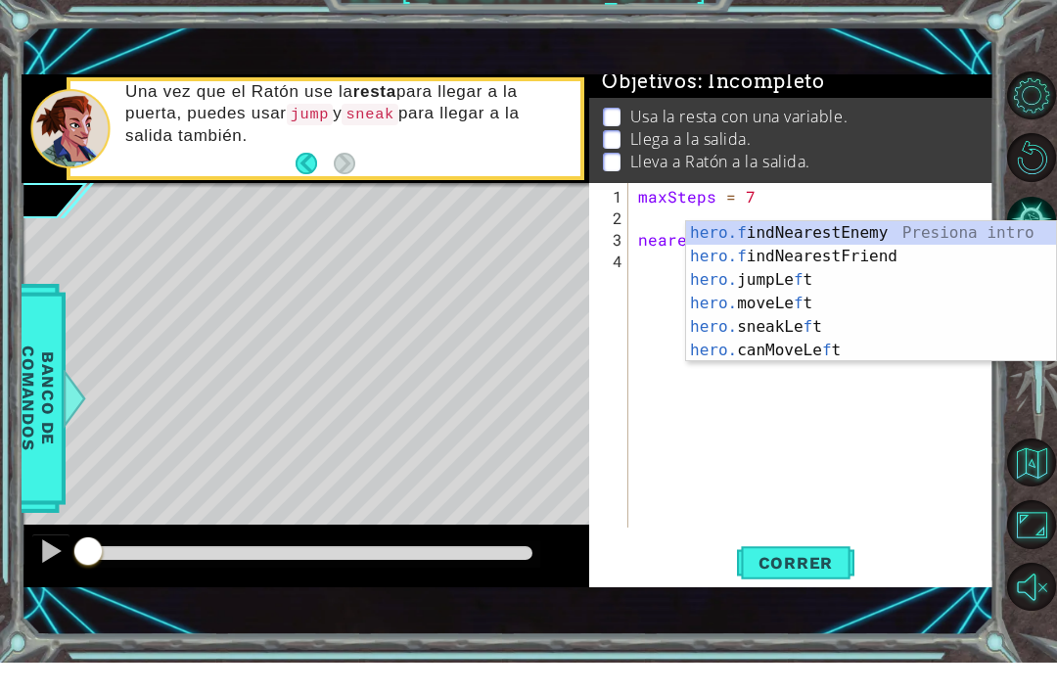
scroll to position [0, 12]
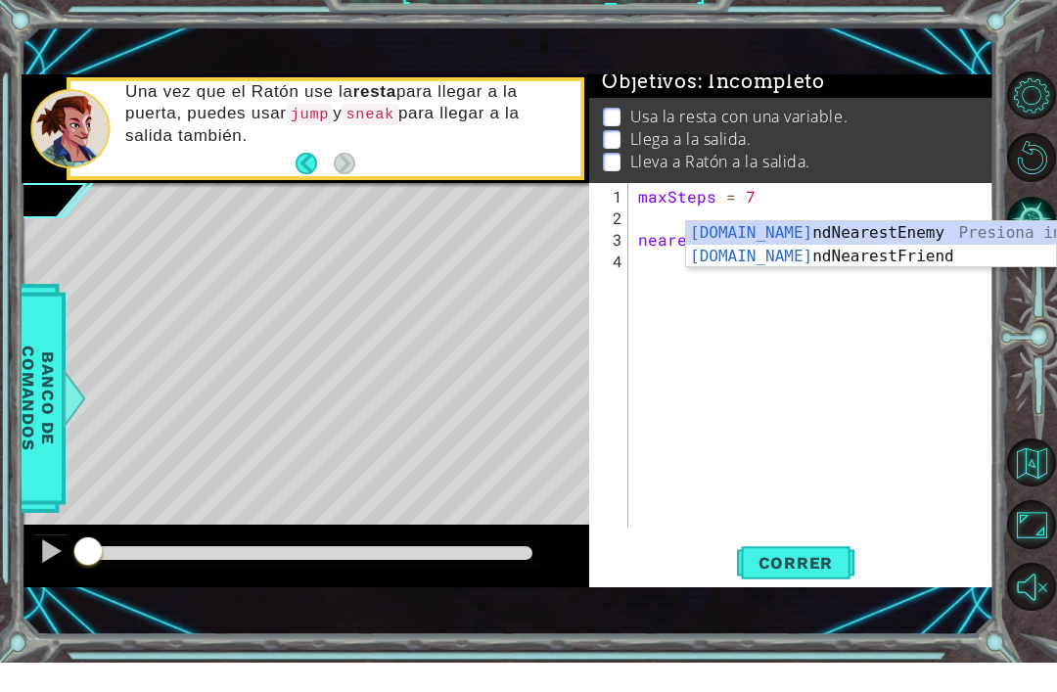
type textarea "nearestBird = hero.fin"
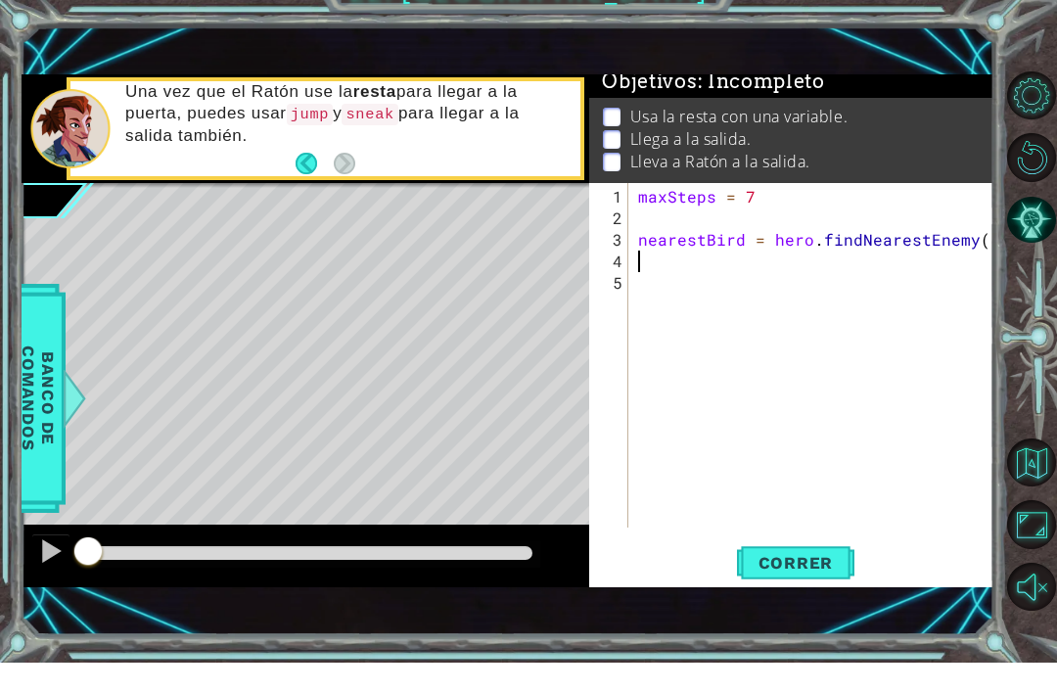
type textarea "nearestBird = hero.findNearestEnemy()"
click at [854, 279] on div "maxSteps = 7 nearestBird = hero . findNearestEnemy ( )" at bounding box center [816, 409] width 365 height 388
click at [865, 256] on div "maxSteps = 7 nearestBird = hero . findNearestEnemy ( )" at bounding box center [816, 409] width 365 height 388
type textarea "mouseSteos = hero.getDistanceTo(nearestBird)"
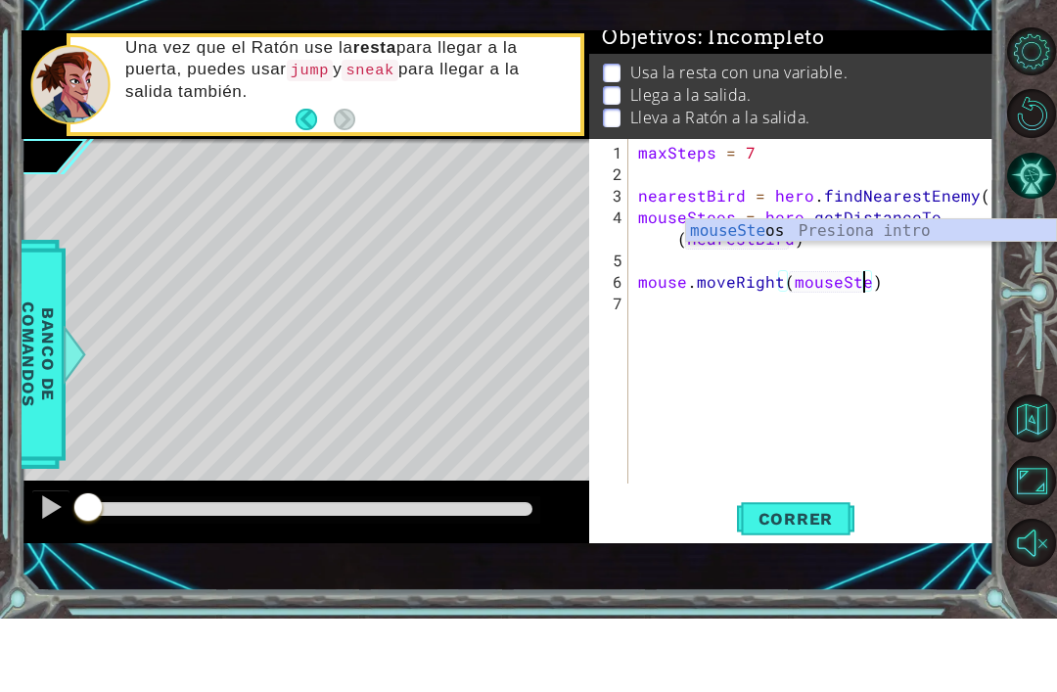
scroll to position [0, 15]
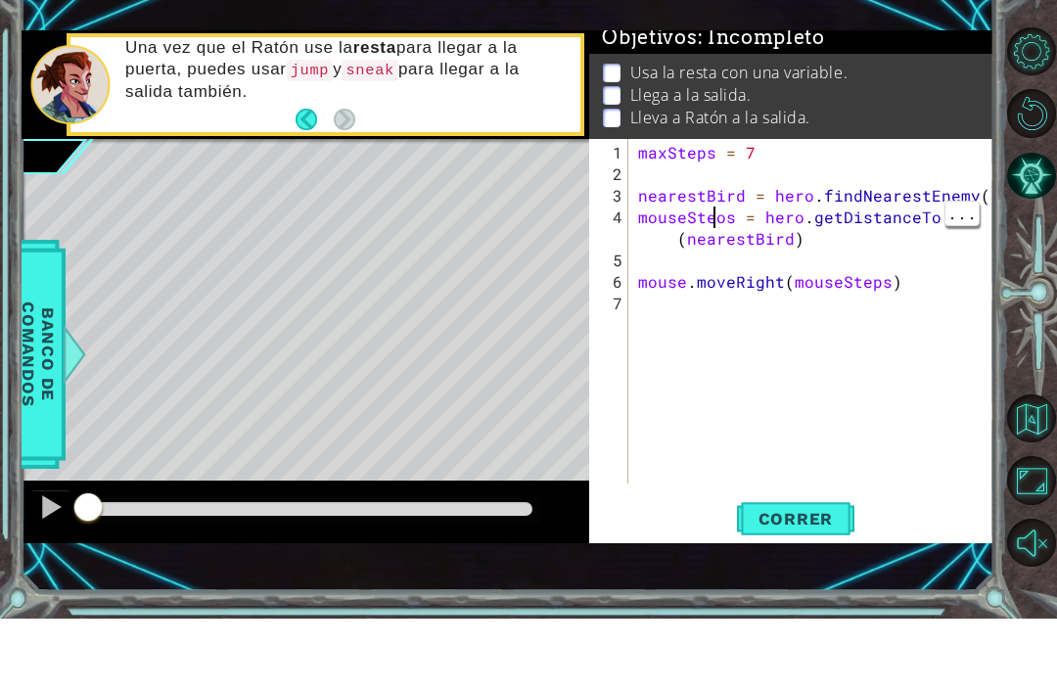
click at [725, 222] on div "maxSteps = 7 nearestBird = hero . findNearestEnemy ( ) mouseSteos = hero . getD…" at bounding box center [816, 409] width 365 height 388
type textarea "mouse.moveRight(mouseSteps)"
type textarea "mouse.bark()"
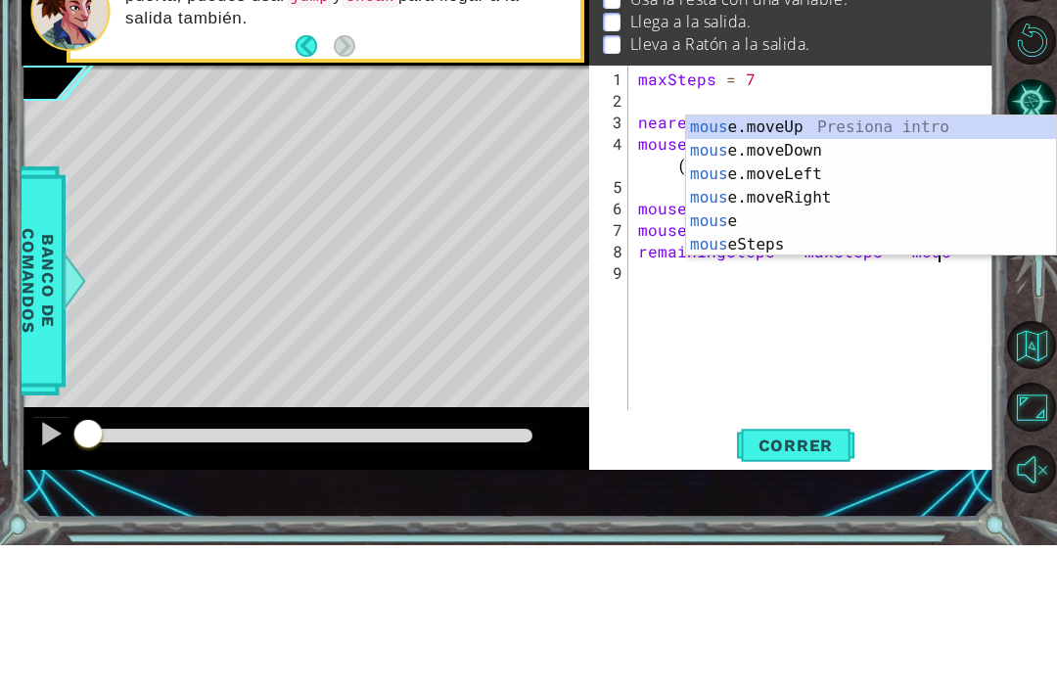
scroll to position [0, 19]
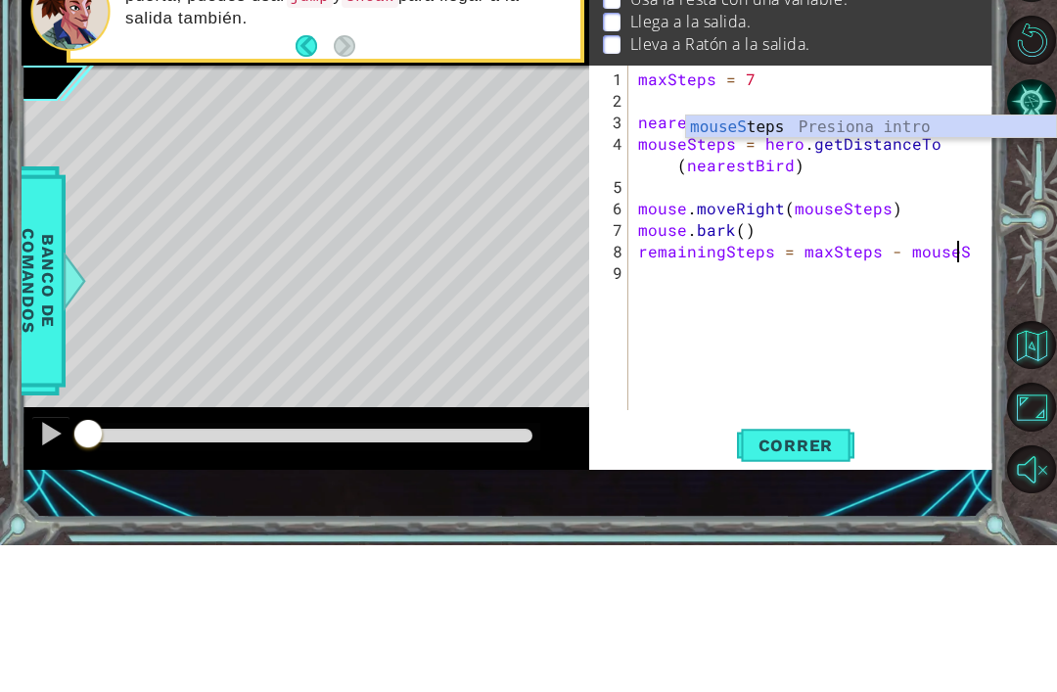
type textarea "remainingSteps = maxSteps - mouseSteps"
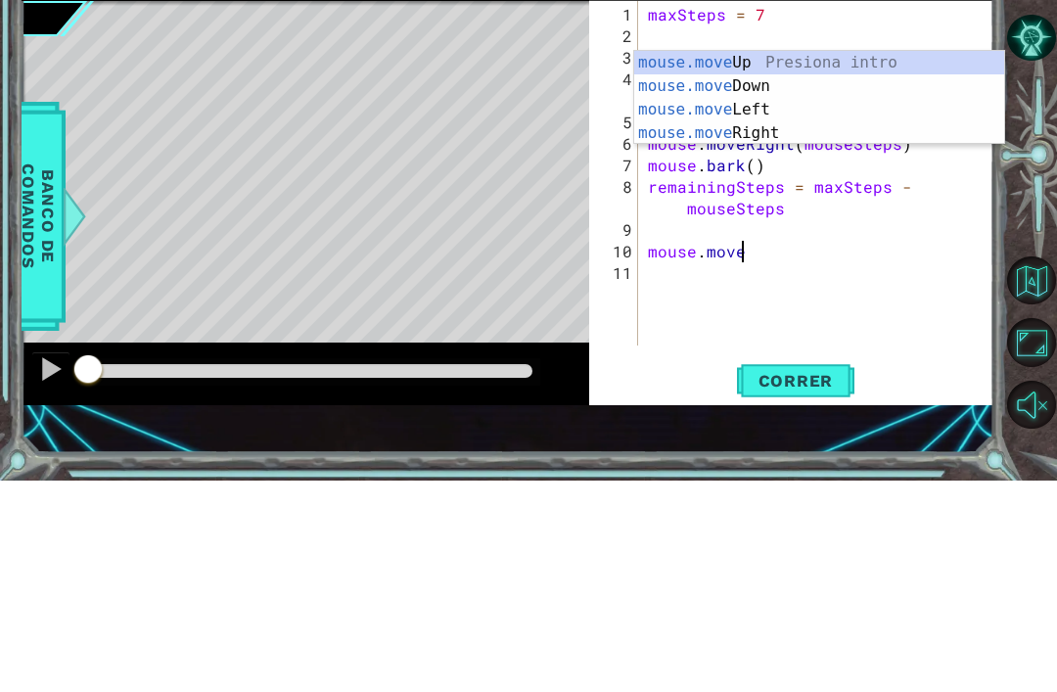
scroll to position [0, 6]
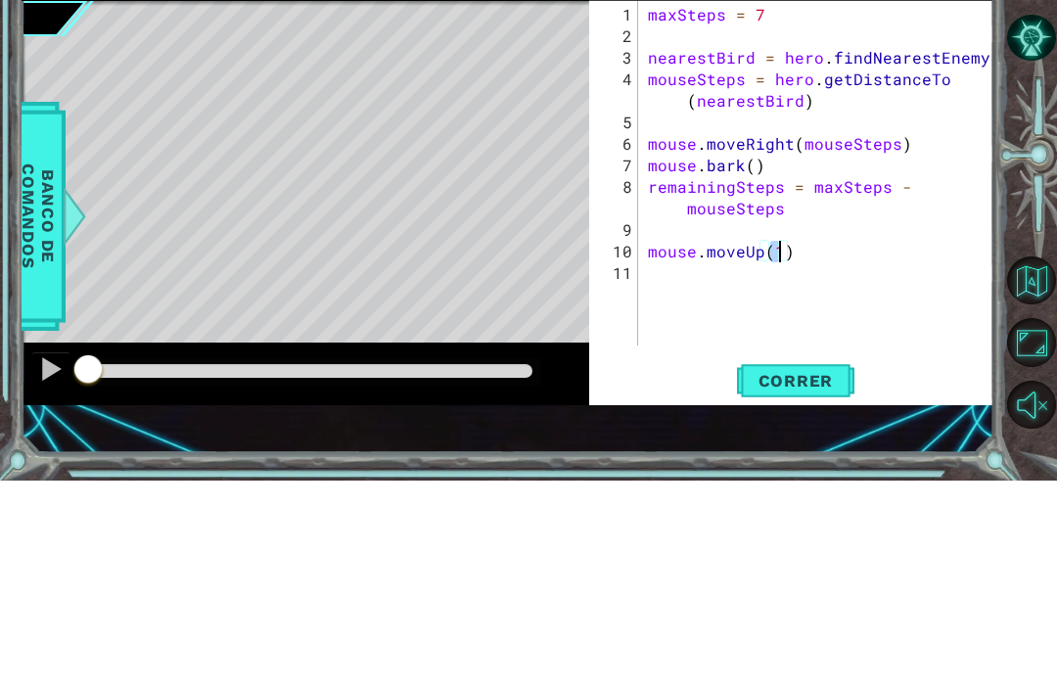
type textarea "mouse.moveUp(2)"
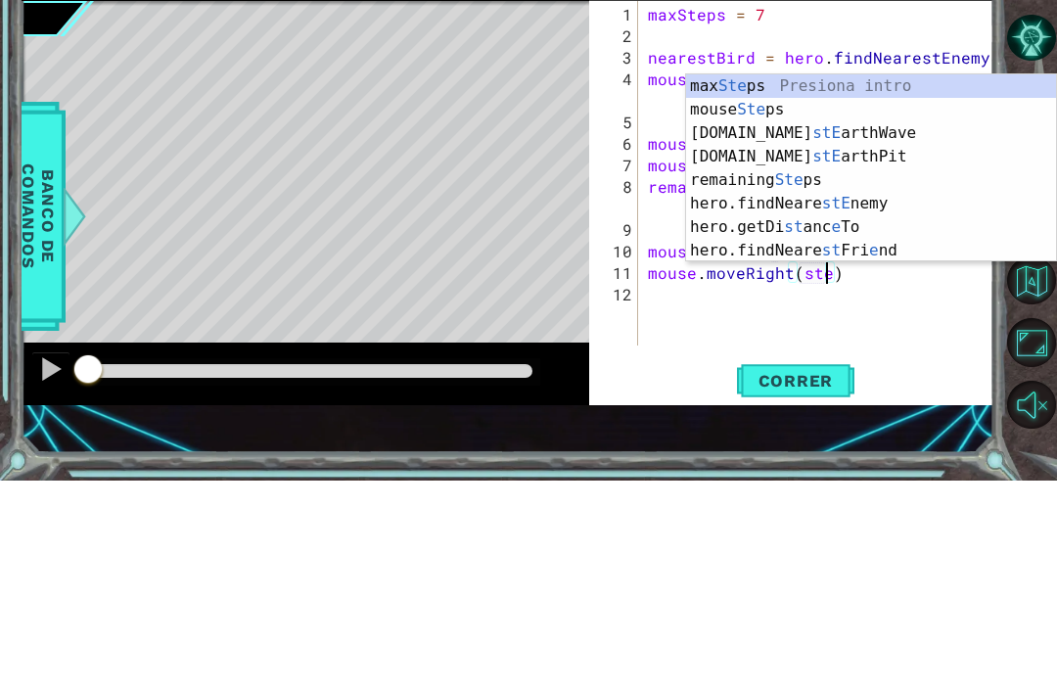
scroll to position [0, 12]
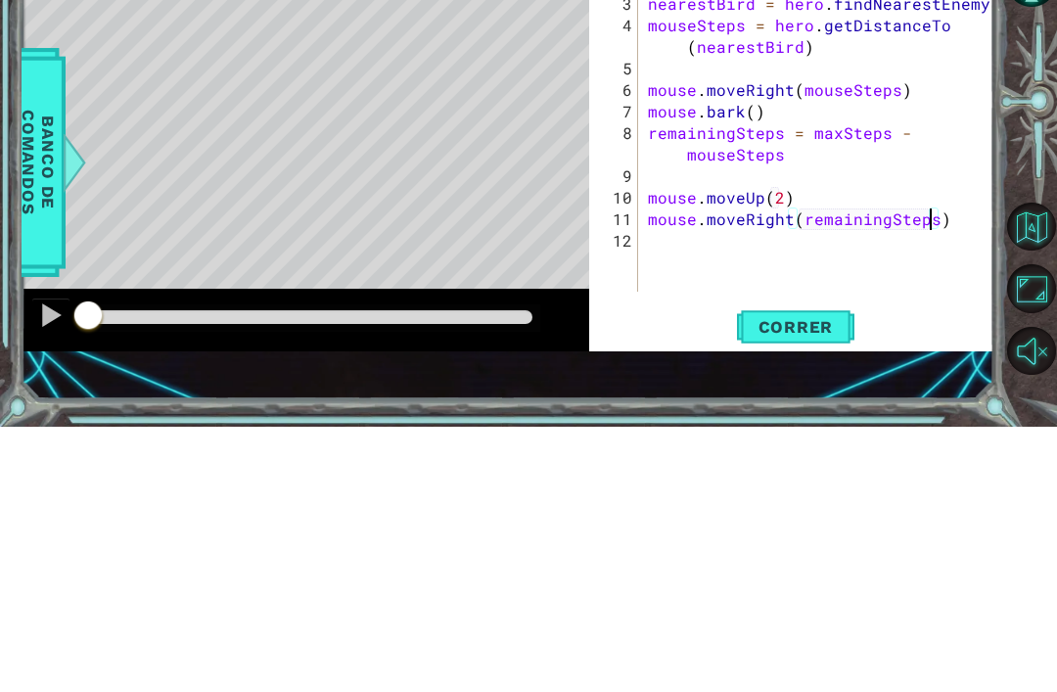
type textarea "mouse.moveUp(2)"
type textarea "mpuse.digUp()"
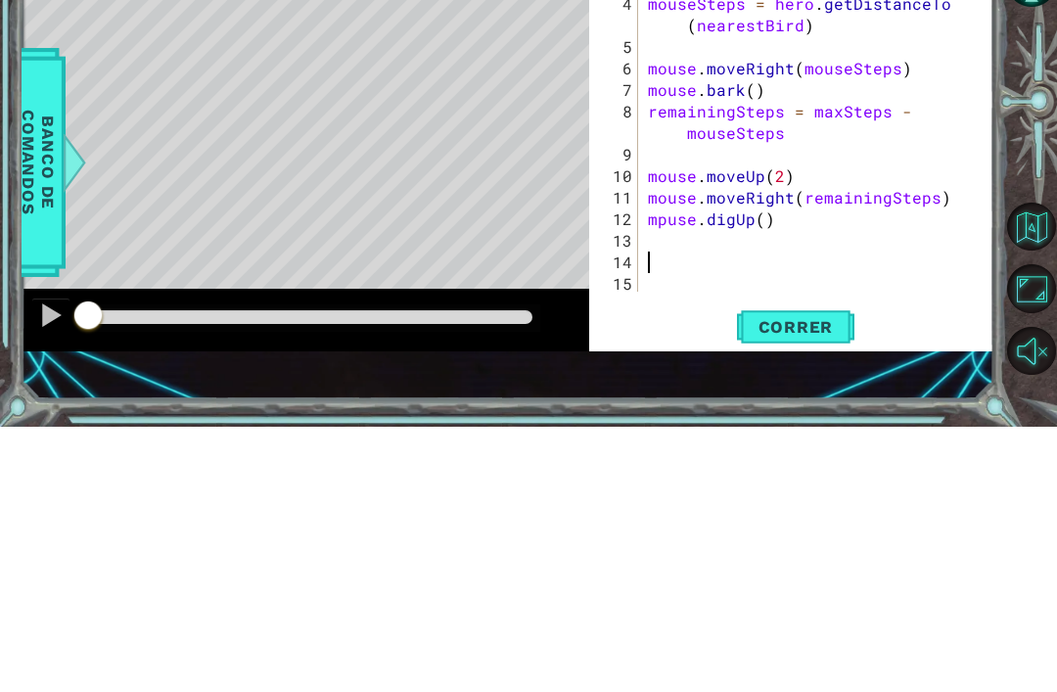
scroll to position [43, 0]
type textarea "e"
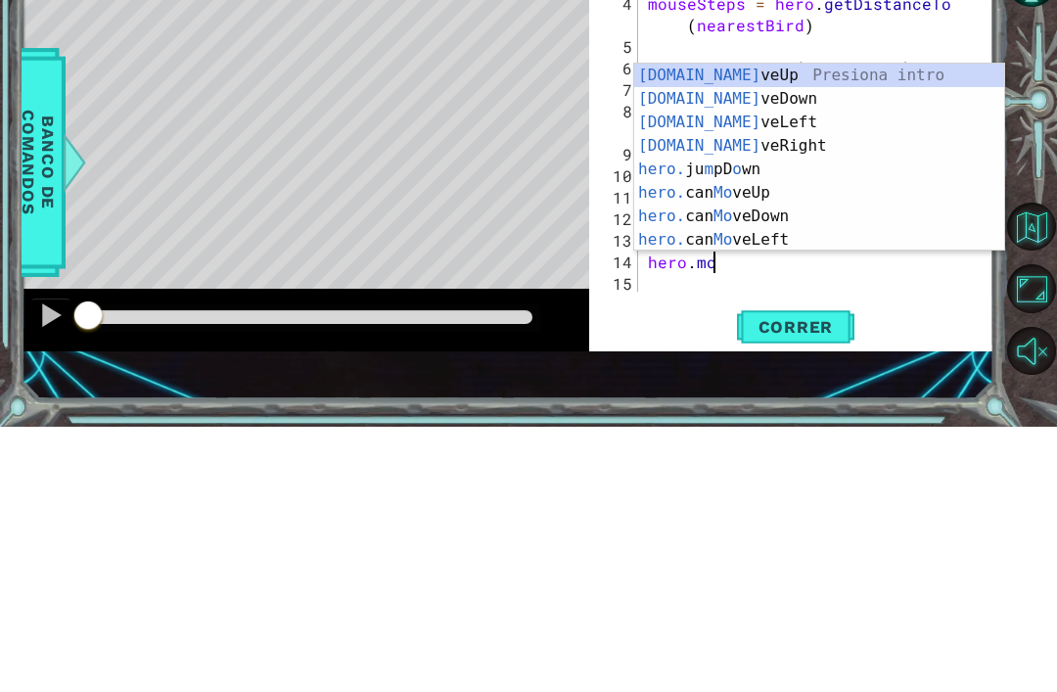
scroll to position [0, 4]
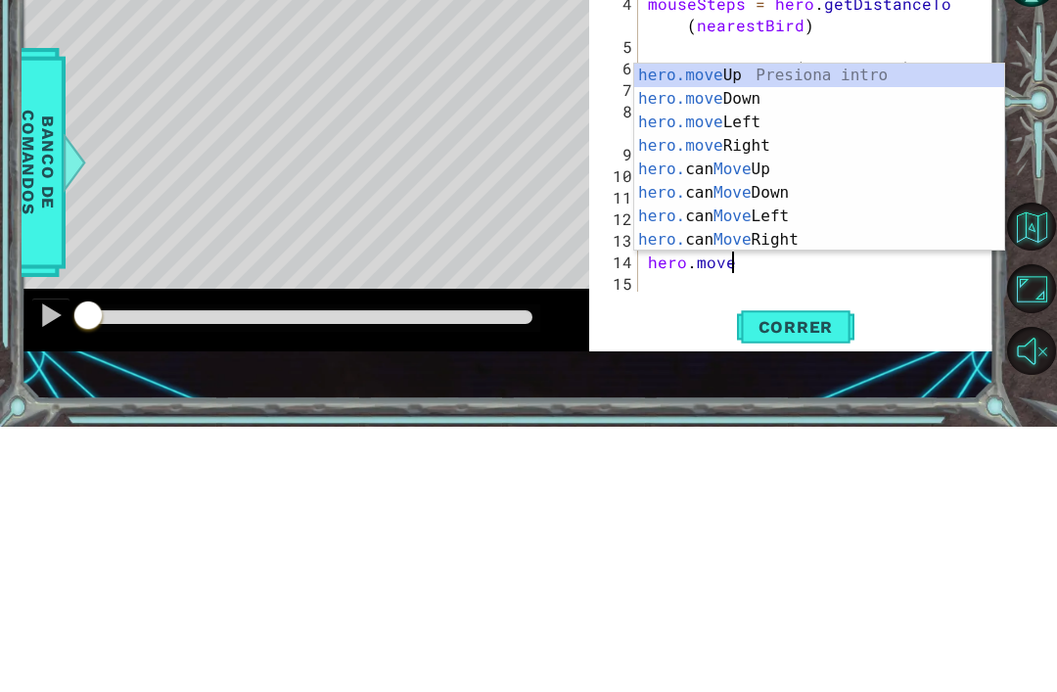
type textarea "hero.moveUp(1)"
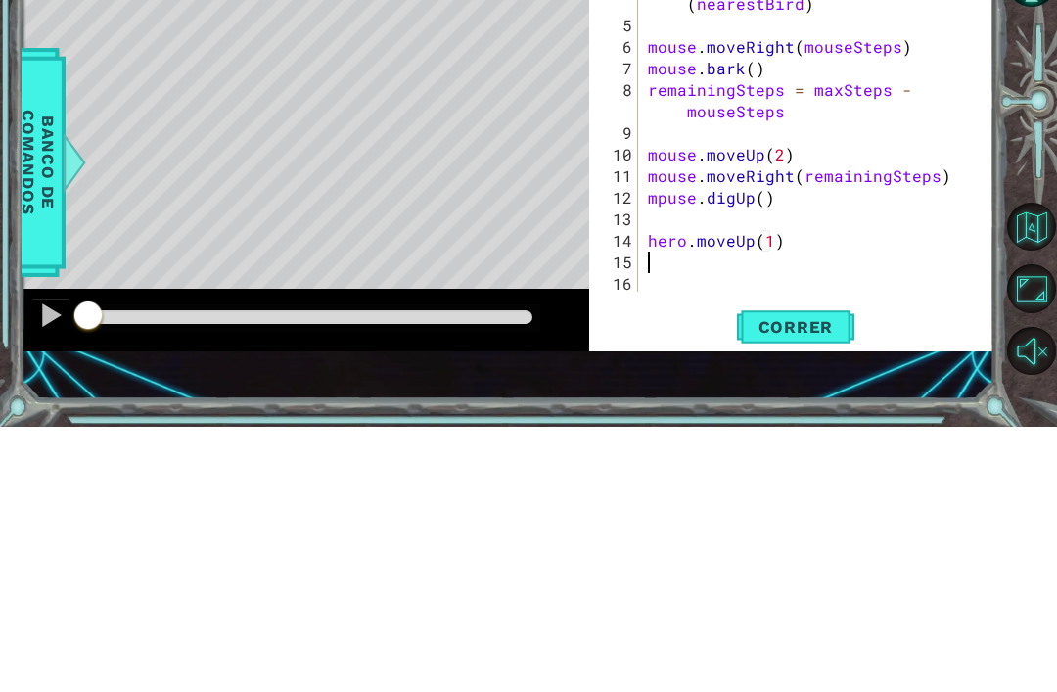
scroll to position [65, 0]
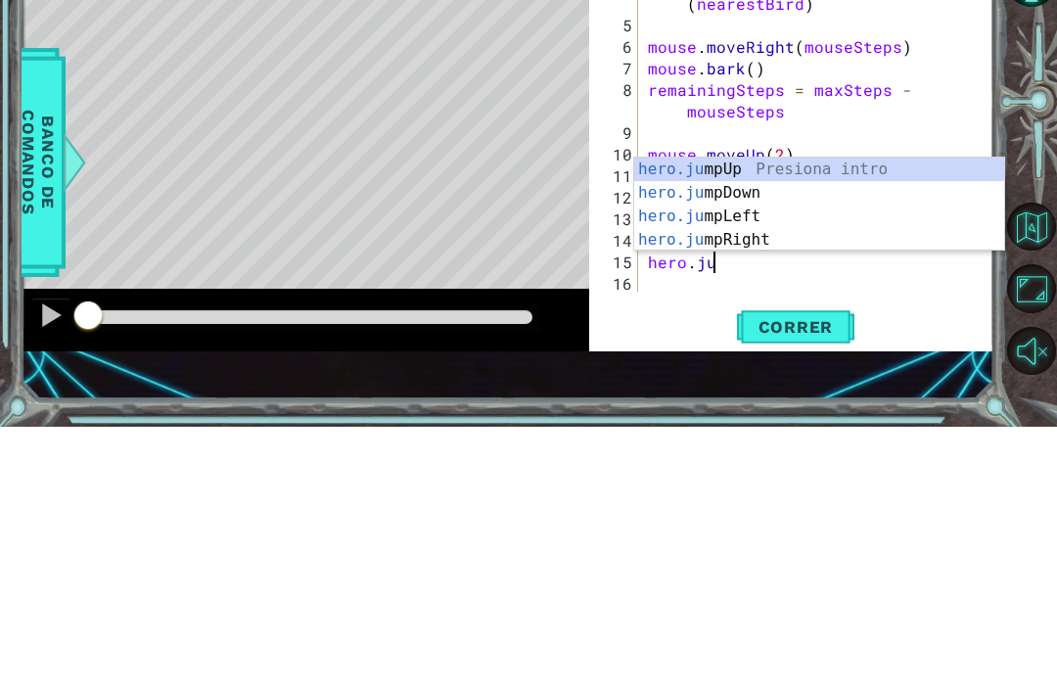
type textarea "hero.jum"
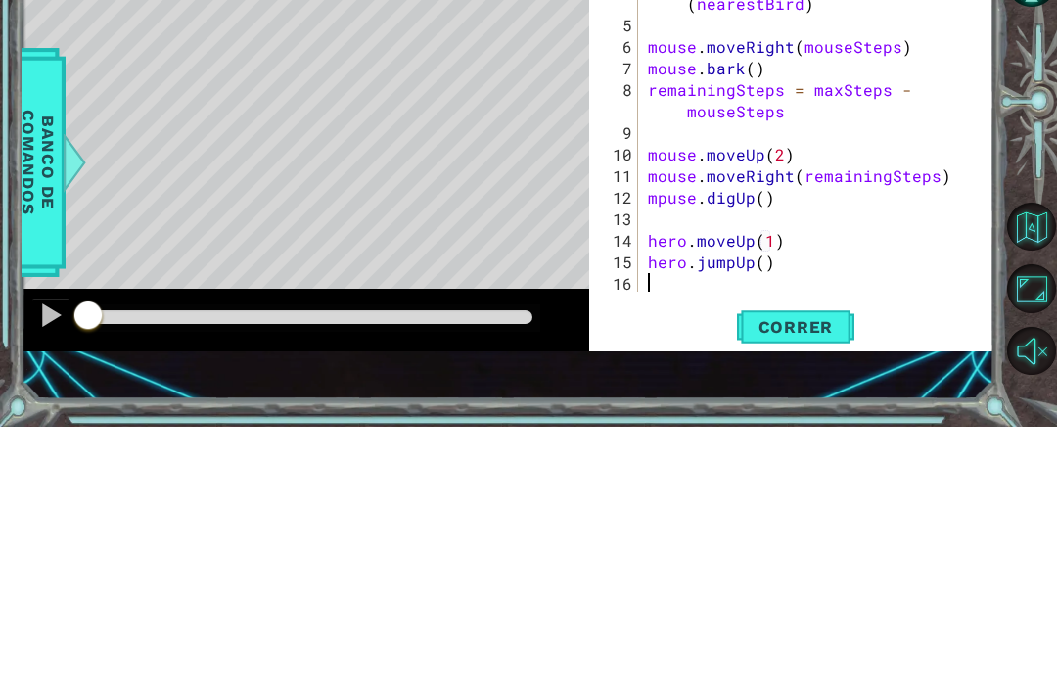
scroll to position [86, 0]
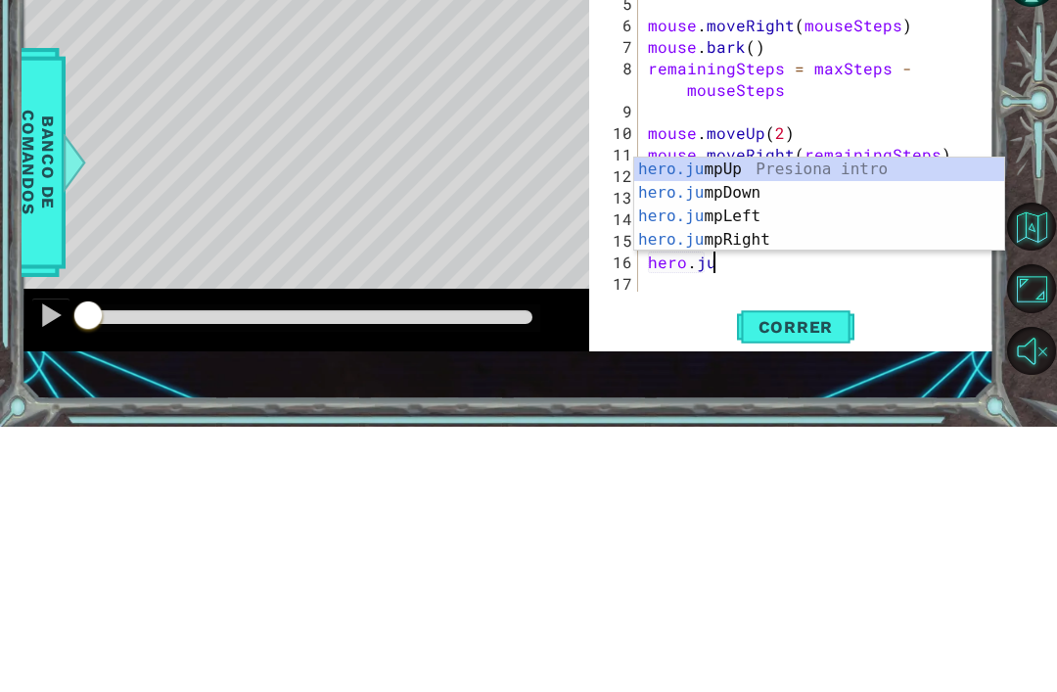
type textarea "hero.jum"
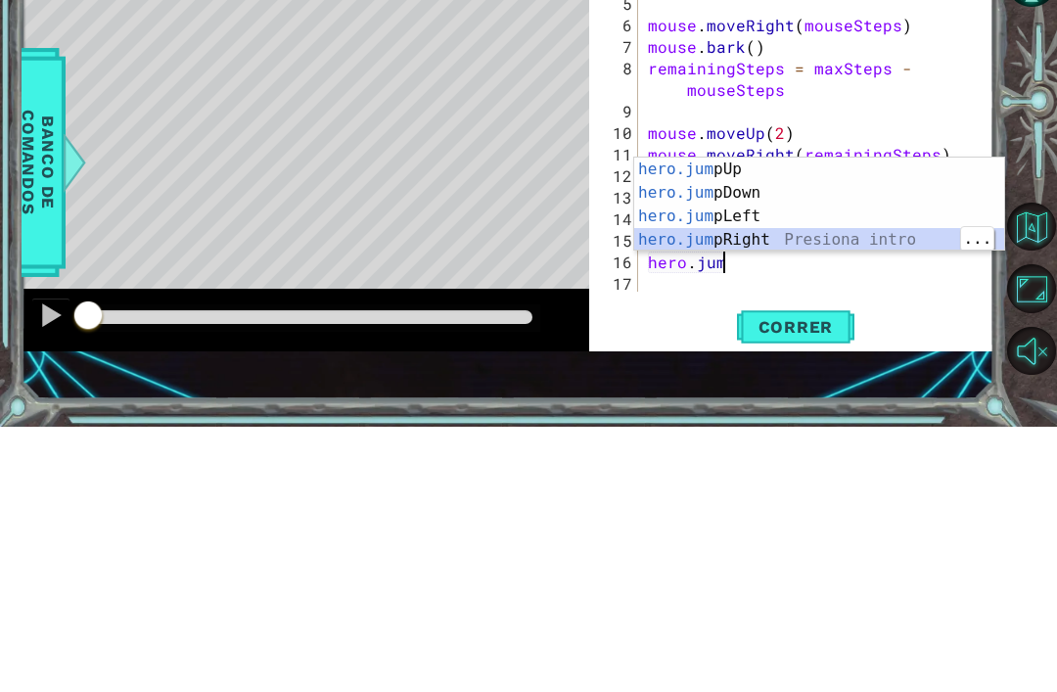
scroll to position [108, 0]
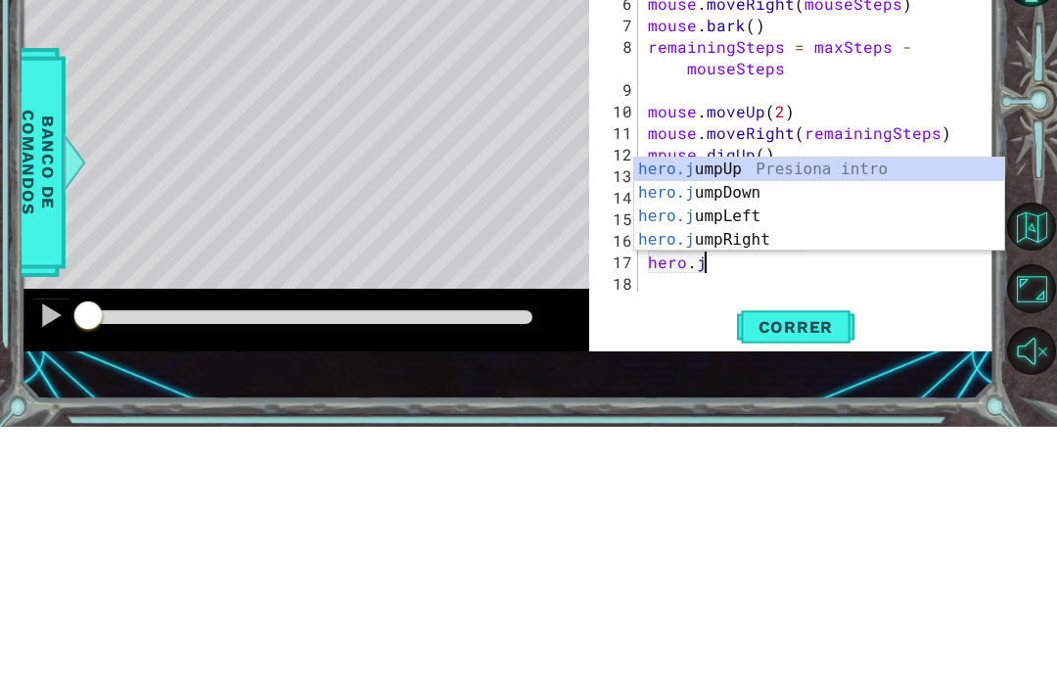
type textarea "hero.jum"
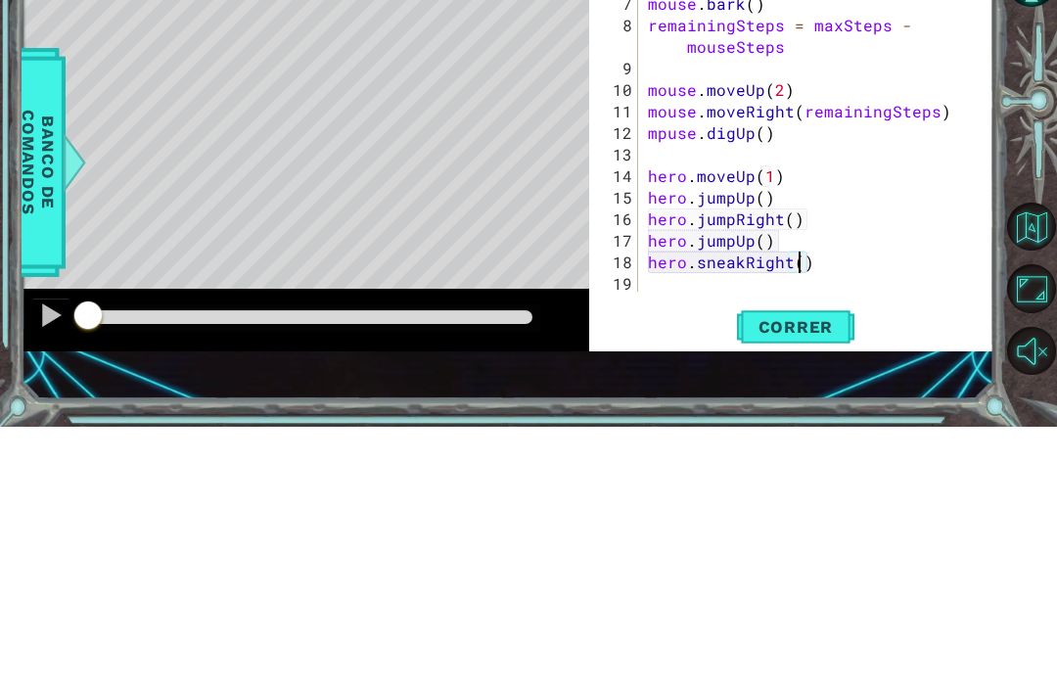
scroll to position [0, 10]
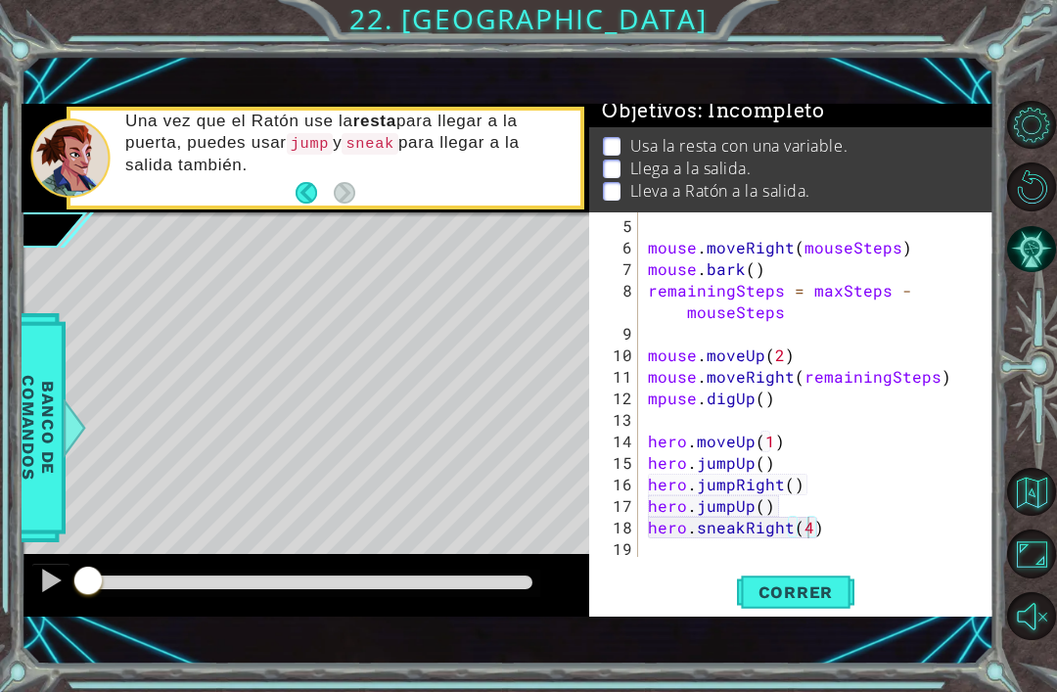
click at [825, 605] on button "Correr" at bounding box center [795, 593] width 117 height 40
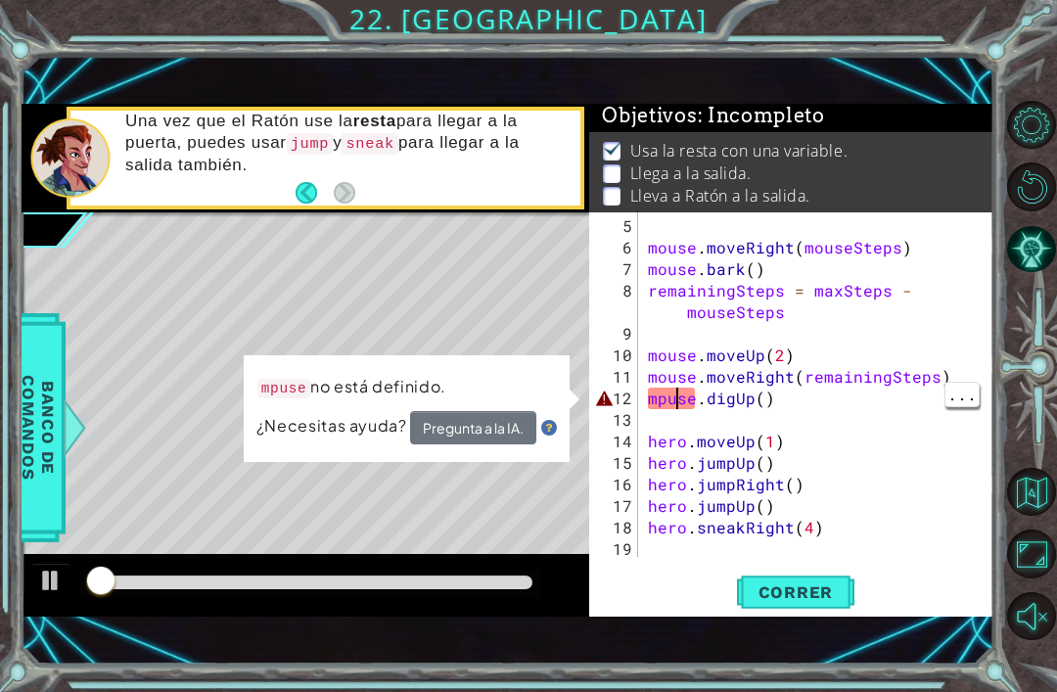
scroll to position [0, 7]
click at [662, 397] on div "mouse . moveRight ( mouseSteps ) mouse . bark ( ) remainingSteps = maxSteps - m…" at bounding box center [821, 409] width 355 height 388
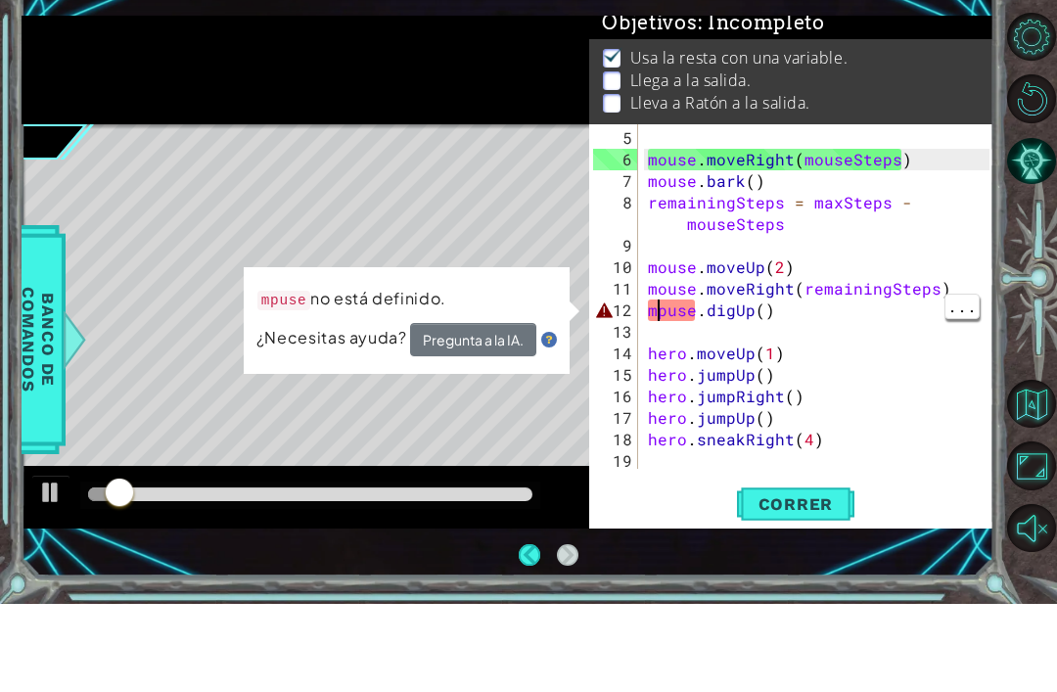
scroll to position [9, 0]
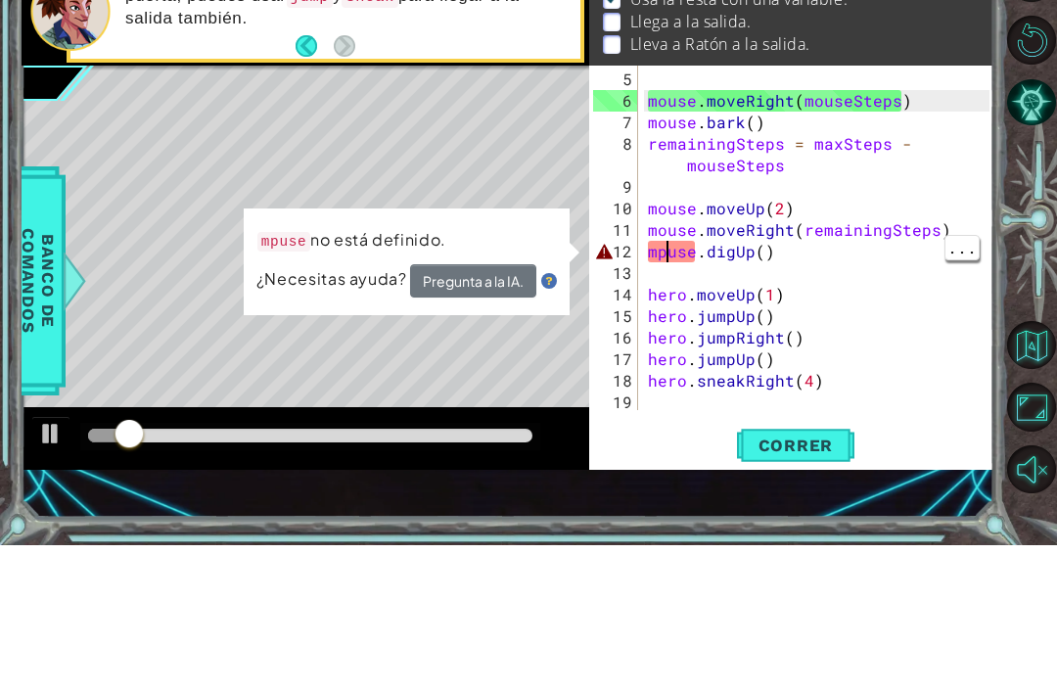
click at [667, 255] on div "mouse . moveRight ( mouseSteps ) mouse . bark ( ) remainingSteps = maxSteps - m…" at bounding box center [821, 409] width 355 height 388
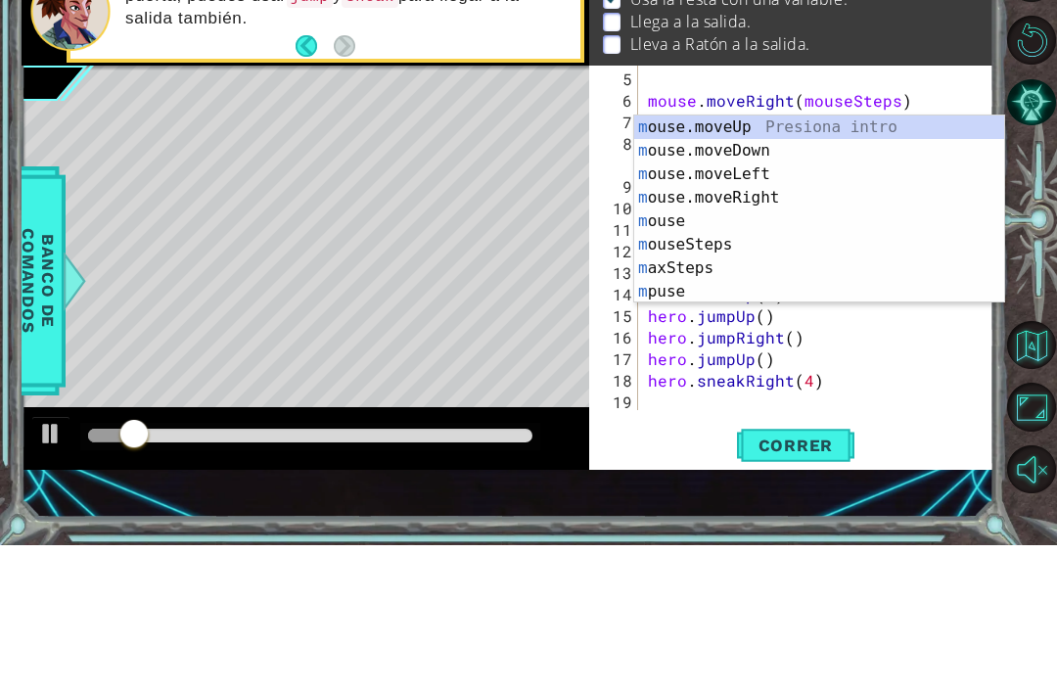
scroll to position [0, 1]
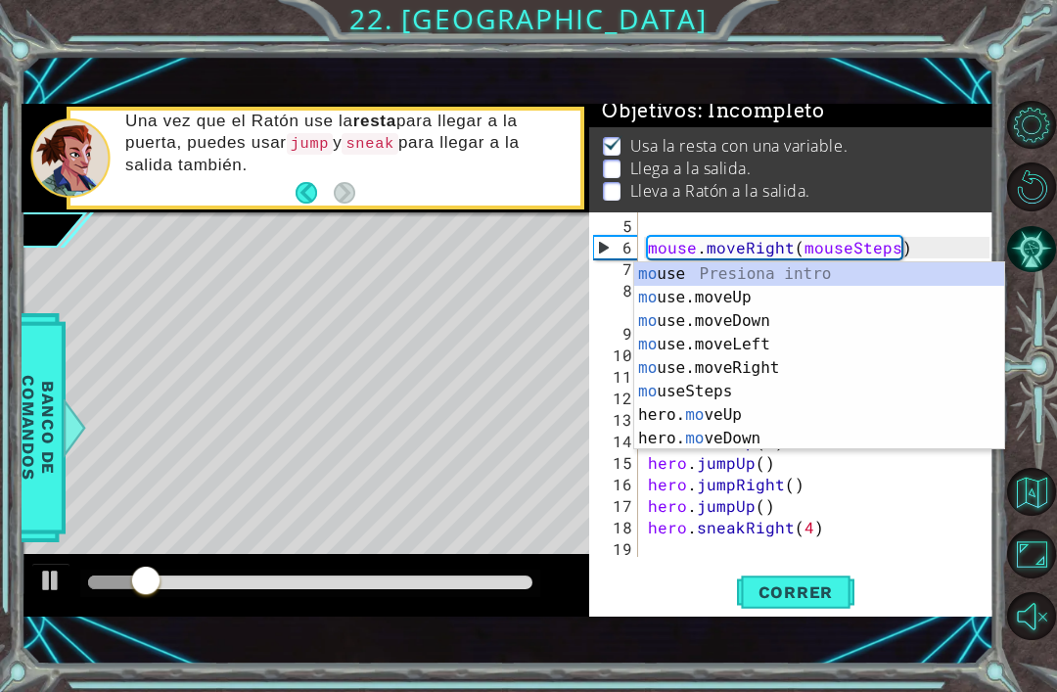
type textarea "mouse.digUp()"
click at [829, 594] on span "Correr" at bounding box center [796, 592] width 115 height 20
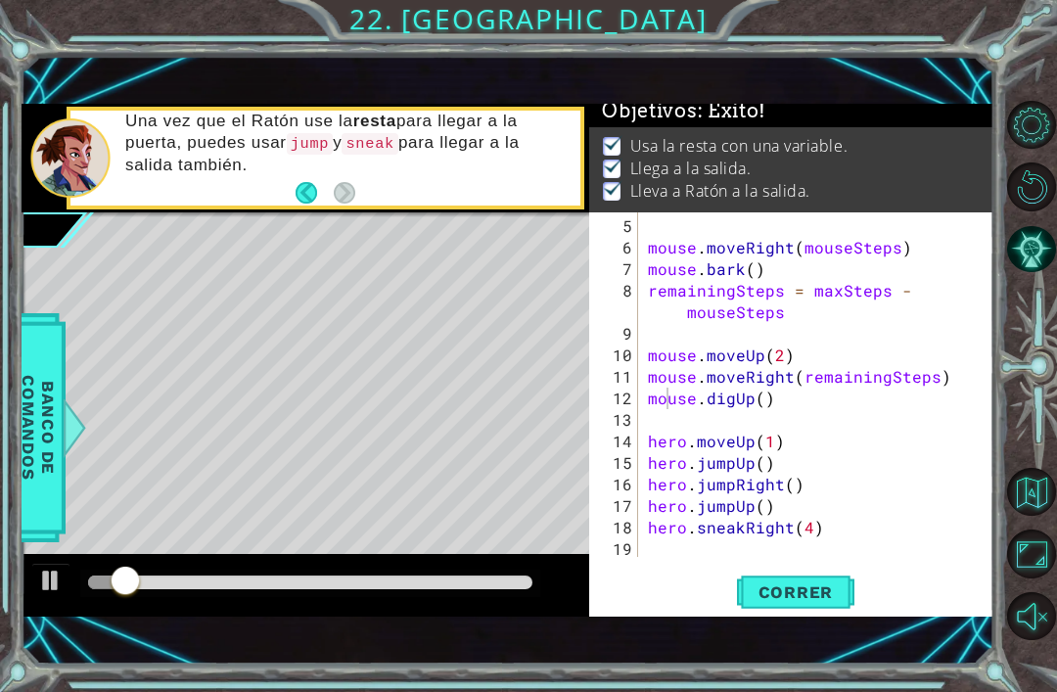
click at [484, 586] on div at bounding box center [310, 583] width 445 height 14
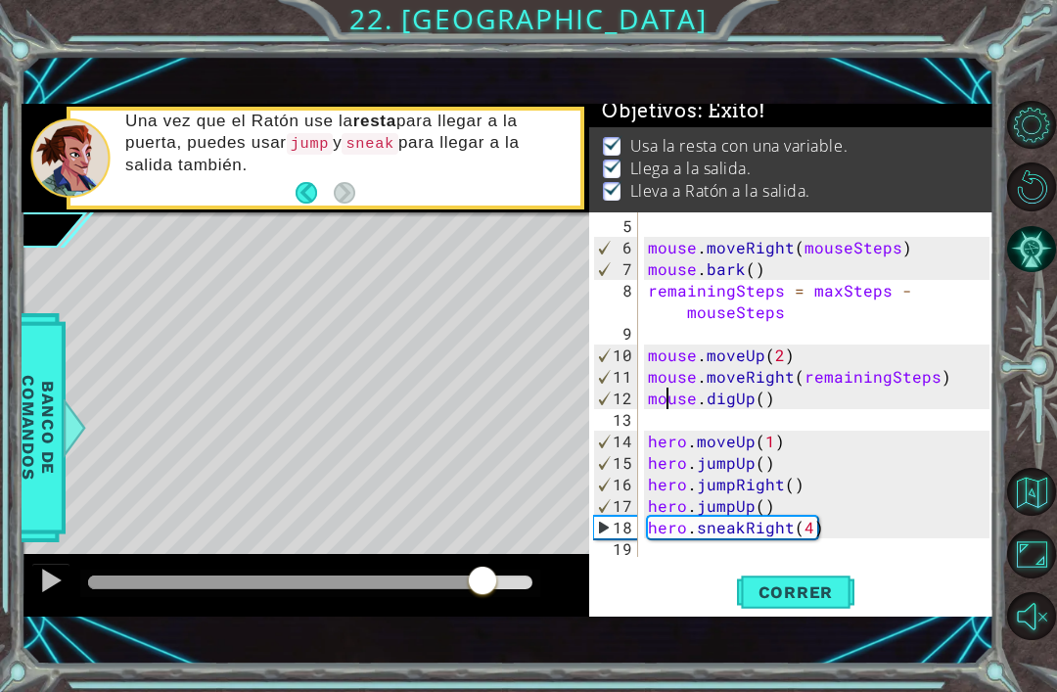
click at [56, 590] on div at bounding box center [50, 580] width 25 height 25
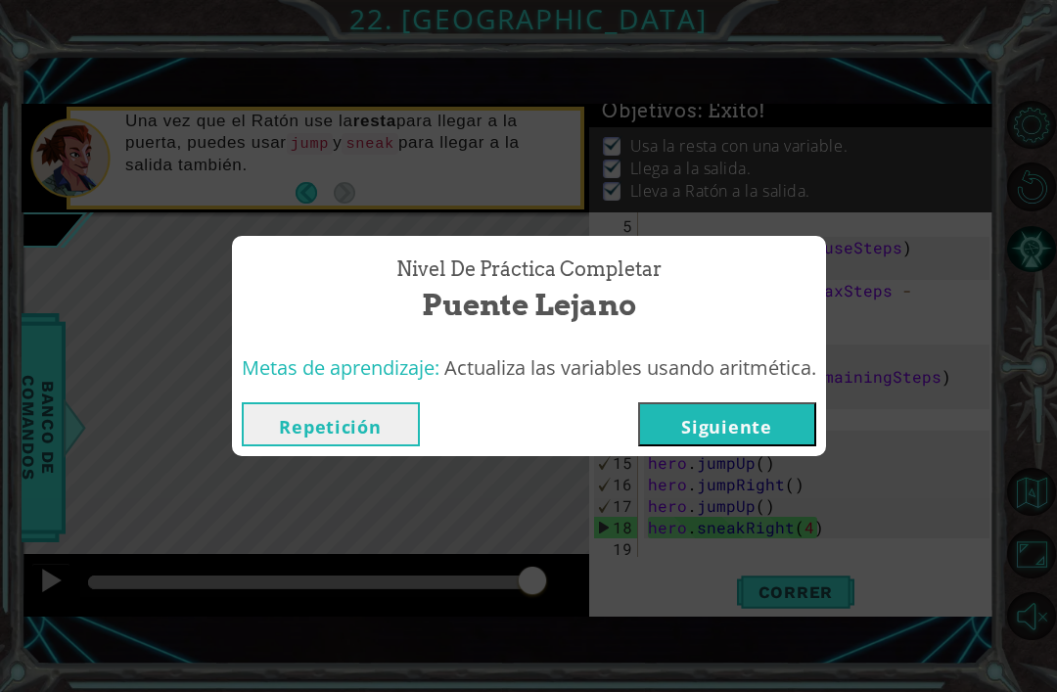
click at [654, 409] on button "Siguiente" at bounding box center [727, 424] width 178 height 44
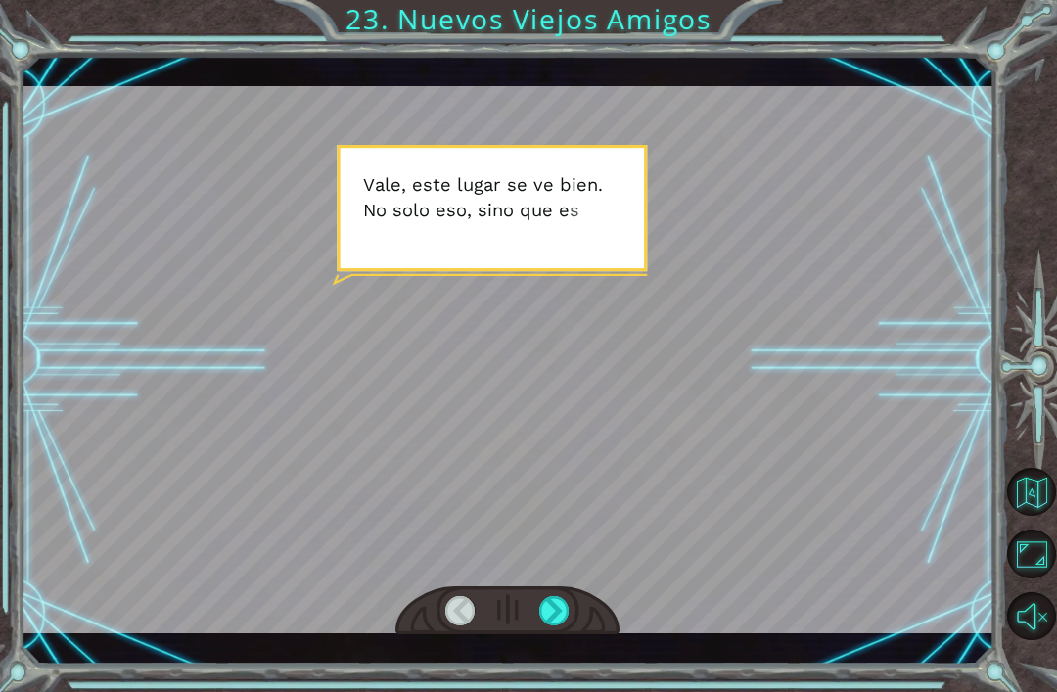
click at [548, 626] on div at bounding box center [554, 610] width 30 height 29
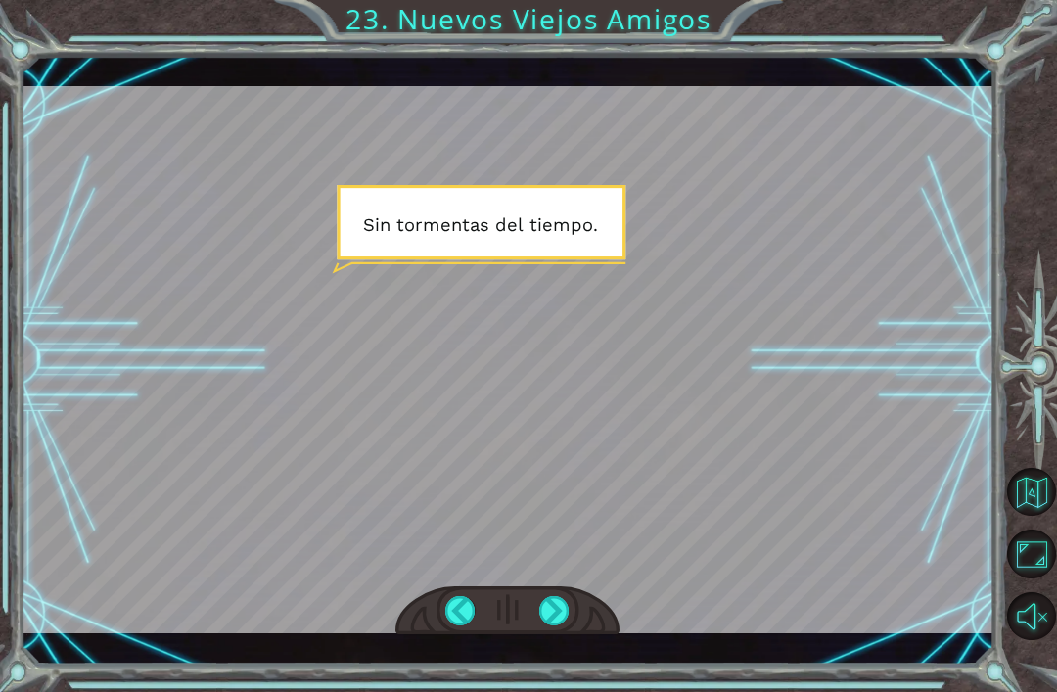
click at [546, 614] on div at bounding box center [554, 610] width 30 height 29
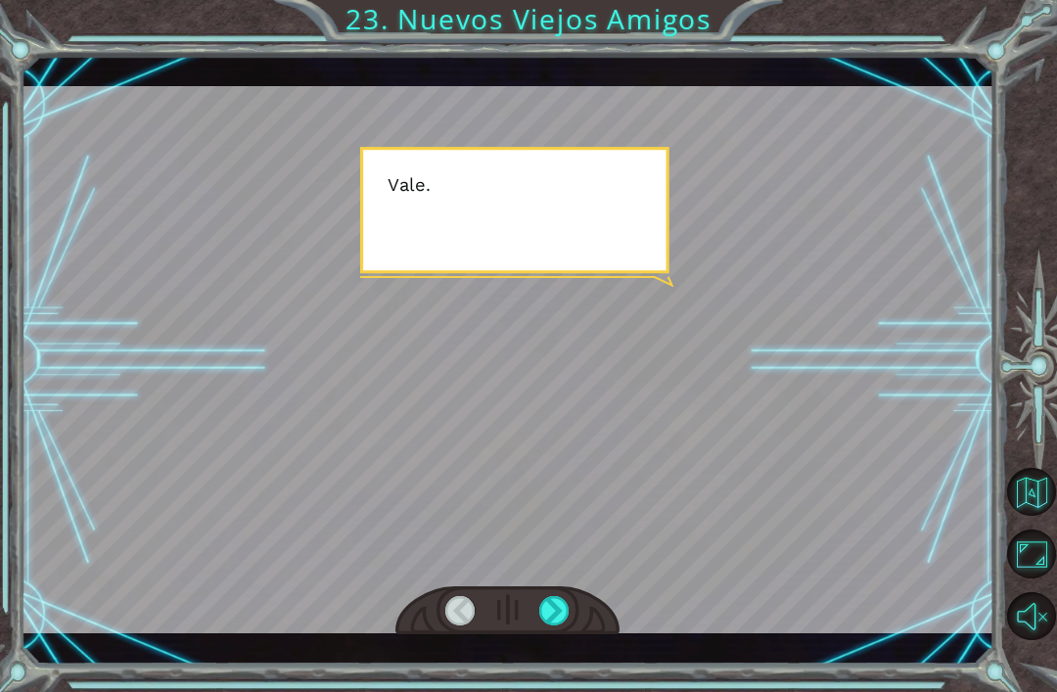
click at [548, 612] on div at bounding box center [554, 610] width 30 height 29
click at [551, 608] on div at bounding box center [554, 610] width 30 height 29
click at [554, 602] on div at bounding box center [554, 610] width 30 height 29
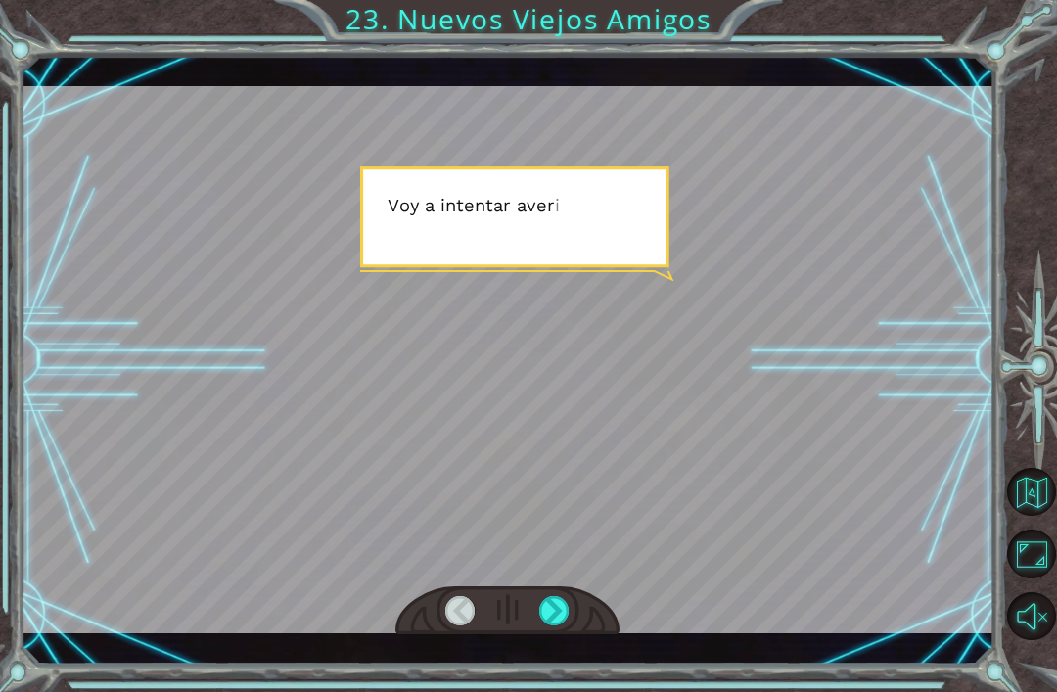
click at [550, 607] on div at bounding box center [554, 610] width 30 height 29
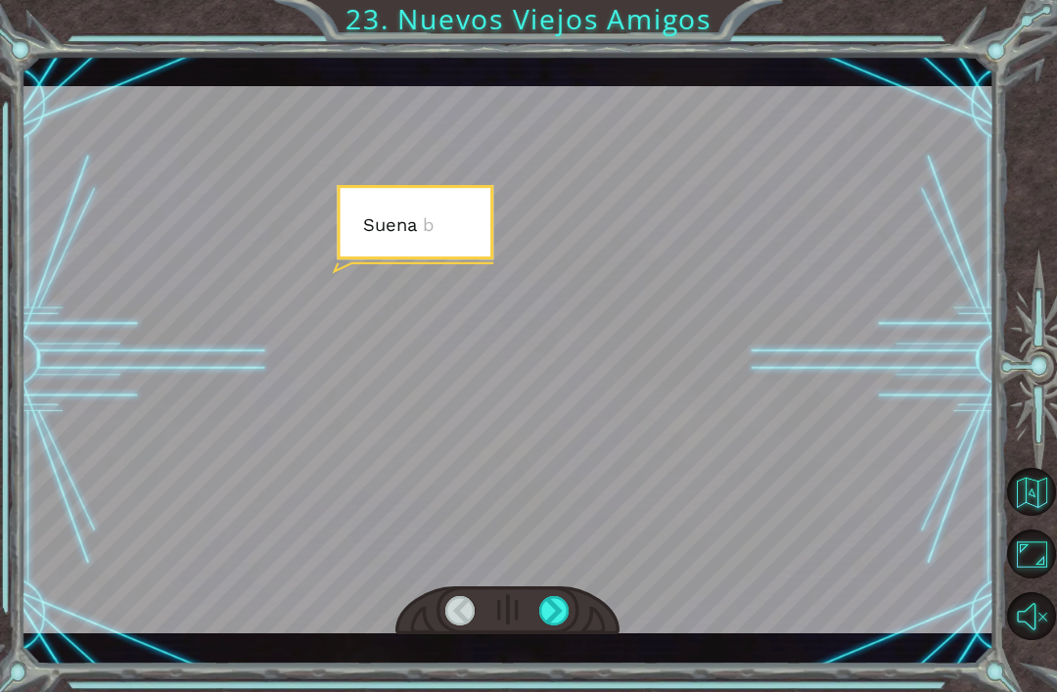
click at [546, 611] on div at bounding box center [554, 610] width 30 height 29
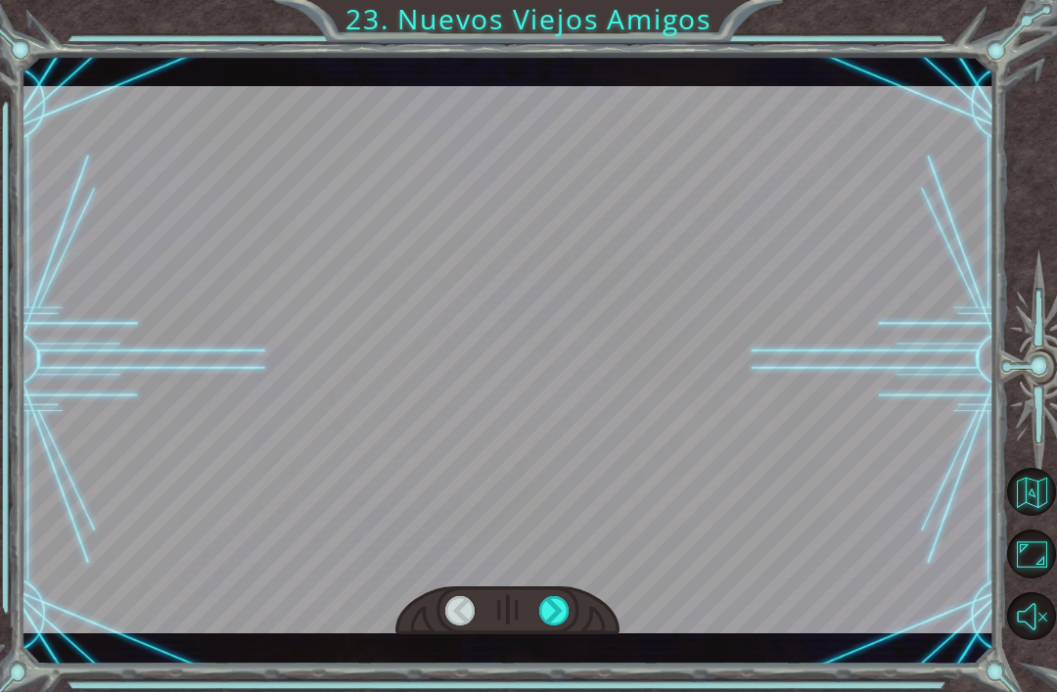
click at [551, 618] on div at bounding box center [554, 610] width 30 height 29
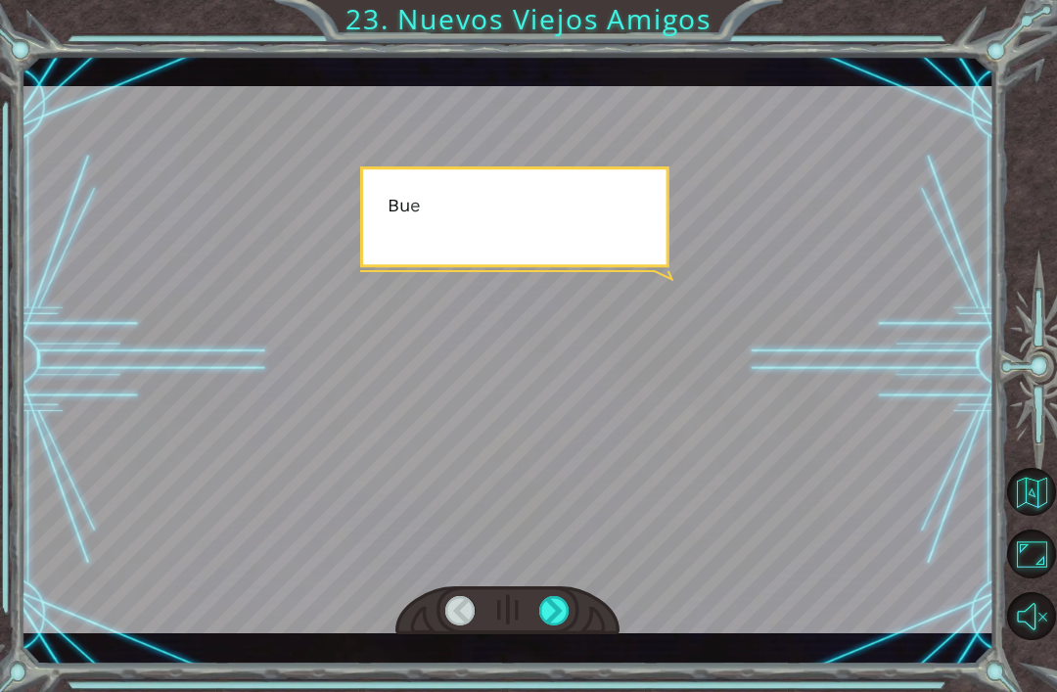
click at [551, 616] on div at bounding box center [554, 610] width 30 height 29
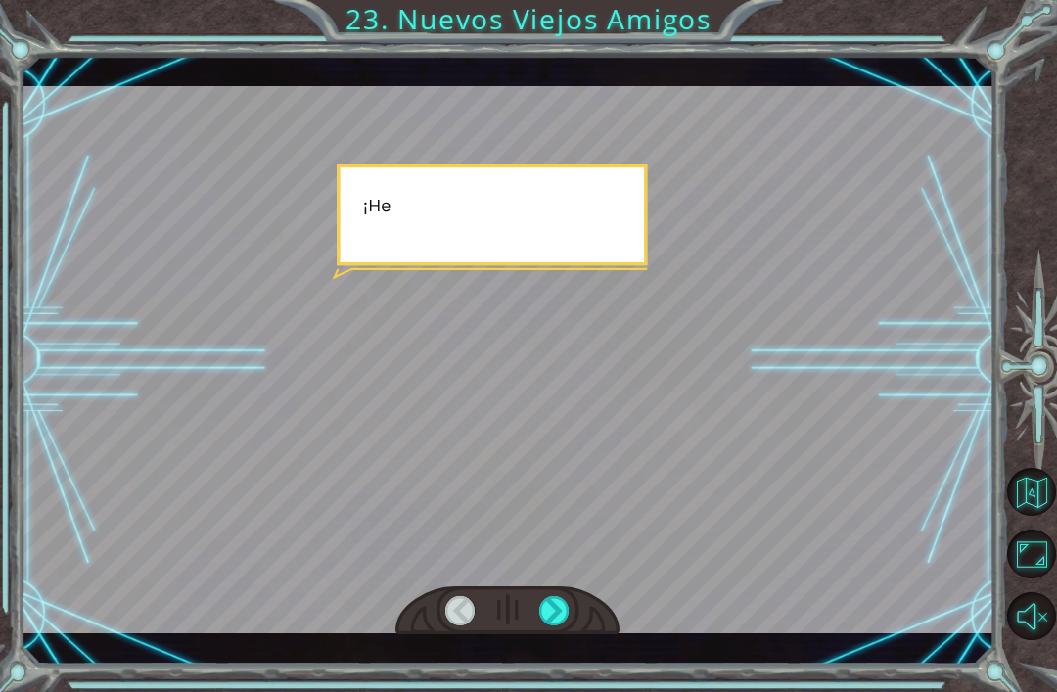
click at [564, 610] on div at bounding box center [554, 610] width 30 height 29
click at [554, 614] on div at bounding box center [554, 610] width 30 height 29
click at [552, 615] on div at bounding box center [554, 610] width 30 height 29
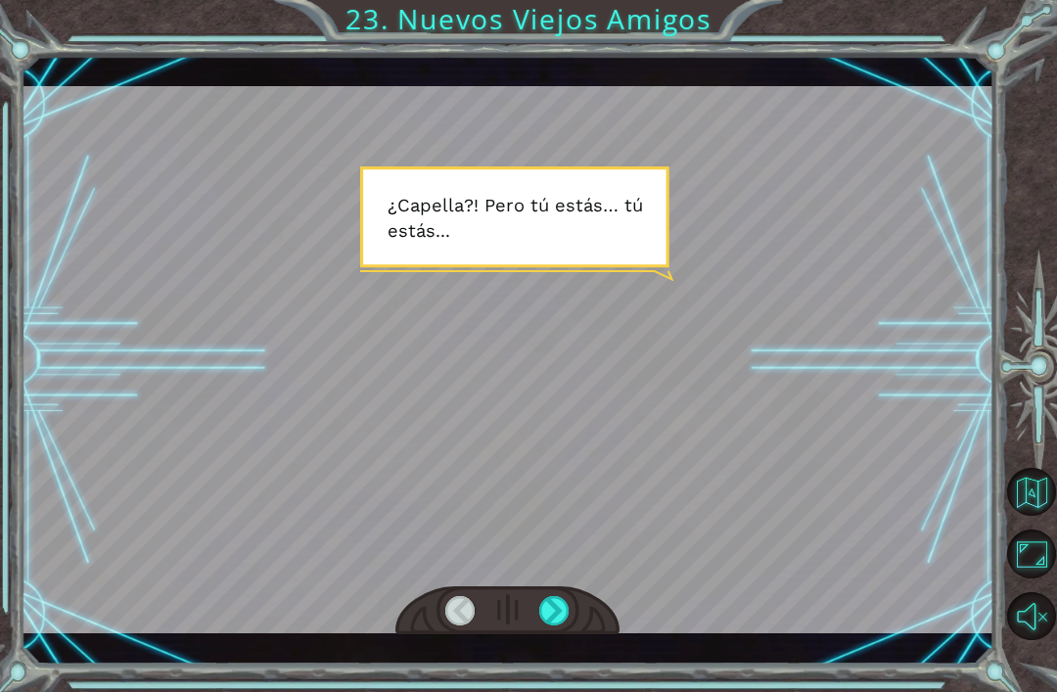
click at [554, 616] on div at bounding box center [554, 610] width 30 height 29
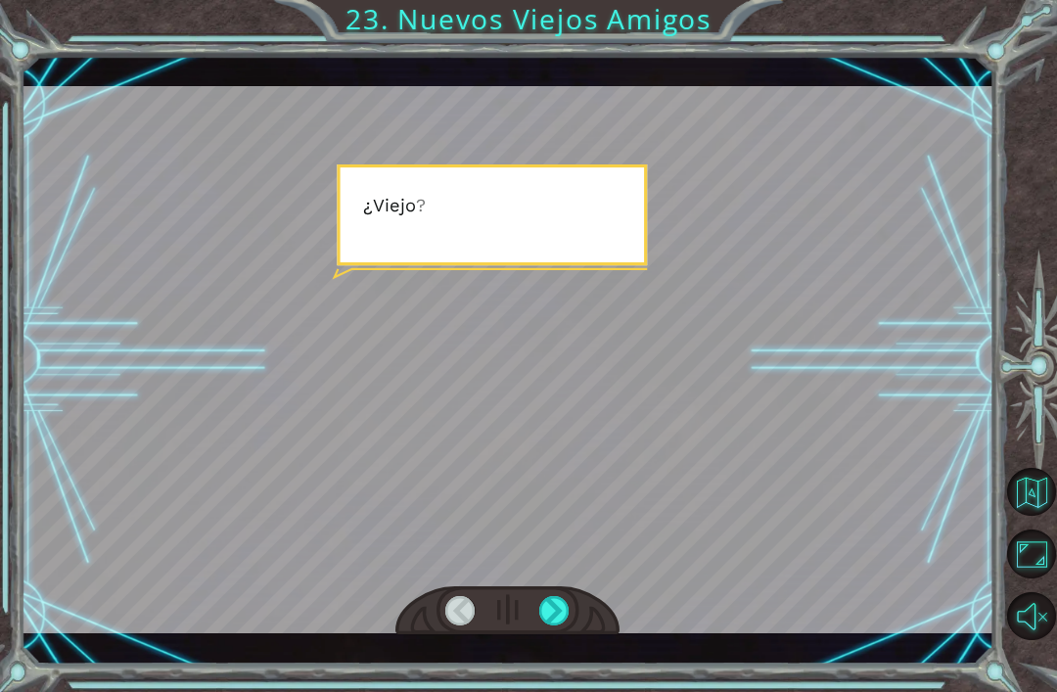
click at [559, 605] on div at bounding box center [554, 610] width 30 height 29
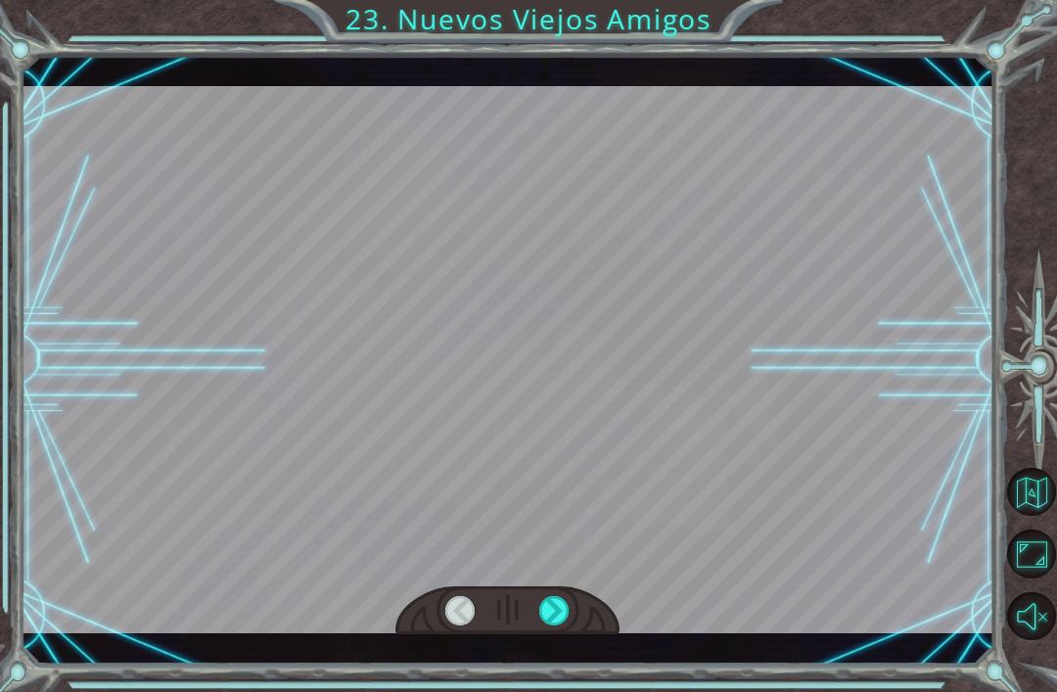
click at [552, 608] on div at bounding box center [554, 610] width 30 height 29
click at [556, 609] on div at bounding box center [554, 610] width 30 height 29
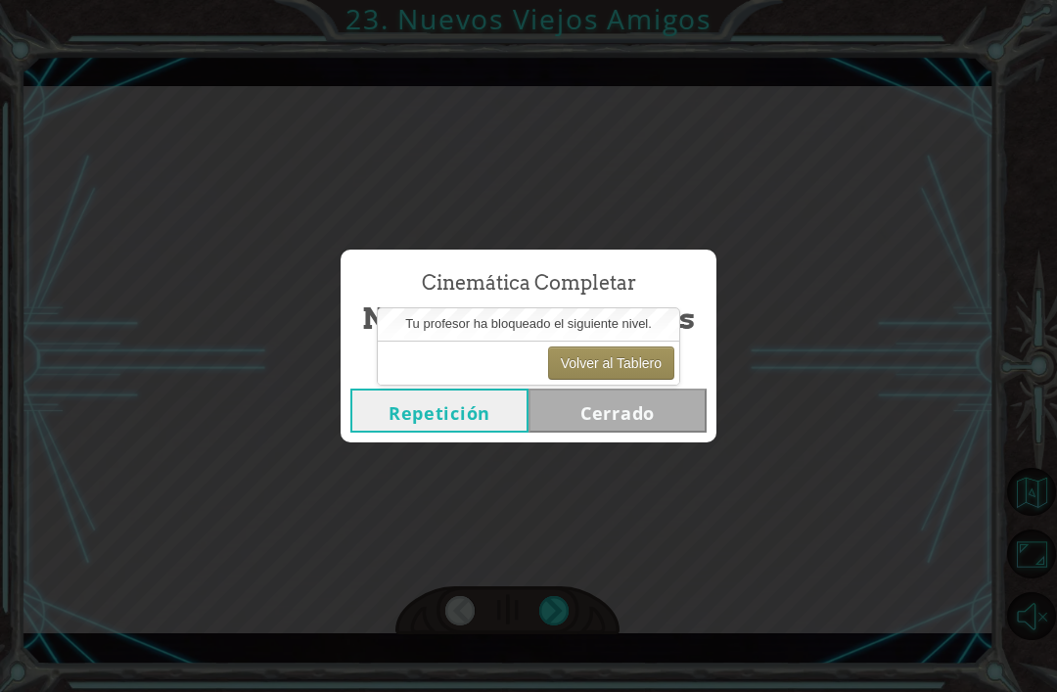
click at [641, 367] on button "Volver al Tablero" at bounding box center [611, 363] width 126 height 33
